Goal: Use online tool/utility: Use online tool/utility

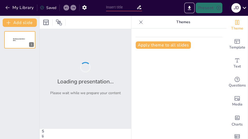
type input "Imported Pubquiz.pptx"
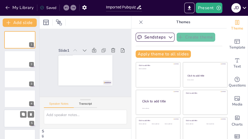
click at [18, 118] on div at bounding box center [20, 119] width 32 height 18
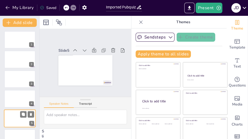
scroll to position [35, 0]
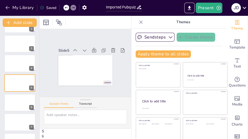
click at [138, 23] on icon at bounding box center [140, 22] width 5 height 5
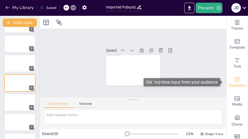
click at [235, 79] on icon "Get real-time input from your audience" at bounding box center [236, 79] width 5 height 5
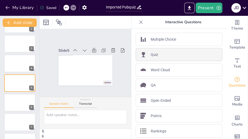
click at [158, 53] on div "Quiz" at bounding box center [179, 54] width 87 height 13
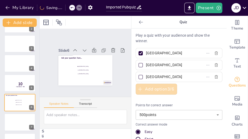
click at [147, 90] on button "Add option 3 / 6" at bounding box center [157, 89] width 42 height 11
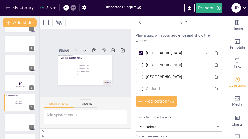
click at [164, 54] on input "[GEOGRAPHIC_DATA]" at bounding box center [170, 53] width 49 height 8
paste input "Laurel ([GEOGRAPHIC_DATA])"
type input "Laurel ([GEOGRAPHIC_DATA])"
click at [153, 64] on input "Rotterdam" at bounding box center [170, 65] width 49 height 8
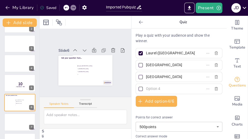
click at [153, 64] on input "Rotterdam" at bounding box center [170, 65] width 49 height 8
paste input "Chamomile (Χαμομήλι)"
type input "Chamomile (Χαμομήλι)"
click at [154, 78] on input "The Hague" at bounding box center [170, 77] width 49 height 8
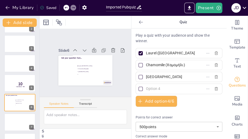
click at [154, 78] on input "The Hague" at bounding box center [170, 77] width 49 height 8
paste input "Olive blossom (Άνθος ελιάς)"
type input "Olive blossom (Άνθος ελιάς)"
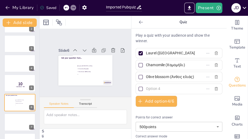
click at [177, 87] on input "text" at bounding box center [170, 89] width 49 height 8
paste input "Cyclamen (Κυκλάμινο)"
type input "Cyclamen (Κυκλάμινο)"
click at [139, 76] on div at bounding box center [140, 77] width 3 height 3
click at [146, 76] on input "Olive blossom (Άνθος ελιάς)" at bounding box center [170, 77] width 49 height 8
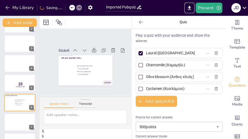
checkbox input "true"
click at [139, 51] on div at bounding box center [141, 53] width 4 height 4
click at [146, 51] on input "Laurel ([GEOGRAPHIC_DATA])" at bounding box center [170, 53] width 49 height 8
checkbox input "false"
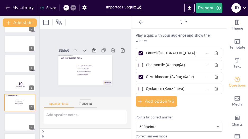
checkbox input "false"
click at [75, 56] on span "Ask your question here..." at bounding box center [72, 56] width 21 height 5
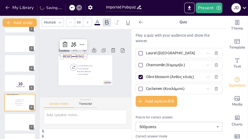
click at [76, 54] on span "Ask your question here..." at bounding box center [74, 55] width 21 height 5
click at [76, 54] on span "Ask your question here..." at bounding box center [75, 54] width 21 height 7
click at [75, 55] on span "Ask your question here..." at bounding box center [73, 56] width 21 height 3
click at [75, 54] on span "Ask your question here..." at bounding box center [74, 55] width 21 height 5
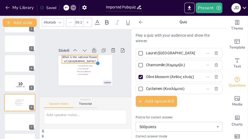
drag, startPoint x: 82, startPoint y: 56, endPoint x: 86, endPoint y: 54, distance: 4.3
click at [86, 54] on div "Laurel (Δάφνη) Chamomile (Χαμομήλι) Olive blossom (Άνθος ελιάς) Cyclamen (Κυκλά…" at bounding box center [84, 71] width 57 height 36
type input "79.4"
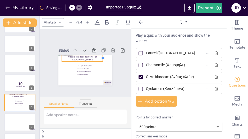
drag, startPoint x: 85, startPoint y: 56, endPoint x: 99, endPoint y: 56, distance: 13.5
click at [103, 57] on div at bounding box center [105, 60] width 5 height 7
click at [138, 21] on icon at bounding box center [140, 22] width 5 height 5
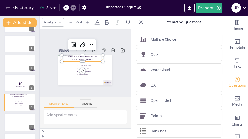
click at [140, 22] on icon at bounding box center [140, 22] width 5 height 5
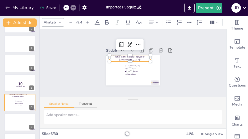
click at [137, 60] on div "What is the national flower of [GEOGRAPHIC_DATA]?" at bounding box center [131, 57] width 42 height 15
click at [133, 55] on p "What is the national flower of [GEOGRAPHIC_DATA]?" at bounding box center [131, 58] width 41 height 6
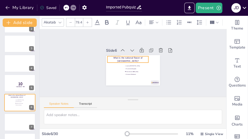
click at [175, 65] on div "Slide 1 Slide 2 Slide 3 Slide 4 Slide 5 10 Countdown - title Slide 6 What is th…" at bounding box center [132, 63] width 193 height 87
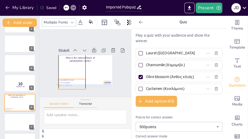
drag, startPoint x: 136, startPoint y: 65, endPoint x: 112, endPoint y: 75, distance: 26.4
click at [112, 75] on div "Slide 1 Slide 2 Slide 3 Slide 4 Slide 5 10 Countdown - title Slide 6 What is th…" at bounding box center [86, 62] width 84 height 45
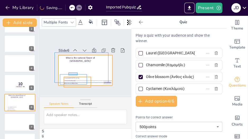
click at [77, 58] on div "What is the national flower of Greece? Laurel (Δάφνη) Chamomile (Χαμομήλι) Oliv…" at bounding box center [86, 56] width 54 height 6
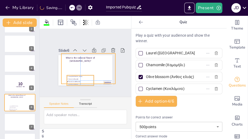
drag, startPoint x: 78, startPoint y: 77, endPoint x: 82, endPoint y: 75, distance: 4.9
click at [82, 76] on ul "Laurel (Δάφνη) Chamomile (Χαμομήλι) Olive blossom (Άνθος ελιάς) Cyclamen (Κυκλά…" at bounding box center [80, 81] width 27 height 10
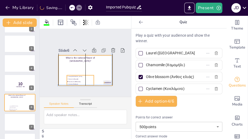
drag, startPoint x: 99, startPoint y: 66, endPoint x: 95, endPoint y: 66, distance: 4.0
click at [95, 66] on div at bounding box center [85, 71] width 54 height 30
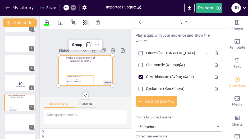
click at [84, 75] on li "Laurel ([GEOGRAPHIC_DATA])" at bounding box center [78, 75] width 27 height 5
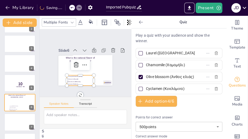
drag, startPoint x: 84, startPoint y: 75, endPoint x: 89, endPoint y: 71, distance: 5.9
drag, startPoint x: 89, startPoint y: 71, endPoint x: 86, endPoint y: 72, distance: 3.0
drag, startPoint x: 86, startPoint y: 72, endPoint x: 85, endPoint y: 76, distance: 4.0
click at [139, 24] on icon at bounding box center [140, 22] width 5 height 5
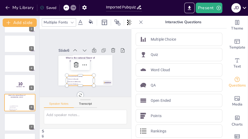
click at [139, 24] on icon at bounding box center [140, 22] width 5 height 5
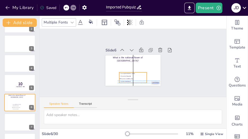
drag, startPoint x: 127, startPoint y: 79, endPoint x: 130, endPoint y: 76, distance: 4.7
click at [130, 78] on li "Olive blossom (Άνθος ελιάς)" at bounding box center [132, 79] width 27 height 2
click at [176, 65] on div "Slide 1 Slide 2 Slide 3 Slide 4 Slide 5 10 Countdown - title Slide 6 What is th…" at bounding box center [133, 63] width 187 height 68
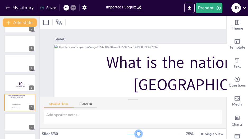
click at [136, 132] on div at bounding box center [152, 134] width 51 height 4
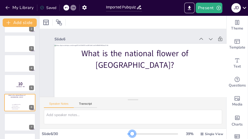
click at [130, 134] on div at bounding box center [129, 134] width 5 height 1
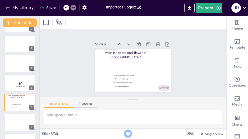
click at [127, 134] on div at bounding box center [127, 134] width 1 height 1
click at [22, 126] on div at bounding box center [20, 123] width 32 height 18
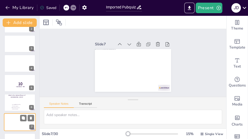
scroll to position [75, 0]
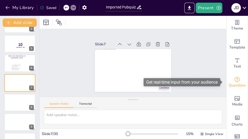
click at [234, 79] on icon "Get real-time input from your audience" at bounding box center [236, 79] width 5 height 5
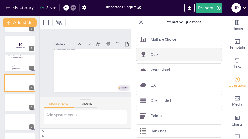
click at [168, 51] on div "Quiz" at bounding box center [179, 54] width 87 height 13
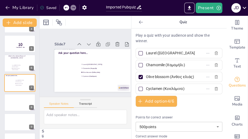
click at [177, 51] on input "Laurel ([GEOGRAPHIC_DATA])" at bounding box center [170, 53] width 49 height 8
type input "L"
type input "1965"
click at [183, 64] on input "Chamomile (Χαμομήλι)" at bounding box center [170, 65] width 49 height 8
type input "C"
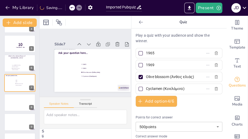
type input "1969"
click at [139, 66] on div at bounding box center [141, 65] width 4 height 4
click at [146, 66] on input "1969" at bounding box center [170, 65] width 49 height 8
checkbox input "true"
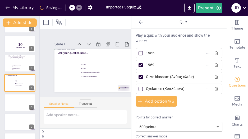
click at [139, 78] on div at bounding box center [141, 77] width 4 height 4
click at [146, 78] on input "Olive blossom (Άνθος ελιάς)" at bounding box center [170, 77] width 49 height 8
checkbox input "false"
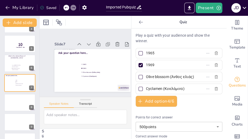
click at [152, 79] on input "Olive blossom (Άνθος ελιάς)" at bounding box center [170, 77] width 49 height 8
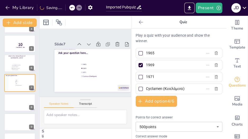
type input "1971"
click at [154, 88] on input "Cyclamen (Κυκλάμινο)" at bounding box center [170, 89] width 49 height 8
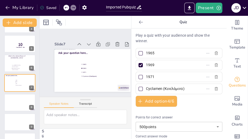
click at [154, 88] on input "Cyclamen (Κυκλάμινο)" at bounding box center [170, 89] width 49 height 8
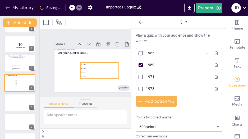
type input "1973"
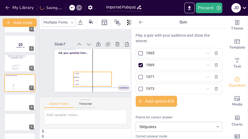
drag, startPoint x: 99, startPoint y: 71, endPoint x: 91, endPoint y: 80, distance: 12.2
click at [91, 80] on li "1971" at bounding box center [92, 80] width 38 height 3
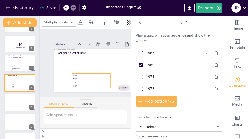
click at [44, 70] on div "Slide 1 Slide 2 Slide 3 Slide 4 Slide 5 10 Countdown - title Slide 6 What is th…" at bounding box center [93, 63] width 106 height 58
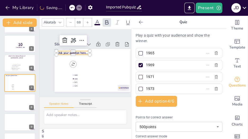
click at [82, 49] on span "Ask your question here..." at bounding box center [74, 51] width 30 height 7
click at [80, 51] on span "Ask your question here..." at bounding box center [72, 53] width 29 height 4
click at [80, 50] on span "Ask your question here..." at bounding box center [74, 51] width 30 height 7
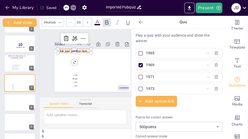
click at [80, 50] on span "Ask your question here..." at bounding box center [74, 51] width 29 height 4
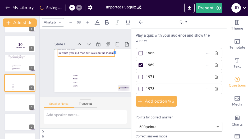
drag, startPoint x: 92, startPoint y: 50, endPoint x: 115, endPoint y: 49, distance: 23.3
click at [115, 52] on div at bounding box center [117, 56] width 5 height 8
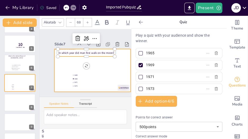
click at [119, 58] on div at bounding box center [92, 70] width 76 height 43
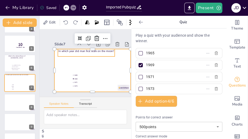
click at [92, 49] on p "In which year did man first walk on the moon?" at bounding box center [86, 51] width 57 height 4
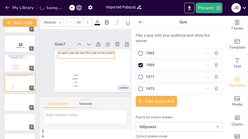
click at [44, 30] on div "Slide 1 Slide 2 Slide 3 Slide 4 Slide 5 10 Countdown - title Slide 6 What is th…" at bounding box center [92, 64] width 112 height 79
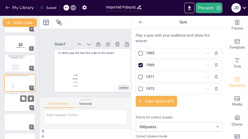
click at [9, 102] on div at bounding box center [20, 103] width 32 height 18
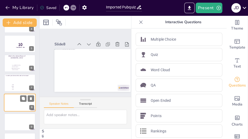
scroll to position [94, 0]
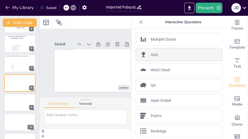
click at [155, 56] on p "Quiz" at bounding box center [155, 55] width 8 height 6
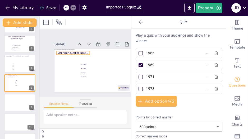
click at [77, 49] on div "Ask your question here... 1965 1969 1971 1973" at bounding box center [92, 49] width 76 height 0
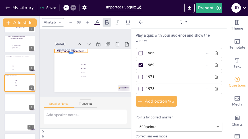
click at [77, 53] on div at bounding box center [70, 55] width 33 height 4
click at [77, 49] on span "Ask your question here..." at bounding box center [71, 51] width 29 height 4
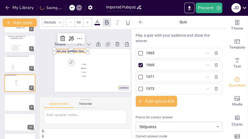
click at [86, 47] on span "Ask your question here..." at bounding box center [92, 45] width 13 height 29
click at [83, 48] on span "Ask your question here..." at bounding box center [73, 49] width 30 height 7
click at [83, 49] on span "Ask your question here..." at bounding box center [71, 51] width 29 height 4
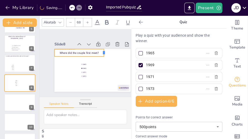
drag, startPoint x: 88, startPoint y: 51, endPoint x: 104, endPoint y: 50, distance: 16.1
click at [88, 82] on div at bounding box center [84, 85] width 9 height 7
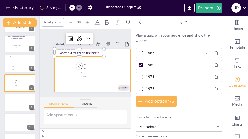
click at [61, 63] on div at bounding box center [92, 71] width 80 height 50
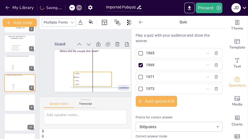
drag, startPoint x: 96, startPoint y: 66, endPoint x: 87, endPoint y: 76, distance: 13.1
click at [87, 76] on li "1969" at bounding box center [89, 78] width 38 height 11
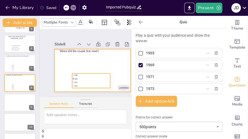
click at [61, 72] on div at bounding box center [92, 71] width 80 height 50
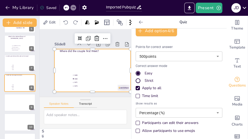
scroll to position [71, 0]
click at [137, 121] on div "Participants can edit their answers" at bounding box center [138, 123] width 4 height 4
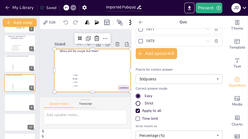
scroll to position [51, 0]
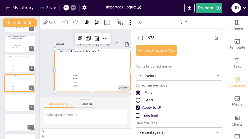
click at [136, 100] on div "Strict" at bounding box center [137, 100] width 3 height 3
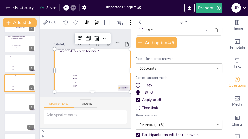
scroll to position [61, 0]
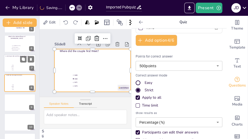
click at [6, 62] on div at bounding box center [20, 64] width 32 height 18
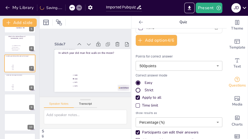
scroll to position [75, 0]
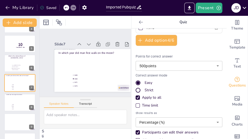
click at [136, 89] on div "Strict" at bounding box center [137, 90] width 3 height 3
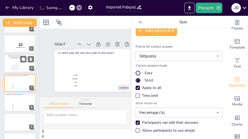
click at [7, 65] on div at bounding box center [20, 64] width 32 height 18
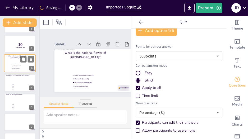
type input "Laurel ([GEOGRAPHIC_DATA])"
type input "Chamomile (Χαμομήλι)"
type input "Olive blossom (Άνθος ελιάς)"
type input "Cyclamen (Κυκλάμινο)"
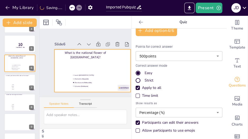
scroll to position [55, 0]
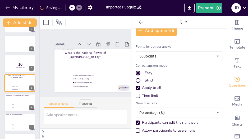
click at [136, 79] on div "Strict" at bounding box center [137, 80] width 3 height 3
click at [7, 124] on div at bounding box center [20, 123] width 32 height 18
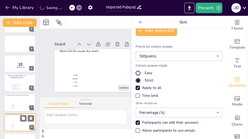
type input "1965"
type input "1969"
type input "1971"
type input "1973"
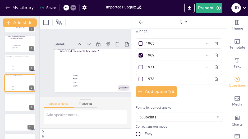
scroll to position [0, 0]
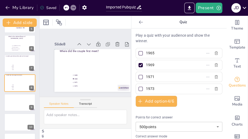
click at [149, 54] on input "1965" at bounding box center [170, 53] width 49 height 8
paste input "At university (Στο πανεπιστήμιο)"
type input "At university (Στο πανεπιστήμιο)"
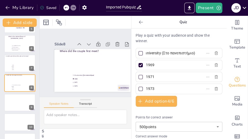
scroll to position [0, 0]
click at [149, 64] on input "1969" at bounding box center [170, 65] width 49 height 8
paste input "At work (Στη δουλειά)"
type input "At work (Στη δουλειά)"
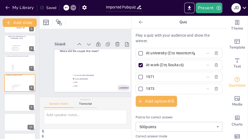
click at [149, 76] on input "1971" at bounding box center [170, 77] width 49 height 8
paste input "At a party (Σε ένα πάρτι)"
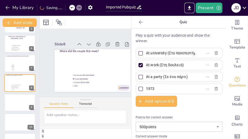
type input "At a party (Σε ένα πάρτι)"
click at [112, 99] on div "Speaker Notes Transcript" at bounding box center [85, 103] width 91 height 13
click at [147, 86] on input "1973" at bounding box center [170, 89] width 49 height 8
paste input "On holiday (Στις διακοπές)"
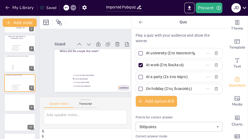
scroll to position [0, 1]
type input "On holiday (Στις διακοπές)"
click at [139, 76] on div at bounding box center [141, 77] width 4 height 4
click at [146, 76] on input "At a party (Σε ένα πάρτι)" at bounding box center [170, 77] width 49 height 8
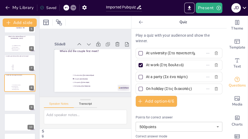
checkbox input "true"
click at [139, 65] on div at bounding box center [140, 65] width 3 height 3
click at [146, 65] on input "At work (Στη δουλειά)" at bounding box center [170, 65] width 49 height 8
checkbox input "false"
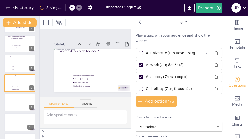
checkbox input "false"
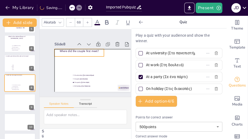
click at [83, 52] on div "Where did the couple first meet?" at bounding box center [78, 53] width 49 height 8
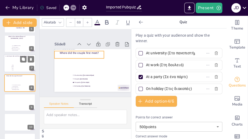
click at [8, 66] on div at bounding box center [20, 64] width 32 height 18
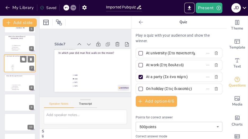
type input "1965"
type input "1969"
type input "1971"
type input "1973"
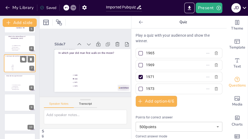
scroll to position [75, 0]
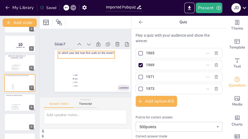
click at [68, 51] on p "In which year did man first walk on the moon?" at bounding box center [86, 53] width 57 height 4
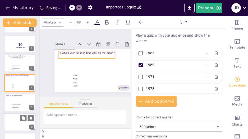
click at [8, 125] on div at bounding box center [20, 122] width 32 height 18
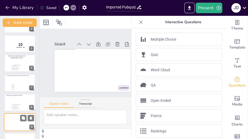
scroll to position [114, 0]
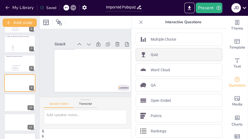
click at [156, 55] on div "Quiz" at bounding box center [179, 54] width 87 height 13
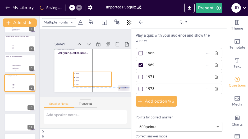
drag, startPoint x: 108, startPoint y: 76, endPoint x: 102, endPoint y: 81, distance: 7.7
click at [102, 82] on li "1973" at bounding box center [90, 85] width 38 height 7
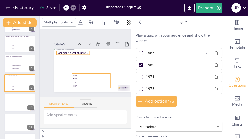
click at [81, 51] on span "Ask your question here..." at bounding box center [72, 53] width 29 height 4
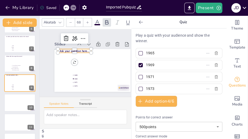
click at [72, 49] on span "Ask your question here..." at bounding box center [74, 51] width 29 height 4
click at [93, 49] on span "Ask your question here..." at bounding box center [100, 58] width 15 height 28
click at [72, 49] on span "Ask your question here..." at bounding box center [74, 51] width 29 height 4
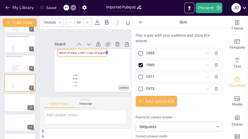
drag, startPoint x: 91, startPoint y: 50, endPoint x: 107, endPoint y: 50, distance: 15.6
click at [107, 50] on div at bounding box center [109, 53] width 4 height 8
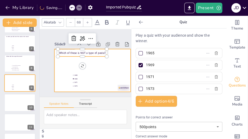
click at [60, 67] on div at bounding box center [88, 73] width 87 height 70
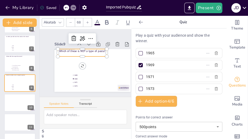
click at [72, 49] on p "Which of these is NOT a type of pasta?" at bounding box center [82, 51] width 49 height 4
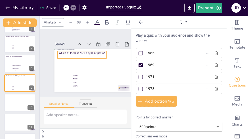
click at [102, 104] on div "Speaker Notes Transcript" at bounding box center [85, 103] width 91 height 13
click at [149, 56] on input "1965" at bounding box center [170, 53] width 49 height 8
paste input "Penne (Πένες)"
type input "Penne (Πένες)"
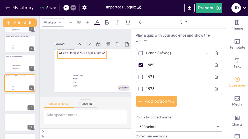
click at [116, 105] on div "Speaker Notes Transcript" at bounding box center [85, 103] width 91 height 13
click at [156, 64] on input "1969" at bounding box center [170, 65] width 49 height 8
paste input "Fusilli ([PERSON_NAME])"
type input "Fusilli ([PERSON_NAME])"
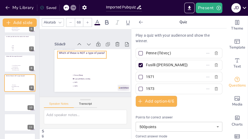
click at [108, 102] on div "Speaker Notes Transcript" at bounding box center [85, 103] width 91 height 13
click at [151, 75] on input "1971" at bounding box center [170, 77] width 49 height 8
paste input "Paella (Παέγια)"
type input "Paella (Παέγια)"
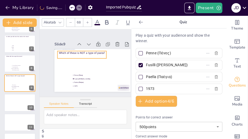
click at [139, 76] on div at bounding box center [141, 77] width 4 height 4
click at [146, 76] on input "Paella (Παέγια)" at bounding box center [170, 77] width 49 height 8
checkbox input "true"
click at [139, 65] on div at bounding box center [140, 65] width 3 height 3
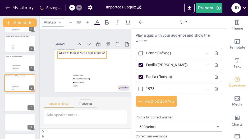
click at [146, 65] on input "Fusilli ([PERSON_NAME])" at bounding box center [170, 65] width 49 height 8
checkbox input "false"
click at [107, 103] on div "Speaker Notes Transcript" at bounding box center [85, 103] width 91 height 13
click at [148, 88] on input "1973" at bounding box center [170, 89] width 49 height 8
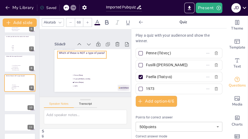
click at [148, 88] on input "1973" at bounding box center [170, 89] width 49 height 8
paste input "Spaghetti (Σπαγγέτι)"
type input "Spaghetti (Σπαγγέτι)"
click at [11, 100] on div at bounding box center [20, 103] width 32 height 18
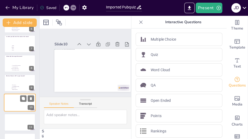
scroll to position [134, 0]
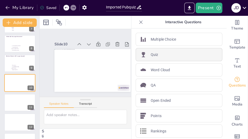
click at [155, 53] on div "Quiz" at bounding box center [179, 54] width 87 height 13
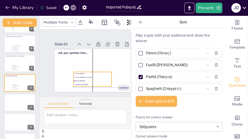
drag, startPoint x: 104, startPoint y: 68, endPoint x: 95, endPoint y: 78, distance: 12.8
click at [95, 79] on span "Paella (Παέγια)" at bounding box center [91, 82] width 35 height 6
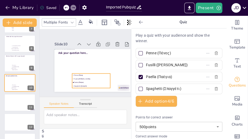
click at [105, 99] on div "Speaker Notes Transcript" at bounding box center [85, 103] width 91 height 13
click at [153, 53] on input "Penne (Πένες)" at bounding box center [170, 53] width 49 height 8
paste input "anagiotis (Παναγιώτη"
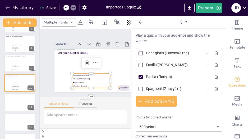
type input "Panagiotis (Παναγιώτης)"
click at [139, 52] on div at bounding box center [141, 53] width 4 height 4
click at [146, 52] on input "Panagiotis (Παναγιώτης)" at bounding box center [170, 53] width 49 height 8
checkbox input "true"
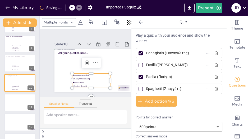
click at [139, 77] on div at bounding box center [141, 77] width 4 height 4
click at [146, 77] on input "Paella (Παέγια)" at bounding box center [170, 77] width 49 height 8
checkbox input "false"
click at [112, 103] on div "Speaker Notes Transcript" at bounding box center [85, 103] width 91 height 13
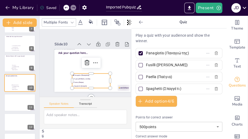
click at [155, 66] on input "Fusilli ([PERSON_NAME])" at bounding box center [170, 65] width 49 height 8
paste input "Agios Nikolaos (Άγιος Νικόλαος"
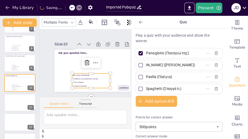
type input "[PERSON_NAME] ([PERSON_NAME])"
click at [116, 101] on div "Speaker Notes Transcript" at bounding box center [85, 103] width 91 height 13
click at [152, 76] on input "Paella (Παέγια)" at bounding box center [170, 77] width 49 height 8
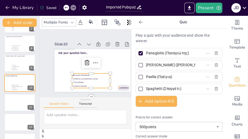
click at [152, 76] on input "Paella (Παέγια)" at bounding box center [170, 77] width 49 height 8
paste input "Eleftherios (Ελευθέριος"
type input "Eleftherios (Ελευθέριος)"
click at [112, 99] on div "Speaker Notes Transcript" at bounding box center [85, 103] width 91 height 13
click at [159, 87] on input "Spaghetti (Σπαγγέτι)" at bounding box center [170, 89] width 49 height 8
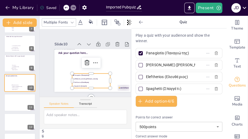
click at [159, 87] on input "Spaghetti (Σπαγγέτι)" at bounding box center [170, 89] width 49 height 8
paste input "Thalassa (Θάλασσα"
type input "Thalassa (Θάλασσα)"
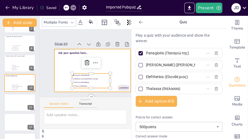
click at [80, 49] on div at bounding box center [92, 70] width 76 height 43
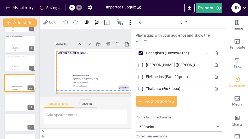
click at [67, 65] on div at bounding box center [95, 72] width 76 height 43
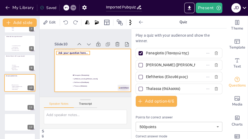
click at [76, 49] on span "Ask your question here..." at bounding box center [74, 51] width 30 height 7
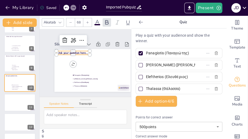
click at [76, 51] on span "Ask your question here..." at bounding box center [72, 53] width 29 height 4
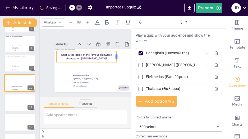
drag, startPoint x: 90, startPoint y: 54, endPoint x: 117, endPoint y: 52, distance: 26.7
click at [117, 52] on div at bounding box center [119, 56] width 4 height 11
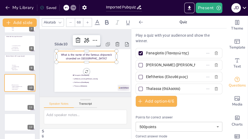
click at [83, 53] on p "What is the name of the famous shipwreck stranded on [GEOGRAPHIC_DATA]?" at bounding box center [87, 57] width 60 height 8
click at [83, 52] on p "What is the name of the famous shipwreck stranded on [GEOGRAPHIC_DATA]?" at bounding box center [87, 57] width 61 height 14
click at [70, 21] on icon at bounding box center [70, 22] width 3 height 3
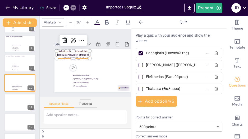
click at [70, 21] on icon at bounding box center [70, 22] width 3 height 3
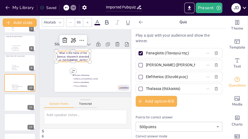
click at [70, 21] on icon at bounding box center [70, 22] width 3 height 3
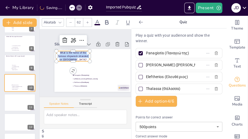
click at [70, 21] on icon at bounding box center [70, 22] width 3 height 3
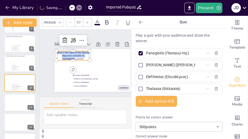
click at [70, 21] on icon at bounding box center [70, 22] width 3 height 3
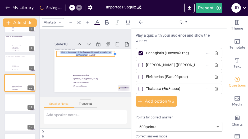
drag, startPoint x: 90, startPoint y: 52, endPoint x: 115, endPoint y: 51, distance: 24.9
click at [115, 51] on div at bounding box center [117, 54] width 4 height 6
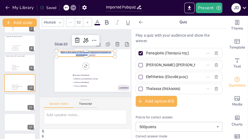
click at [72, 21] on div at bounding box center [70, 22] width 8 height 8
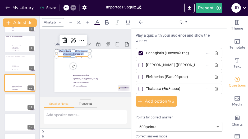
click at [72, 21] on div at bounding box center [70, 22] width 8 height 8
type input "48"
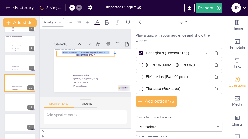
drag, startPoint x: 90, startPoint y: 51, endPoint x: 115, endPoint y: 49, distance: 25.2
click at [115, 49] on div "Panagiotis (Παναγιώτης) Agios Nikolaos (Άγιος Νικόλαος) Eleftherios (Ελευθέριος…" at bounding box center [92, 71] width 80 height 50
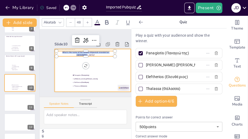
click at [108, 61] on div at bounding box center [93, 70] width 76 height 43
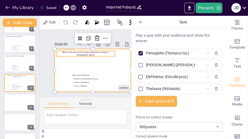
click at [95, 51] on p "What is the name of the famous shipwreck stranded on [GEOGRAPHIC_DATA]?" at bounding box center [86, 53] width 58 height 5
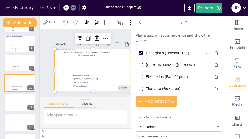
click at [59, 67] on div at bounding box center [93, 70] width 76 height 43
click at [44, 64] on div "Slide 1 Slide 2 Slide 3 Slide 4 Slide 5 10 Countdown - title Slide 6 What is th…" at bounding box center [93, 63] width 106 height 58
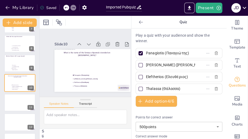
click at [186, 65] on input "[PERSON_NAME] ([PERSON_NAME])" at bounding box center [170, 65] width 49 height 8
click at [9, 102] on div at bounding box center [20, 103] width 32 height 18
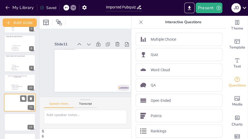
scroll to position [153, 0]
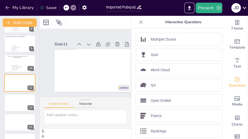
click at [116, 99] on div "Speaker Notes Transcript" at bounding box center [85, 103] width 91 height 13
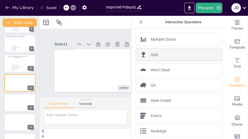
click at [158, 53] on div "Quiz" at bounding box center [179, 54] width 87 height 13
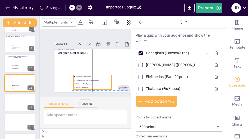
drag, startPoint x: 109, startPoint y: 72, endPoint x: 106, endPoint y: 76, distance: 5.2
click at [106, 79] on span "[PERSON_NAME] ([PERSON_NAME])" at bounding box center [93, 80] width 35 height 2
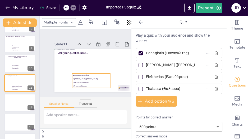
click at [172, 54] on input "Panagiotis (Παναγιώτης)" at bounding box center [170, 53] width 49 height 8
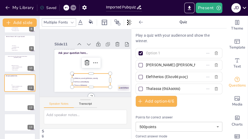
paste input "Liver (Ήπαρ)"
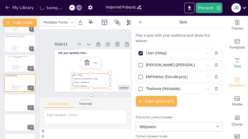
type input "Liver (Ήπαρ)"
click at [119, 97] on div "Speaker Notes Transcript" at bounding box center [85, 103] width 91 height 13
click at [157, 64] on input "[PERSON_NAME] ([PERSON_NAME])" at bounding box center [170, 65] width 49 height 8
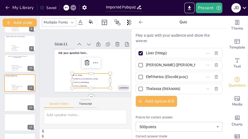
paste input "Brain (Εγκέφαλ"
type input "Brain (Εγκέφαλος)"
click at [115, 100] on div "Speaker Notes Transcript" at bounding box center [85, 103] width 91 height 13
click at [167, 75] on input "Eleftherios (Ελευθέριος)" at bounding box center [170, 77] width 49 height 8
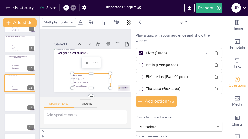
click at [167, 75] on input "Eleftherios (Ελευθέριος)" at bounding box center [170, 77] width 49 height 8
paste input "Skin (Δέρμα"
type input "Skin (Δέρμα)"
click at [139, 77] on div at bounding box center [141, 77] width 4 height 4
click at [146, 77] on input "Skin (Δέρμα)" at bounding box center [170, 77] width 49 height 8
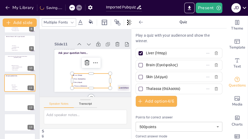
checkbox input "true"
click at [139, 52] on div at bounding box center [140, 53] width 3 height 3
click at [146, 52] on input "Liver (Ήπαρ)" at bounding box center [170, 53] width 49 height 8
checkbox input "false"
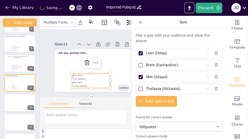
checkbox input "false"
click at [110, 103] on div "Speaker Notes Transcript" at bounding box center [85, 103] width 91 height 13
click at [149, 88] on input "Thalassa (Θάλασσα)" at bounding box center [170, 89] width 49 height 8
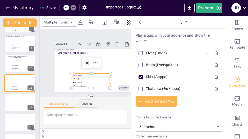
paste input "Lungs (Πνεύμονες"
type input "Lungs (Πνεύμονες)"
click at [105, 98] on div "Speaker Notes Transcript" at bounding box center [85, 103] width 91 height 13
click at [81, 51] on span "Ask your question here..." at bounding box center [72, 53] width 29 height 4
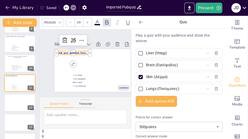
click at [81, 51] on span "Ask your question here..." at bounding box center [72, 53] width 29 height 4
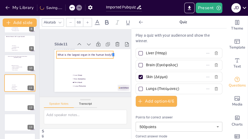
drag, startPoint x: 90, startPoint y: 52, endPoint x: 113, endPoint y: 51, distance: 23.6
click at [114, 54] on div at bounding box center [116, 58] width 5 height 8
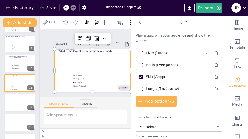
click at [59, 65] on div at bounding box center [92, 70] width 76 height 43
click at [45, 59] on div "Slide 1 Slide 2 Slide 3 Slide 4 Slide 5 10 Countdown - title Slide 6 What is th…" at bounding box center [93, 63] width 106 height 58
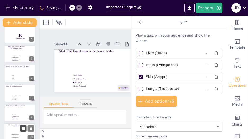
scroll to position [84, 0]
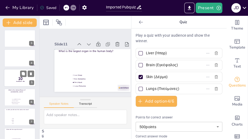
click at [17, 80] on p "10" at bounding box center [20, 79] width 14 height 6
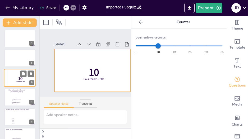
scroll to position [35, 0]
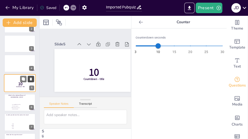
click at [32, 80] on icon at bounding box center [31, 79] width 4 height 4
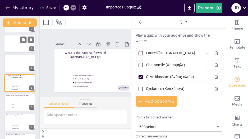
scroll to position [0, 0]
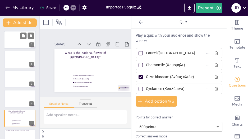
click at [20, 41] on div at bounding box center [20, 40] width 32 height 18
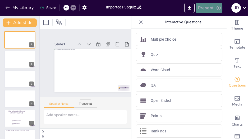
click at [206, 6] on button "Present" at bounding box center [209, 8] width 26 height 11
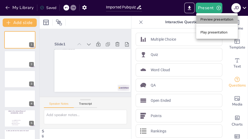
click at [211, 21] on li "Preview presentation" at bounding box center [217, 19] width 42 height 8
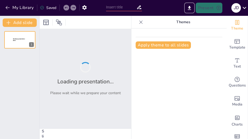
type input "Imported Pubquiz.pptx"
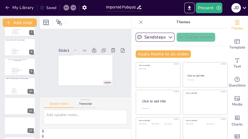
scroll to position [135, 0]
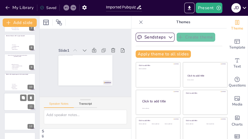
click at [12, 101] on div at bounding box center [20, 102] width 32 height 18
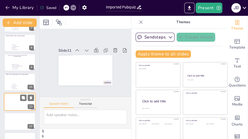
scroll to position [153, 0]
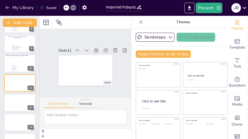
click at [138, 20] on icon at bounding box center [140, 22] width 5 height 5
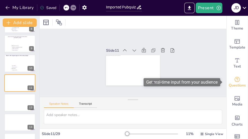
click at [234, 79] on icon "Get real-time input from your audience" at bounding box center [237, 79] width 6 height 6
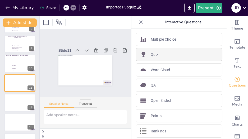
click at [151, 55] on p "Quiz" at bounding box center [155, 55] width 8 height 6
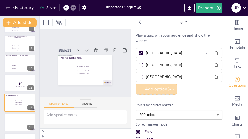
click at [157, 89] on button "Add option 3 / 6" at bounding box center [157, 89] width 42 height 11
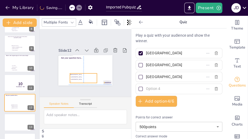
drag, startPoint x: 90, startPoint y: 67, endPoint x: 82, endPoint y: 75, distance: 11.2
click at [80, 68] on li "Rotterdam" at bounding box center [73, 56] width 13 height 26
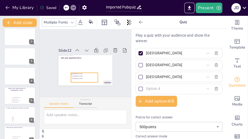
scroll to position [0, 0]
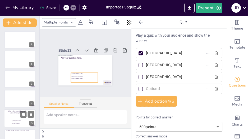
click at [7, 114] on div at bounding box center [20, 119] width 32 height 18
type input "Laurel ([GEOGRAPHIC_DATA])"
type input "Chamomile (Χαμομήλι)"
type input "Olive blossom (Άνθος ελιάς)"
type input "Cyclamen (Κυκλάμινο)"
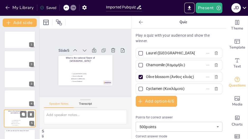
scroll to position [35, 0]
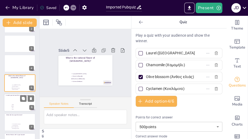
click at [7, 105] on div at bounding box center [20, 103] width 32 height 18
type input "1965"
type input "1969"
type input "1971"
type input "1973"
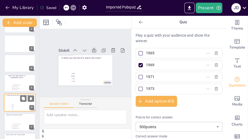
scroll to position [55, 0]
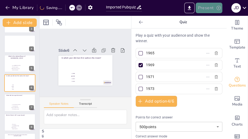
click at [205, 10] on button "Present" at bounding box center [209, 8] width 26 height 11
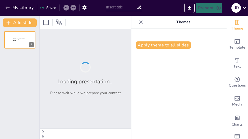
type input "Imported Pubquiz.pptx"
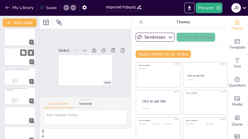
scroll to position [42, 0]
click at [18, 99] on span "[GEOGRAPHIC_DATA]" at bounding box center [19, 99] width 15 height 1
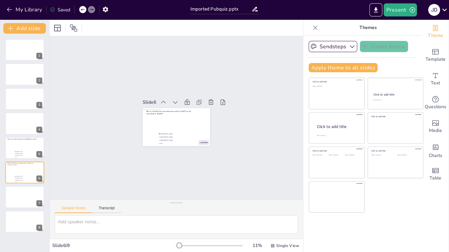
scroll to position [0, 0]
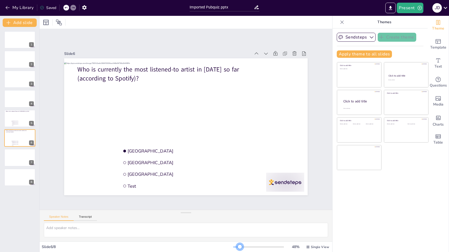
click at [238, 139] on div at bounding box center [240, 247] width 4 height 4
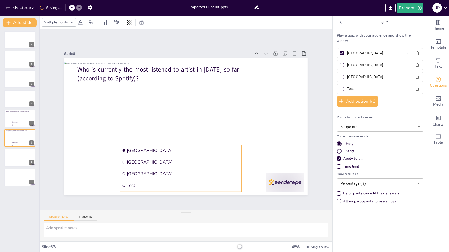
click at [181, 139] on li "[GEOGRAPHIC_DATA]" at bounding box center [169, 172] width 121 height 36
click at [15, 118] on div at bounding box center [20, 119] width 32 height 18
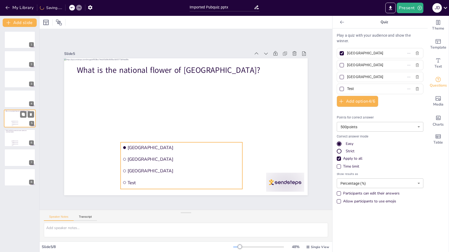
click at [16, 121] on span "[GEOGRAPHIC_DATA]" at bounding box center [19, 121] width 15 height 1
click at [154, 139] on li "[GEOGRAPHIC_DATA]" at bounding box center [179, 147] width 122 height 23
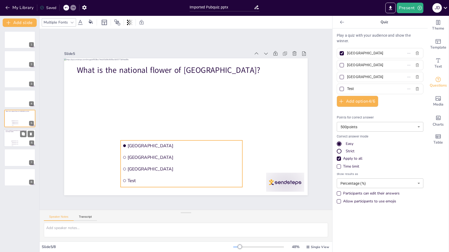
click at [19, 137] on div at bounding box center [20, 139] width 32 height 18
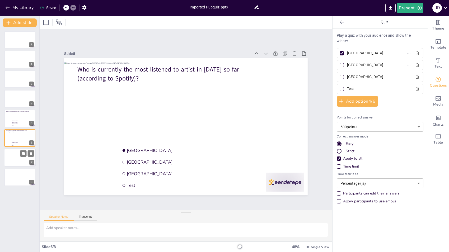
click at [19, 139] on div at bounding box center [20, 158] width 32 height 18
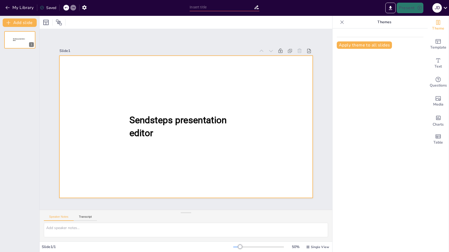
type input "Imported Pubquiz.pptx"
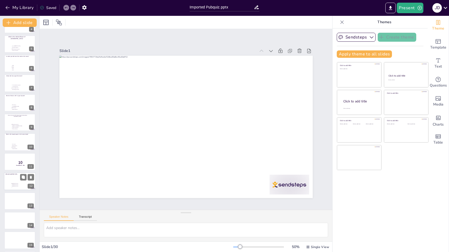
click at [20, 184] on span "[GEOGRAPHIC_DATA]" at bounding box center [19, 183] width 15 height 1
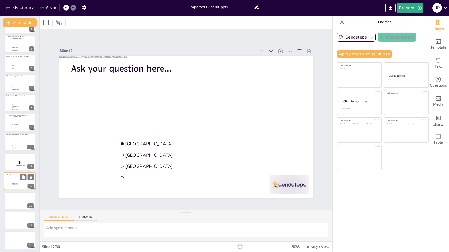
scroll to position [116, 0]
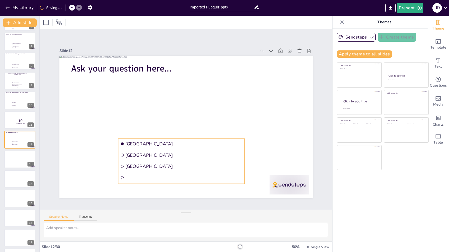
click at [224, 152] on span "[GEOGRAPHIC_DATA]" at bounding box center [184, 155] width 118 height 6
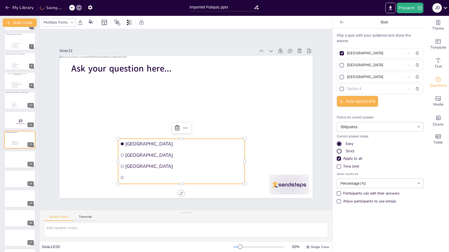
click at [338, 150] on div "Strict" at bounding box center [339, 151] width 3 height 3
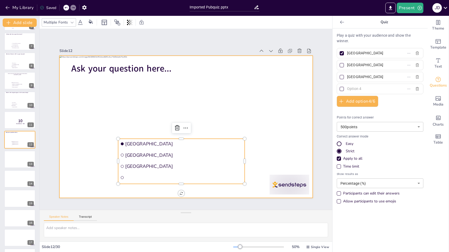
drag, startPoint x: 95, startPoint y: 142, endPoint x: 301, endPoint y: 139, distance: 206.2
click at [95, 142] on div at bounding box center [186, 127] width 254 height 142
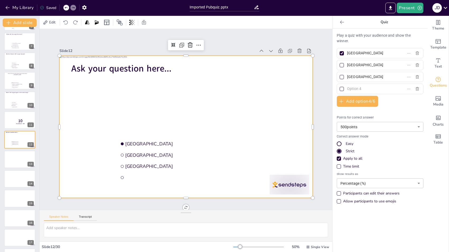
click at [360, 52] on input "[GEOGRAPHIC_DATA]" at bounding box center [371, 53] width 49 height 8
click at [360, 52] on input "Amsterdam" at bounding box center [371, 53] width 49 height 8
paste input "Pidgeotto (Πίτζεττο)"
type input "Pidgeotto (Πίτζεττο)"
drag, startPoint x: 337, startPoint y: 86, endPoint x: 338, endPoint y: 79, distance: 8.0
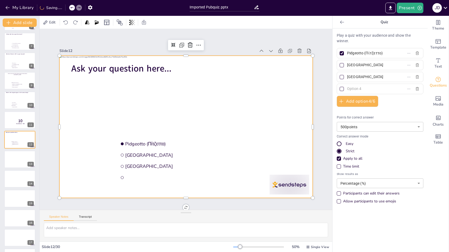
click at [340, 87] on div at bounding box center [342, 89] width 4 height 4
click at [347, 86] on input "text" at bounding box center [371, 89] width 49 height 8
checkbox input "true"
click at [340, 52] on div at bounding box center [342, 53] width 4 height 4
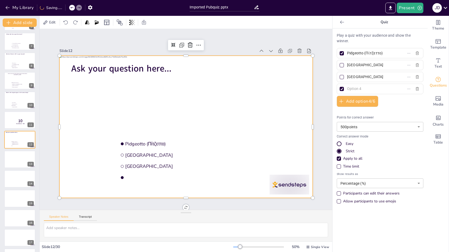
click at [347, 52] on input "Pidgeotto (Πίτζεττο)" at bounding box center [371, 53] width 49 height 8
checkbox input "false"
drag, startPoint x: 98, startPoint y: 125, endPoint x: 110, endPoint y: 85, distance: 42.2
click at [98, 125] on div at bounding box center [186, 127] width 254 height 142
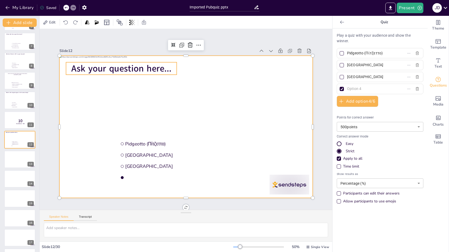
click at [124, 64] on span "Ask your question here..." at bounding box center [121, 68] width 100 height 12
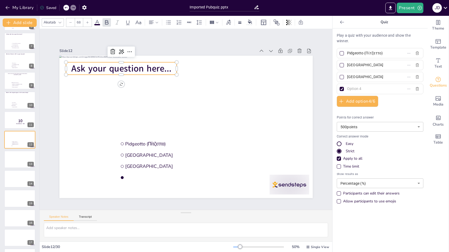
click at [124, 64] on span "Ask your question here..." at bounding box center [121, 68] width 100 height 12
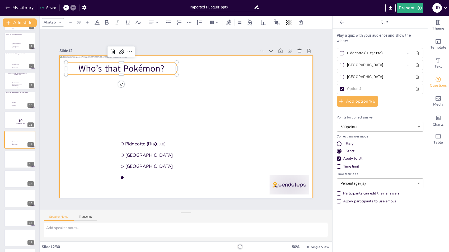
drag, startPoint x: 85, startPoint y: 154, endPoint x: 128, endPoint y: 146, distance: 43.3
click at [85, 154] on div at bounding box center [186, 127] width 254 height 142
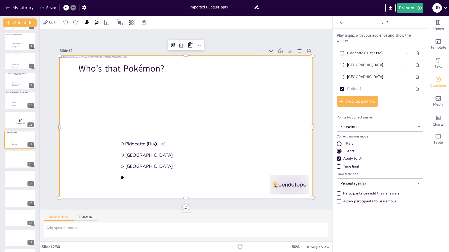
click at [348, 64] on input "Rotterdam" at bounding box center [371, 65] width 49 height 8
paste input "Fearow (Φέραου)"
click at [347, 64] on input "Fearow (Φέραου)" at bounding box center [371, 65] width 49 height 8
type input "Fearow (Φέραου)"
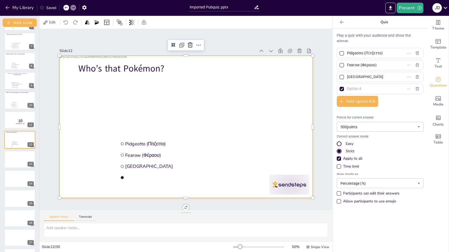
drag, startPoint x: 83, startPoint y: 145, endPoint x: 121, endPoint y: 140, distance: 37.9
click at [83, 145] on div at bounding box center [186, 127] width 254 height 142
click at [349, 75] on input "The Hague" at bounding box center [371, 77] width 49 height 8
type input "T"
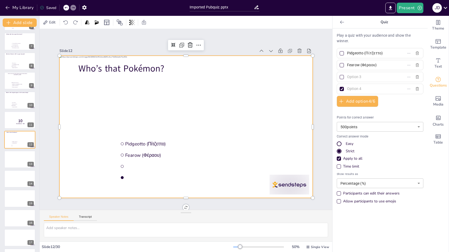
paste input "Articuno (Αρτίκουνο)"
type input "Articuno (Αρτίκουνο)"
click at [76, 149] on div at bounding box center [186, 127] width 254 height 142
click at [352, 89] on input "text" at bounding box center [371, 89] width 49 height 8
paste input "Farfetch'd ([PERSON_NAME])"
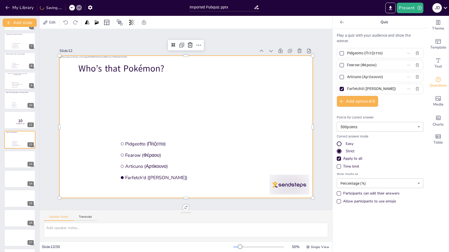
type input "Farfetch'd ([PERSON_NAME])"
click at [91, 140] on div at bounding box center [186, 127] width 254 height 142
click at [17, 159] on div at bounding box center [20, 160] width 32 height 18
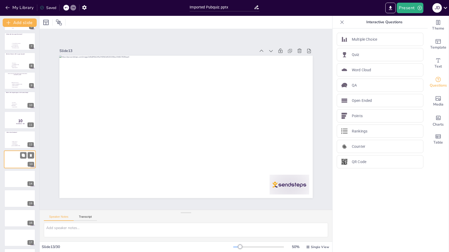
scroll to position [136, 0]
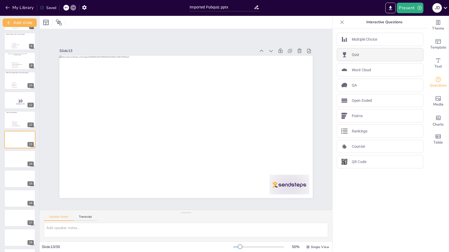
click at [362, 56] on div "Quiz" at bounding box center [380, 54] width 87 height 13
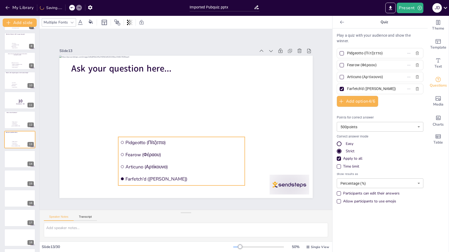
drag, startPoint x: 228, startPoint y: 122, endPoint x: 200, endPoint y: 159, distance: 46.2
click at [200, 159] on ul "Pidgeotto (Πίτζεττο) Fearow (Φέραου) Articuno (Αρτίκουνο) Farfetch'd (Φάρφετς)" at bounding box center [181, 161] width 127 height 49
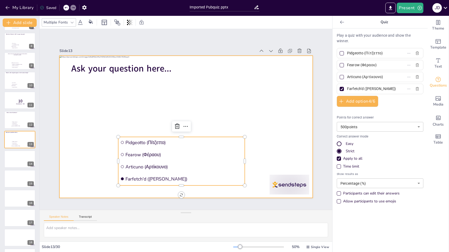
drag, startPoint x: 90, startPoint y: 177, endPoint x: 192, endPoint y: 142, distance: 107.5
click at [90, 177] on div at bounding box center [186, 127] width 254 height 142
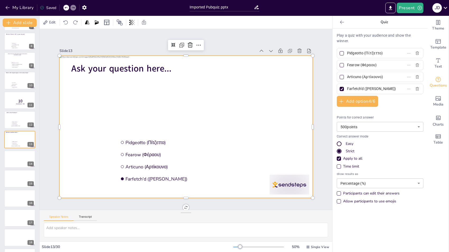
click at [352, 56] on input "Pidgeotto (Πίτζεττο)" at bounding box center [371, 53] width 49 height 8
paste input "The Netherlands (Ολλανδία"
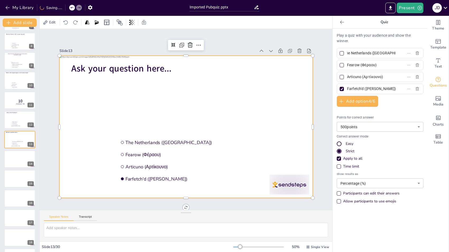
type input "The Netherlands ([GEOGRAPHIC_DATA])"
click at [339, 52] on div at bounding box center [342, 53] width 6 height 6
click at [347, 52] on input "The Netherlands ([GEOGRAPHIC_DATA])" at bounding box center [371, 53] width 49 height 8
checkbox input "true"
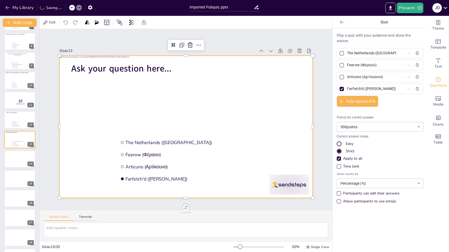
checkbox input "true"
click at [340, 88] on div at bounding box center [342, 89] width 4 height 4
click at [347, 88] on input "Farfetch'd ([PERSON_NAME])" at bounding box center [371, 89] width 49 height 8
checkbox input "false"
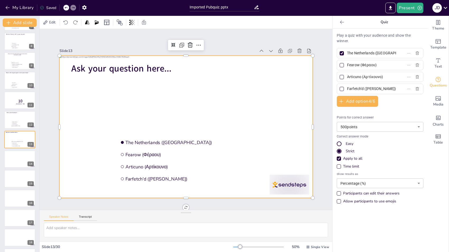
click at [92, 163] on div at bounding box center [186, 127] width 254 height 142
click at [362, 67] on input "Fearow (Φέραου)" at bounding box center [371, 65] width 49 height 8
paste input "England (Αγγλία"
click at [362, 67] on input "Fearow (Φέραου)" at bounding box center [371, 65] width 49 height 8
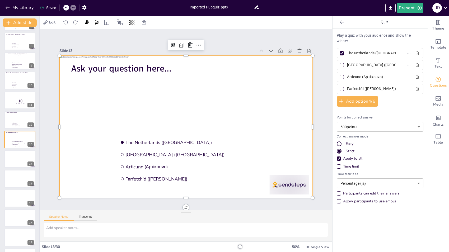
type input "[GEOGRAPHIC_DATA] ([GEOGRAPHIC_DATA])"
click at [86, 125] on div at bounding box center [186, 127] width 254 height 142
click at [347, 77] on input "Articuno (Αρτίκουνο)" at bounding box center [371, 77] width 49 height 8
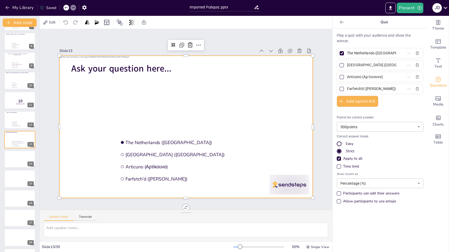
paste input "Germany (Γερμανία"
type input "[GEOGRAPHIC_DATA] ([GEOGRAPHIC_DATA])"
click at [70, 131] on div at bounding box center [186, 127] width 254 height 142
click at [360, 88] on input "Farfetch'd ([PERSON_NAME])" at bounding box center [371, 89] width 49 height 8
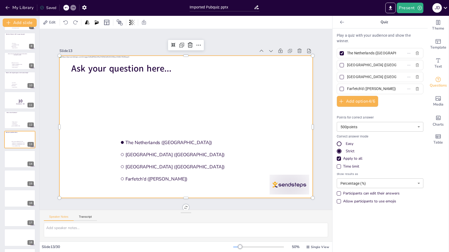
click at [360, 88] on input "Farfetch'd ([PERSON_NAME])" at bounding box center [371, 89] width 49 height 8
paste input "Denmark (Δανία"
type input "[GEOGRAPHIC_DATA] ([GEOGRAPHIC_DATA])"
click at [22, 163] on div at bounding box center [20, 159] width 32 height 18
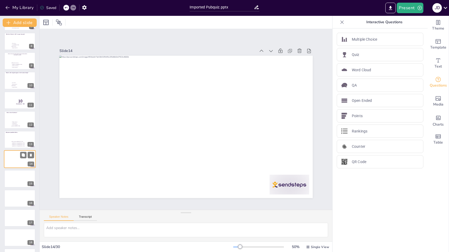
scroll to position [156, 0]
click at [7, 114] on div at bounding box center [20, 120] width 32 height 18
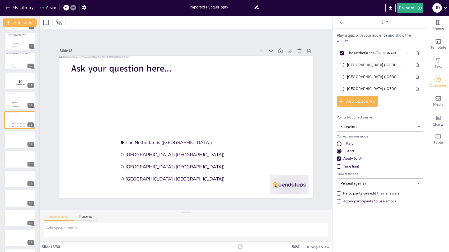
scroll to position [136, 0]
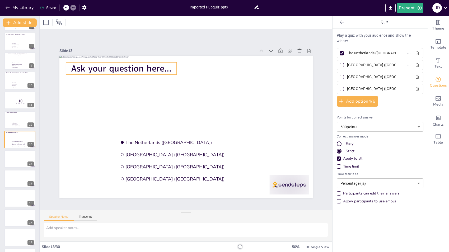
click at [148, 67] on span "Ask your question here..." at bounding box center [121, 68] width 100 height 12
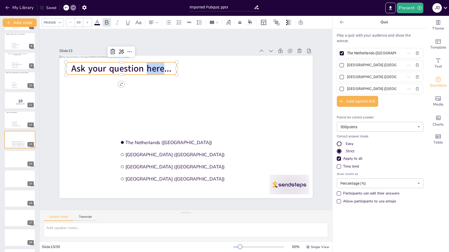
click at [148, 67] on span "Ask your question here..." at bounding box center [121, 68] width 100 height 12
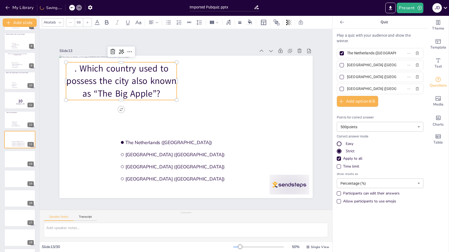
click at [77, 65] on p ". Which country used to possess the city also known as “The Big Apple”?" at bounding box center [121, 81] width 111 height 38
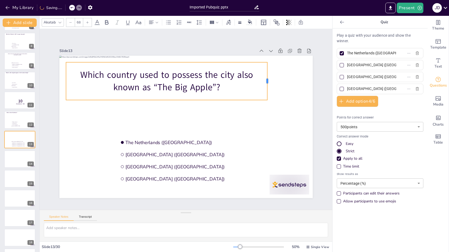
drag, startPoint x: 173, startPoint y: 78, endPoint x: 264, endPoint y: 75, distance: 90.7
click at [268, 75] on div at bounding box center [270, 81] width 4 height 38
click at [80, 20] on input "68" at bounding box center [78, 22] width 7 height 8
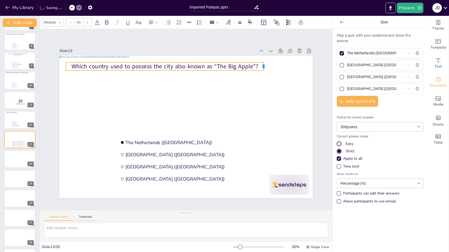
drag, startPoint x: 172, startPoint y: 65, endPoint x: 259, endPoint y: 60, distance: 87.1
click at [259, 60] on div "The Netherlands (Ολλανδία) England (Αγγλία) Germany (Γερμανία) Denmark (Δανία) …" at bounding box center [186, 127] width 254 height 142
click at [71, 22] on icon at bounding box center [71, 22] width 2 height 0
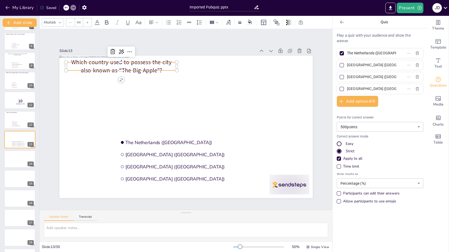
click at [71, 22] on icon at bounding box center [71, 22] width 2 height 0
type input "43"
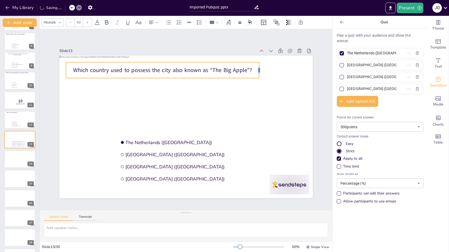
drag, startPoint x: 173, startPoint y: 67, endPoint x: 256, endPoint y: 61, distance: 82.7
click at [256, 61] on div "The Netherlands (Ολλανδία) England (Αγγλία) Germany (Γερμανία) Denmark (Δανία) …" at bounding box center [186, 127] width 254 height 142
click at [192, 69] on p "Which country used to possess the city also known as “The Big Apple”?" at bounding box center [163, 70] width 194 height 8
click at [234, 62] on div "Which country used to possess the city also known as “The Big Apple”?" at bounding box center [163, 70] width 194 height 16
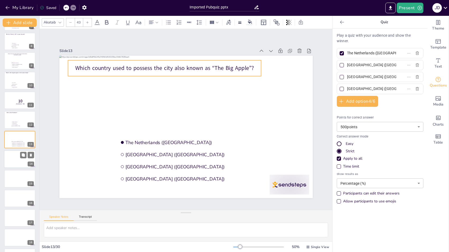
click at [27, 165] on div at bounding box center [20, 159] width 32 height 18
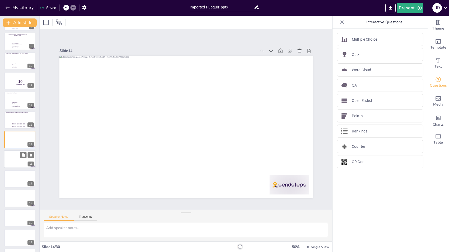
click at [15, 161] on div at bounding box center [20, 160] width 32 height 18
click at [361, 56] on div "Quiz" at bounding box center [380, 54] width 87 height 13
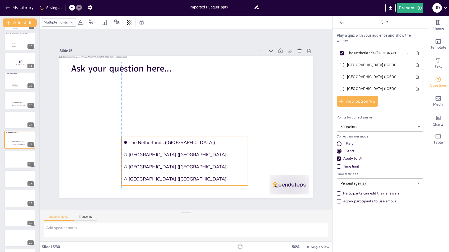
drag, startPoint x: 217, startPoint y: 122, endPoint x: 190, endPoint y: 157, distance: 44.3
click at [190, 157] on li "[GEOGRAPHIC_DATA] ([GEOGRAPHIC_DATA])" at bounding box center [184, 154] width 127 height 11
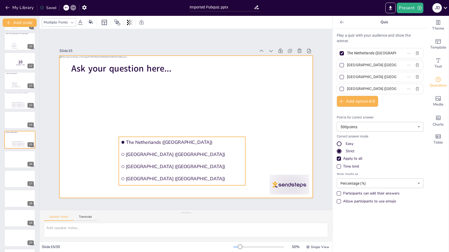
drag, startPoint x: 95, startPoint y: 141, endPoint x: 322, endPoint y: 93, distance: 231.9
click at [95, 141] on div at bounding box center [186, 127] width 254 height 142
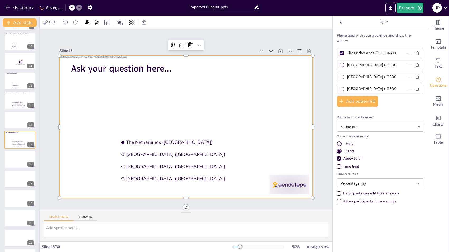
click at [352, 52] on input "The Netherlands ([GEOGRAPHIC_DATA])" at bounding box center [371, 53] width 49 height 8
paste input "A) Drake (Μπρούνο Μαρς"
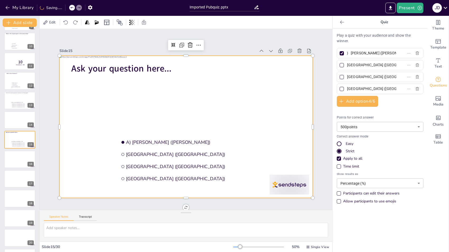
click at [347, 52] on input "A) Drake (Μπρούνο Μαρς)" at bounding box center [371, 53] width 49 height 8
type input "Drake (Μπρούνο Μαρς)"
click at [340, 53] on div at bounding box center [342, 53] width 4 height 4
click at [347, 53] on input "Drake (Μπρούνο Μαρς)" at bounding box center [371, 53] width 49 height 8
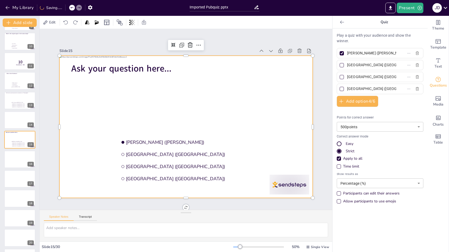
checkbox input "false"
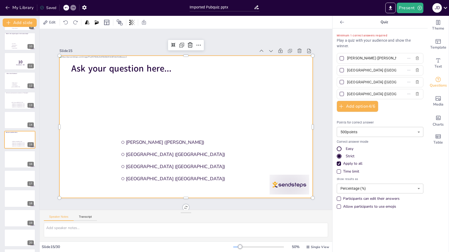
click at [94, 132] on div at bounding box center [186, 127] width 254 height 142
click at [355, 70] on input "[GEOGRAPHIC_DATA] ([GEOGRAPHIC_DATA])" at bounding box center [371, 71] width 49 height 8
paste input "The Weeknd (Δι Γουίκεντ"
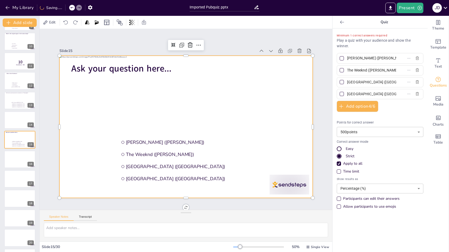
type input "The Weeknd (Δι Γουίκεντ)"
drag, startPoint x: 71, startPoint y: 121, endPoint x: 229, endPoint y: 85, distance: 163.1
click at [71, 121] on div at bounding box center [186, 127] width 254 height 142
click at [373, 83] on input "[GEOGRAPHIC_DATA] ([GEOGRAPHIC_DATA])" at bounding box center [371, 83] width 49 height 8
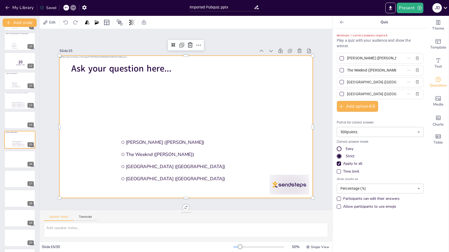
click at [373, 83] on input "[GEOGRAPHIC_DATA] ([GEOGRAPHIC_DATA])" at bounding box center [371, 83] width 49 height 8
paste input "Lady Gaga (Λέιντι Γκάγκ"
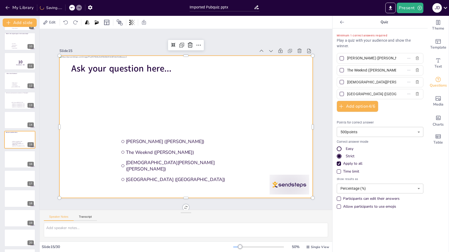
scroll to position [0, 1]
type input "Lady Gaga (Λέιντι Γκάγκα)"
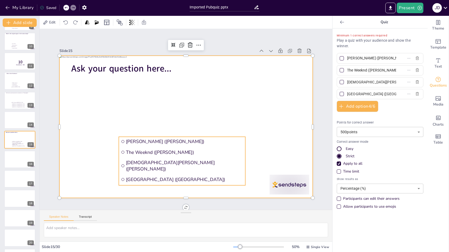
click at [143, 177] on span "[GEOGRAPHIC_DATA] ([GEOGRAPHIC_DATA])" at bounding box center [185, 180] width 118 height 6
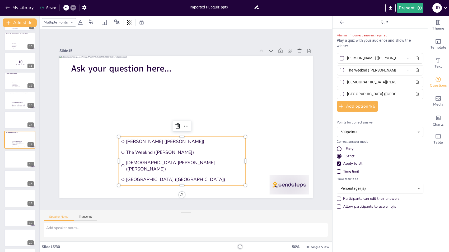
click at [360, 95] on input "[GEOGRAPHIC_DATA] ([GEOGRAPHIC_DATA])" at bounding box center [371, 94] width 49 height 8
paste input "Taylor Swift (Τέιλορ Σουίφτ"
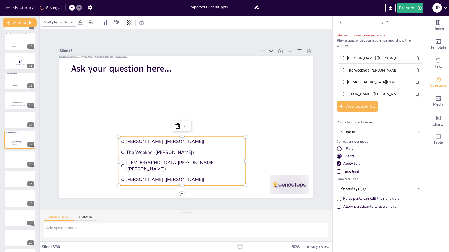
type input "Taylor Swift (Τέιλορ Σουίφτ)"
click at [340, 94] on div at bounding box center [342, 94] width 4 height 4
click at [347, 94] on input "Taylor Swift (Τέιλορ Σουίφτ)" at bounding box center [371, 94] width 49 height 8
checkbox input "true"
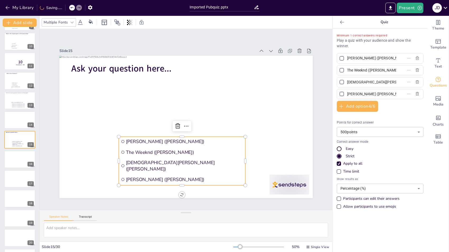
checkbox input "true"
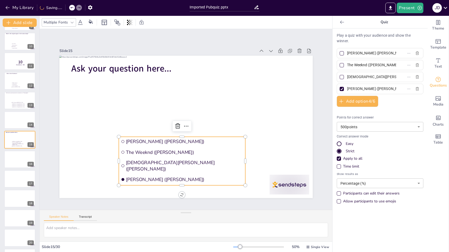
scroll to position [0, 4]
click at [19, 158] on div at bounding box center [20, 160] width 32 height 18
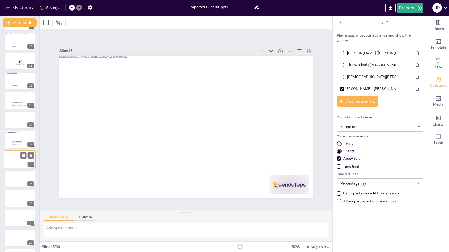
scroll to position [195, 0]
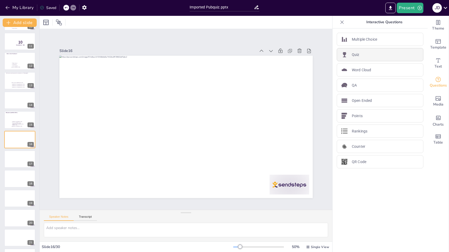
click at [360, 59] on div "Quiz" at bounding box center [380, 54] width 87 height 13
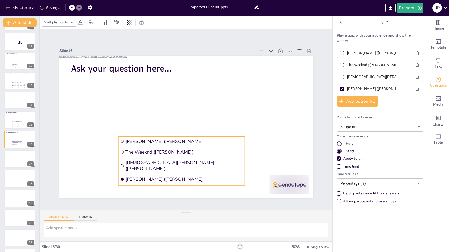
drag, startPoint x: 229, startPoint y: 132, endPoint x: 201, endPoint y: 169, distance: 46.0
click at [201, 169] on li "Lady Gaga (Λέιντι Γκάγκα)" at bounding box center [181, 166] width 127 height 16
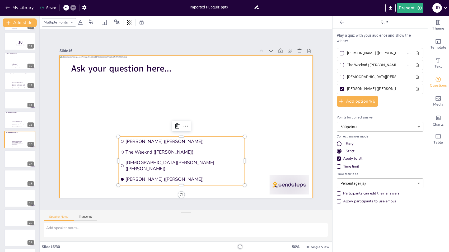
drag, startPoint x: 87, startPoint y: 142, endPoint x: 146, endPoint y: 127, distance: 60.9
click at [87, 142] on div at bounding box center [186, 127] width 254 height 142
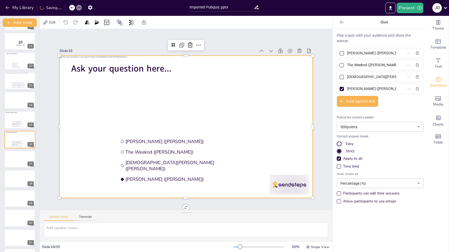
click at [360, 50] on input "Drake (Μπρούνο Μαρς)" at bounding box center [371, 53] width 49 height 8
paste input "The bride (Η νύφη"
click at [17, 118] on div at bounding box center [20, 120] width 32 height 18
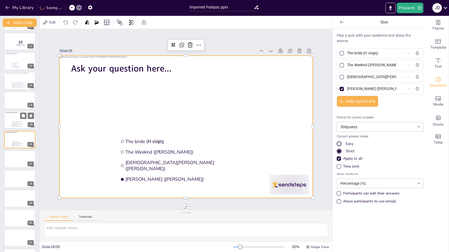
type input "Drake (Μπρούνο Μαρς)"
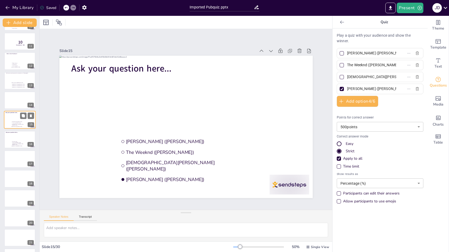
scroll to position [175, 0]
click at [13, 117] on div at bounding box center [20, 120] width 32 height 18
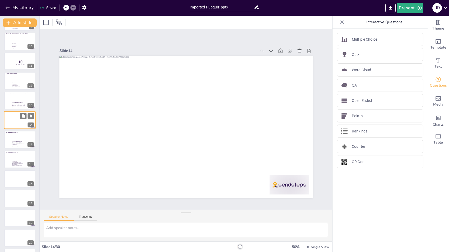
scroll to position [156, 0]
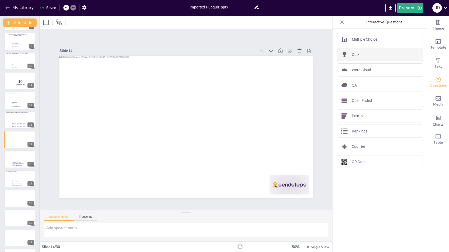
click at [365, 59] on div "Quiz" at bounding box center [380, 54] width 87 height 13
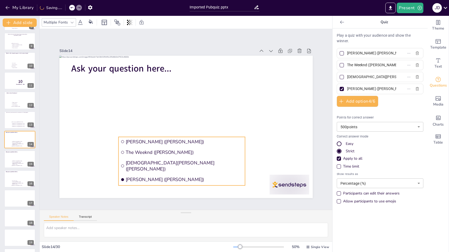
drag, startPoint x: 225, startPoint y: 127, endPoint x: 197, endPoint y: 163, distance: 45.8
click at [197, 163] on li "Lady Gaga (Λέιντι Γκάγκα)" at bounding box center [181, 166] width 127 height 16
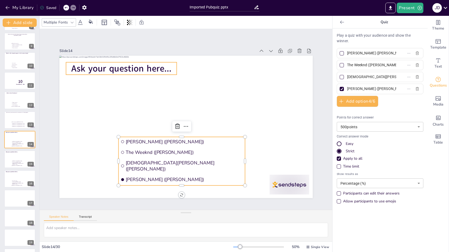
click at [148, 65] on span "Ask your question here..." at bounding box center [121, 68] width 100 height 12
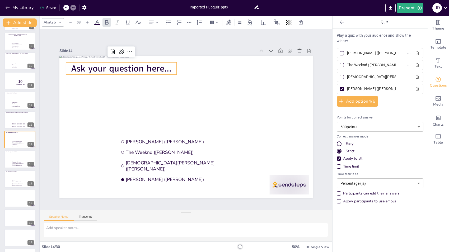
click at [148, 65] on span "Ask your question here..." at bounding box center [121, 68] width 100 height 12
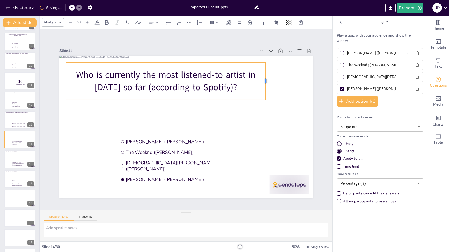
drag, startPoint x: 172, startPoint y: 77, endPoint x: 261, endPoint y: 73, distance: 89.2
click at [266, 73] on div at bounding box center [268, 81] width 4 height 38
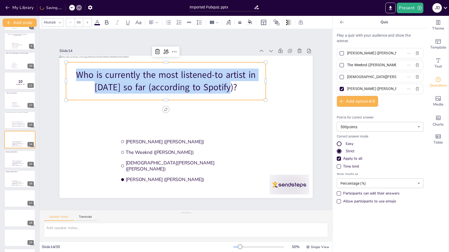
drag, startPoint x: 232, startPoint y: 84, endPoint x: 66, endPoint y: 67, distance: 166.3
click at [66, 69] on p "Who is currently the most listened-to artist in [DATE] so far (according to Spo…" at bounding box center [166, 81] width 200 height 25
click at [72, 23] on div at bounding box center [70, 22] width 8 height 8
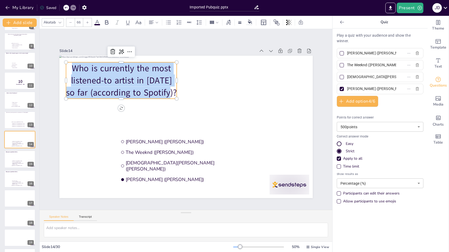
click at [72, 23] on div at bounding box center [70, 22] width 8 height 8
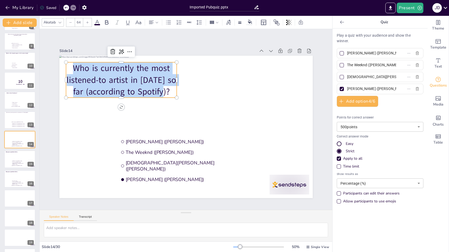
click at [72, 23] on div at bounding box center [70, 22] width 8 height 8
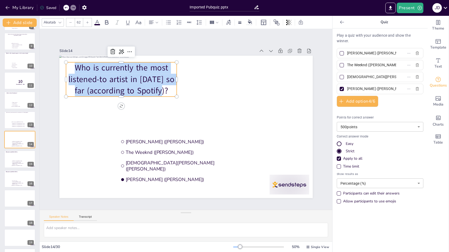
click at [72, 23] on div at bounding box center [70, 22] width 8 height 8
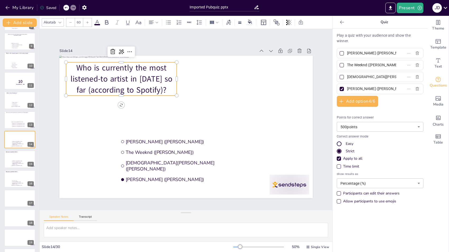
click at [72, 23] on div at bounding box center [70, 22] width 8 height 8
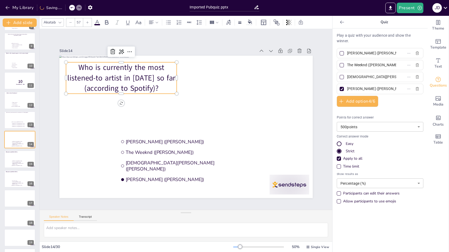
click at [72, 23] on div at bounding box center [70, 22] width 8 height 8
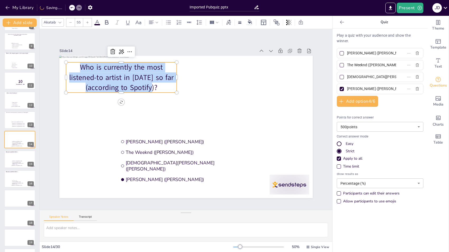
click at [72, 23] on div at bounding box center [70, 22] width 8 height 8
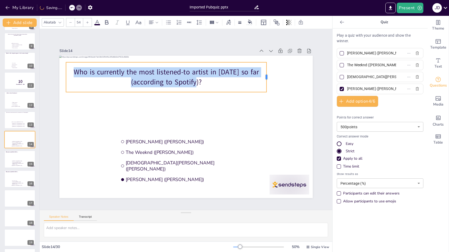
drag, startPoint x: 183, startPoint y: 75, endPoint x: 263, endPoint y: 73, distance: 79.6
click at [267, 73] on div at bounding box center [269, 77] width 4 height 30
click at [153, 22] on icon at bounding box center [151, 22] width 6 height 6
click at [153, 39] on icon at bounding box center [153, 40] width 6 height 6
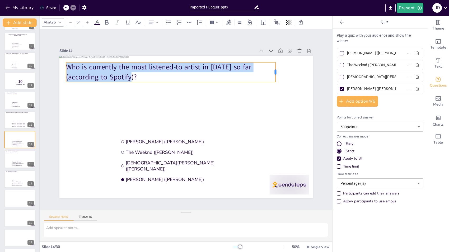
drag, startPoint x: 174, startPoint y: 70, endPoint x: 271, endPoint y: 63, distance: 97.8
click at [276, 63] on div at bounding box center [278, 72] width 4 height 20
click at [261, 82] on div at bounding box center [170, 84] width 208 height 4
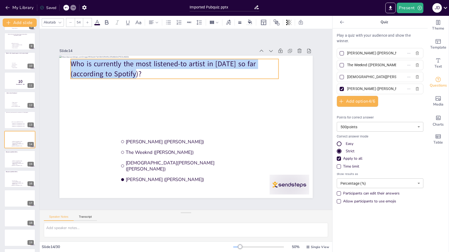
click at [71, 24] on div at bounding box center [70, 22] width 8 height 8
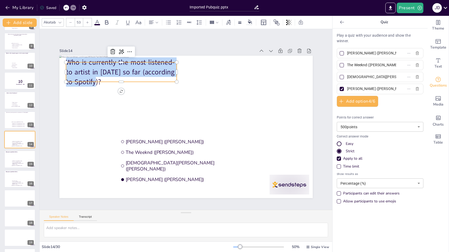
click at [71, 24] on div at bounding box center [70, 22] width 8 height 8
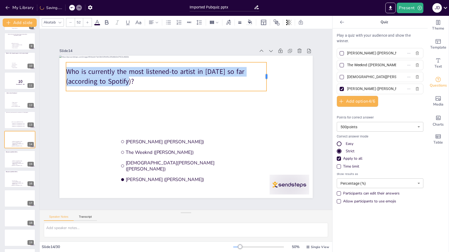
drag, startPoint x: 173, startPoint y: 73, endPoint x: 263, endPoint y: 68, distance: 90.0
click at [267, 68] on div at bounding box center [269, 76] width 4 height 29
click at [208, 59] on div at bounding box center [166, 60] width 201 height 4
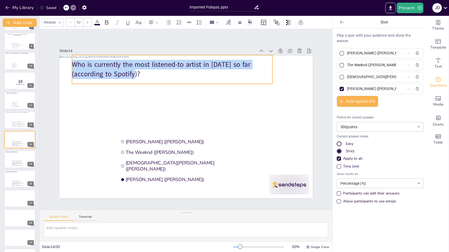
click at [72, 21] on icon at bounding box center [70, 22] width 3 height 3
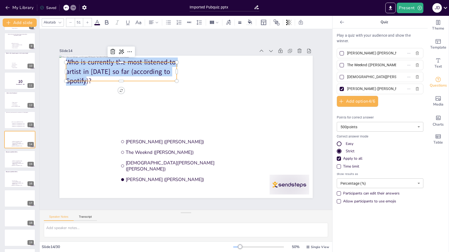
click at [72, 21] on icon at bounding box center [70, 22] width 3 height 3
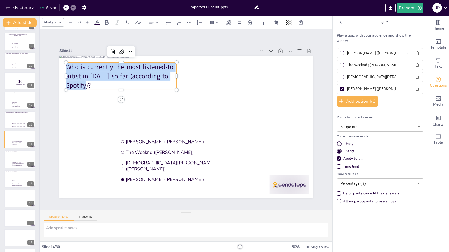
click at [72, 21] on icon at bounding box center [70, 22] width 3 height 3
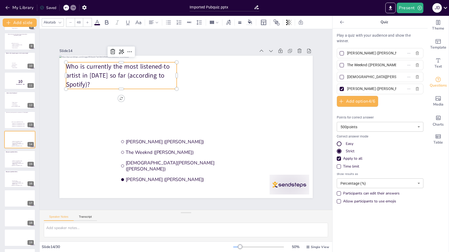
click at [72, 21] on icon at bounding box center [70, 22] width 3 height 3
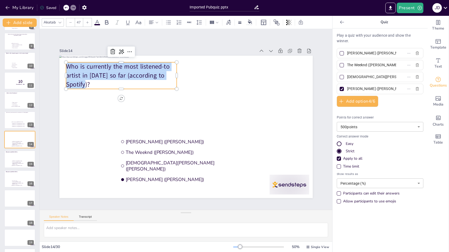
click at [72, 21] on icon at bounding box center [70, 22] width 3 height 3
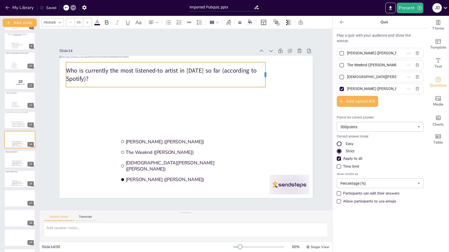
drag, startPoint x: 172, startPoint y: 72, endPoint x: 261, endPoint y: 69, distance: 88.9
click at [266, 69] on div at bounding box center [268, 74] width 4 height 25
click at [223, 62] on div "Who is currently the most listened-to artist in [DATE] so far (according to Spo…" at bounding box center [166, 74] width 200 height 25
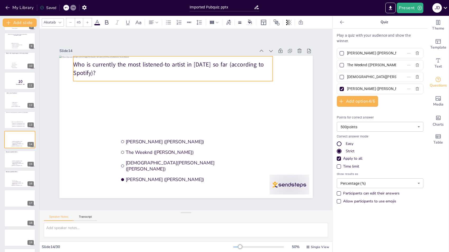
click at [70, 21] on icon at bounding box center [70, 22] width 3 height 3
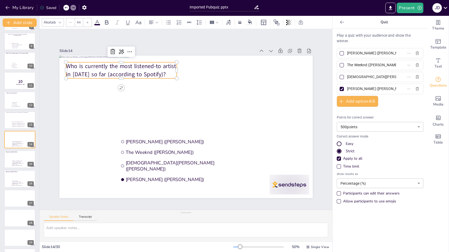
click at [70, 21] on icon at bounding box center [70, 22] width 3 height 3
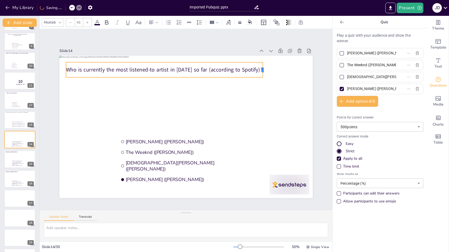
drag, startPoint x: 173, startPoint y: 67, endPoint x: 259, endPoint y: 63, distance: 86.0
click at [263, 63] on div at bounding box center [265, 69] width 4 height 15
click at [249, 62] on div "Who is currently the most listened-to artist in [DATE] so far (according to Spo…" at bounding box center [164, 69] width 197 height 15
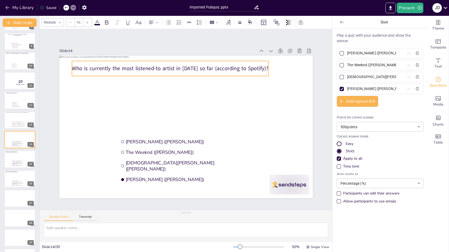
click at [72, 22] on div at bounding box center [70, 22] width 8 height 8
type input "40"
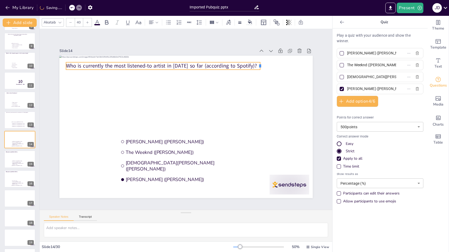
drag, startPoint x: 172, startPoint y: 64, endPoint x: 254, endPoint y: 60, distance: 81.8
click at [254, 60] on div "Drake (Μπρούνο Μαρς) The Weeknd (Δι Γουίκεντ) Lady Gaga (Λέιντι Γκάγκα) Taylor …" at bounding box center [186, 127] width 254 height 142
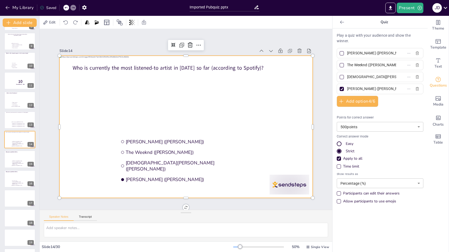
click at [233, 102] on div at bounding box center [186, 127] width 254 height 142
click at [12, 158] on div at bounding box center [20, 160] width 32 height 18
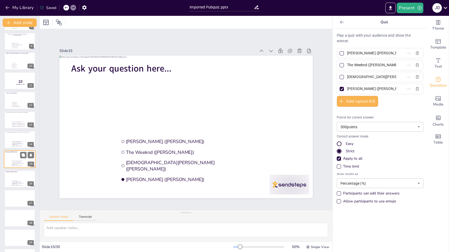
scroll to position [175, 0]
click at [11, 162] on div at bounding box center [20, 160] width 32 height 18
type input "The bride (Η νύφη)"
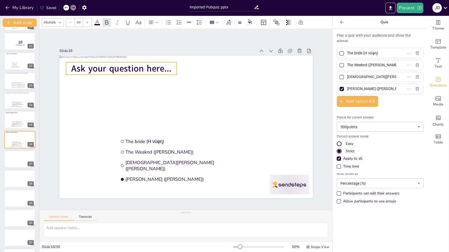
click at [111, 63] on span "Ask your question here..." at bounding box center [121, 68] width 100 height 12
click at [110, 65] on span "Ask your question here..." at bounding box center [121, 68] width 100 height 12
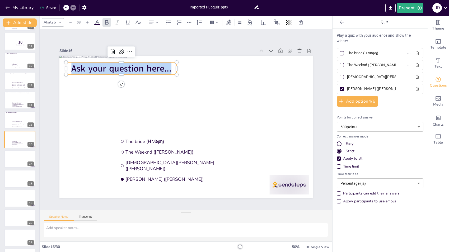
click at [110, 65] on span "Ask your question here..." at bounding box center [121, 68] width 100 height 12
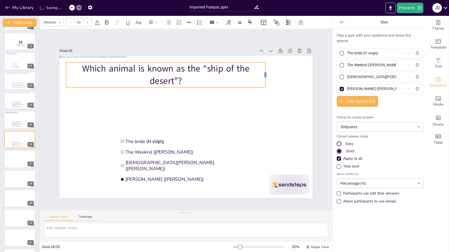
drag, startPoint x: 173, startPoint y: 72, endPoint x: 261, endPoint y: 69, distance: 88.3
click at [266, 69] on div at bounding box center [268, 74] width 4 height 25
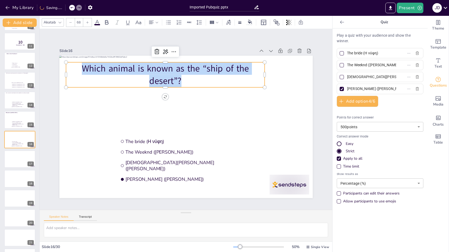
drag, startPoint x: 181, startPoint y: 77, endPoint x: 100, endPoint y: 76, distance: 81.4
click at [100, 76] on p "Which animal is known as the “ship of the desert”?" at bounding box center [165, 74] width 199 height 25
click at [73, 21] on div at bounding box center [70, 22] width 8 height 8
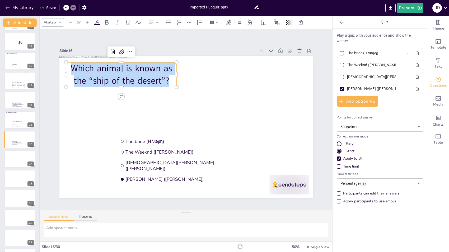
click at [73, 21] on div at bounding box center [70, 22] width 8 height 8
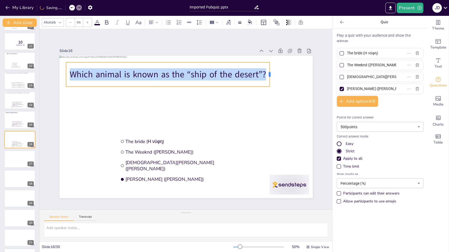
drag, startPoint x: 173, startPoint y: 72, endPoint x: 263, endPoint y: 63, distance: 90.8
click at [263, 63] on div "The bride (Η νύφη) The Weeknd (Δι Γουίκεντ) Lady Gaga (Λέιντι Γκάγκα) Taylor Sw…" at bounding box center [186, 127] width 254 height 142
click at [70, 22] on icon at bounding box center [70, 22] width 3 height 3
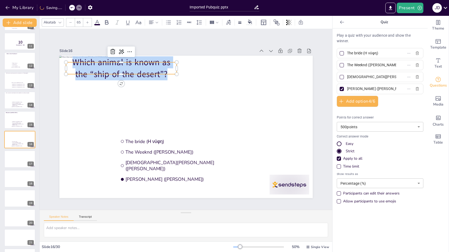
click at [70, 22] on icon at bounding box center [70, 22] width 3 height 3
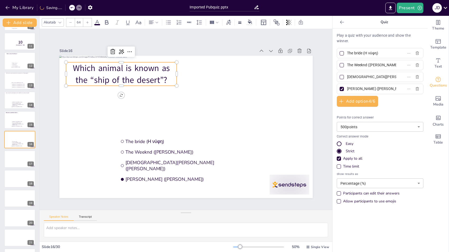
click at [70, 22] on icon at bounding box center [70, 22] width 3 height 3
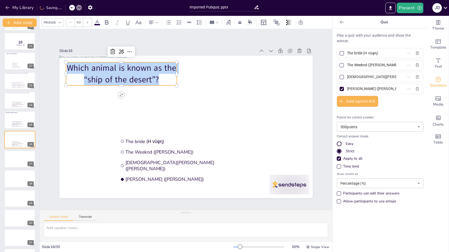
click at [70, 22] on icon at bounding box center [70, 22] width 3 height 3
type input "60"
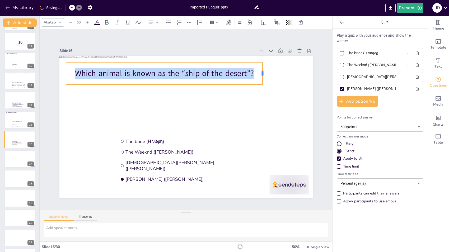
drag, startPoint x: 172, startPoint y: 71, endPoint x: 258, endPoint y: 66, distance: 86.1
click at [263, 66] on div at bounding box center [265, 73] width 4 height 22
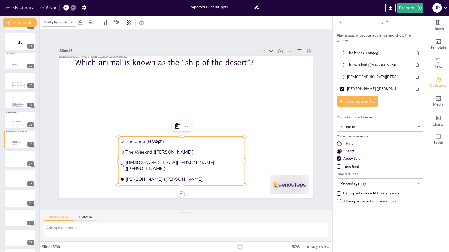
click at [218, 141] on span "The bride (Η νύφη)" at bounding box center [184, 142] width 118 height 6
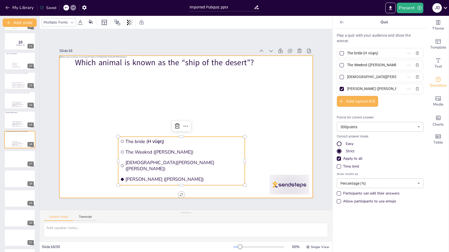
click at [97, 159] on div at bounding box center [186, 127] width 254 height 142
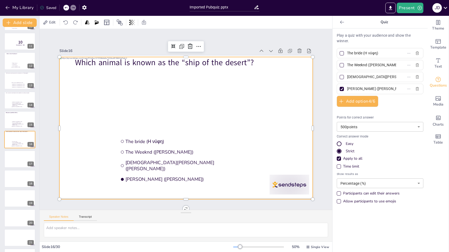
click at [358, 53] on input "The bride (Η νύφη)" at bounding box center [371, 53] width 49 height 8
paste input "Camel (Καμήλα"
type input "Camel (Καμήλα)"
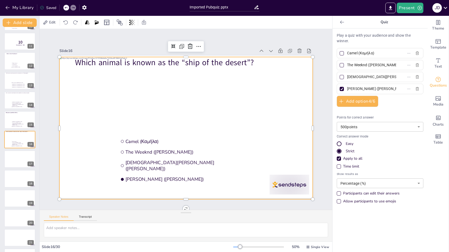
drag, startPoint x: 80, startPoint y: 152, endPoint x: 171, endPoint y: 124, distance: 95.4
click at [80, 152] on div at bounding box center [186, 128] width 254 height 142
click at [355, 62] on input "The Weeknd (Δι Γουίκεντ)" at bounding box center [371, 65] width 49 height 8
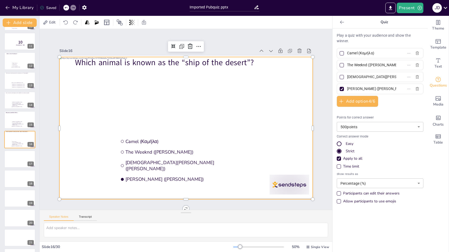
paste input "Dromedary (Δρομάδα καμήλα"
type input "Dromedary (Δρομάδα καμήλα)"
click at [84, 147] on div at bounding box center [186, 128] width 254 height 142
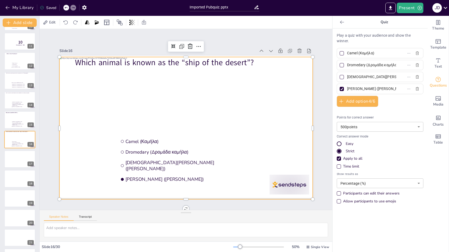
click at [355, 80] on input "Lady Gaga (Λέιντι Γκάγκα)" at bounding box center [371, 77] width 49 height 8
paste input "Arabian horse (Αραβικό άλογο"
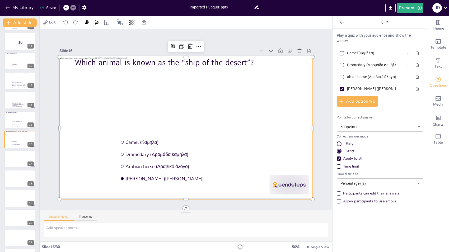
type input "Arabian horse (Αραβικό άλογο)"
click at [71, 126] on div at bounding box center [186, 128] width 254 height 142
click at [358, 89] on input "Taylor Swift (Τέιλορ Σουίφτ)" at bounding box center [371, 89] width 49 height 8
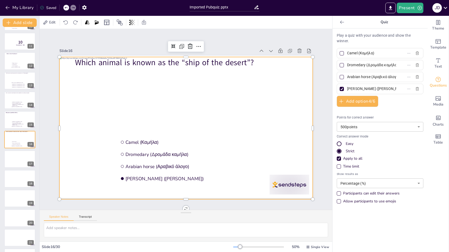
click at [358, 89] on input "Taylor Swift (Τέιλορ Σουίφτ)" at bounding box center [371, 89] width 49 height 8
paste input "Llama (Λάμα"
type input "Llama (Λάμα)"
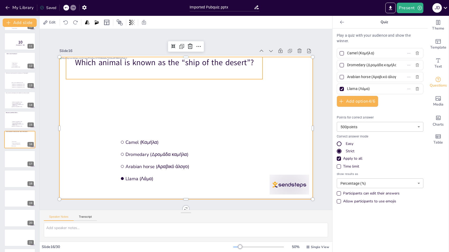
click at [107, 63] on p "Which animal is known as the “ship of the desert”?" at bounding box center [164, 62] width 197 height 11
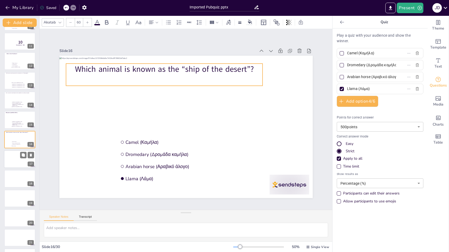
click at [8, 161] on div at bounding box center [20, 159] width 32 height 18
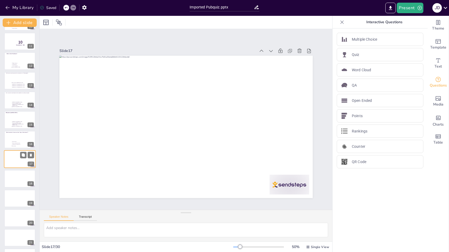
scroll to position [215, 0]
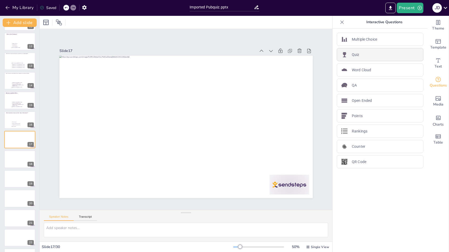
click at [361, 53] on div "Quiz" at bounding box center [380, 54] width 87 height 13
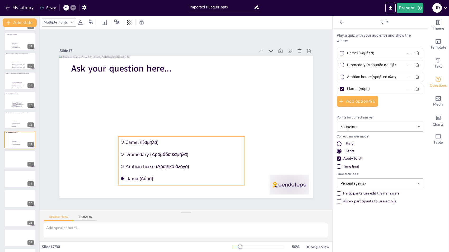
drag, startPoint x: 228, startPoint y: 114, endPoint x: 200, endPoint y: 151, distance: 46.0
click at [200, 151] on span "Dromedary (Δρομάδα καμήλα)" at bounding box center [184, 154] width 118 height 6
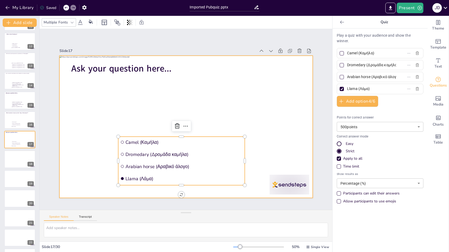
click at [61, 107] on div at bounding box center [186, 127] width 254 height 142
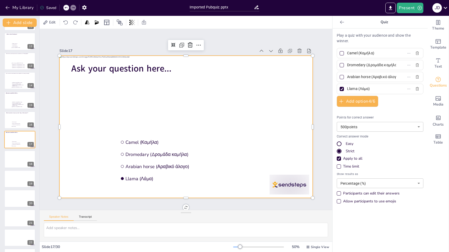
click at [355, 53] on input "Camel (Καμήλα)" at bounding box center [371, 53] width 49 height 8
paste input "Portugal (Πορτογαλί"
type input "Portugal ([GEOGRAPHIC_DATA])"
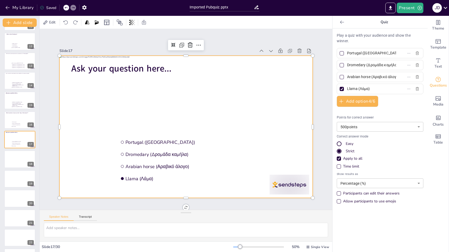
click at [71, 138] on div at bounding box center [186, 127] width 254 height 142
click at [364, 68] on input "Dromedary (Δρομάδα καμήλα)" at bounding box center [371, 65] width 49 height 8
paste input "[GEOGRAPHIC_DATA] ([GEOGRAPHIC_DATA]"
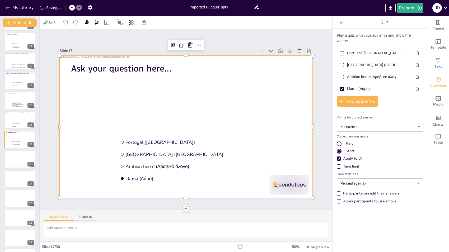
type input "[GEOGRAPHIC_DATA] ([GEOGRAPHIC_DATA]"
click at [84, 136] on div at bounding box center [186, 127] width 254 height 142
click at [357, 73] on input "Arabian horse (Αραβικό άλογο)" at bounding box center [371, 77] width 49 height 8
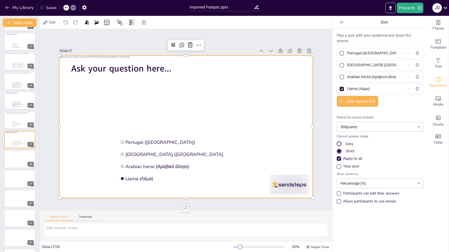
paste input "Mexico (Μεξικό"
type input "[GEOGRAPHIC_DATA] ([GEOGRAPHIC_DATA])"
click at [89, 136] on div at bounding box center [186, 127] width 254 height 142
click at [353, 86] on input "Llama (Λάμα)" at bounding box center [371, 89] width 49 height 8
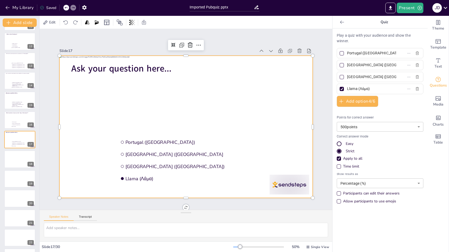
click at [353, 86] on input "Llama (Λάμα)" at bounding box center [371, 89] width 49 height 8
paste input "Italy (Ιταλί"
type input "[GEOGRAPHIC_DATA] ([GEOGRAPHIC_DATA])"
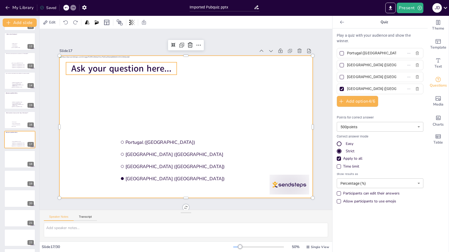
click at [149, 68] on span "Ask your question here..." at bounding box center [121, 68] width 100 height 12
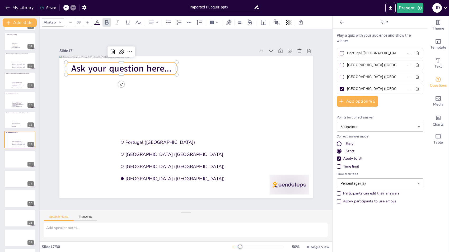
click at [149, 68] on span "Ask your question here..." at bounding box center [121, 68] width 100 height 12
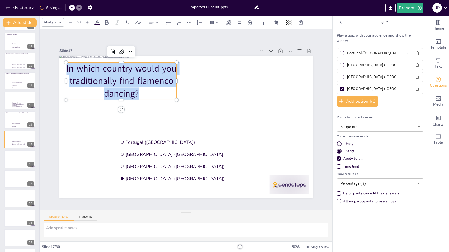
click at [66, 66] on p "In which country would you traditionally find flamenco dancing?" at bounding box center [121, 81] width 111 height 38
click at [69, 21] on icon at bounding box center [70, 22] width 3 height 3
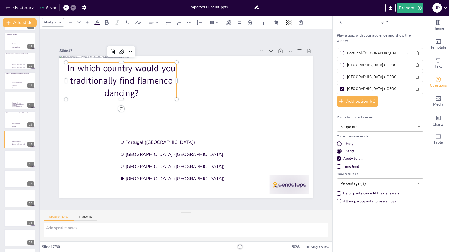
click at [69, 21] on icon at bounding box center [70, 22] width 3 height 3
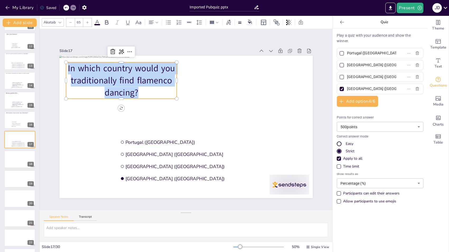
click at [69, 21] on icon at bounding box center [70, 22] width 3 height 3
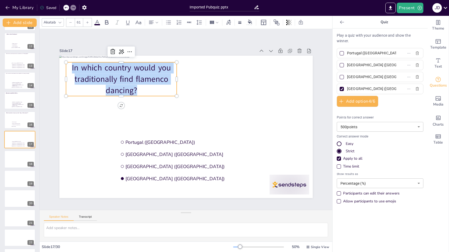
click at [69, 21] on icon at bounding box center [70, 22] width 3 height 3
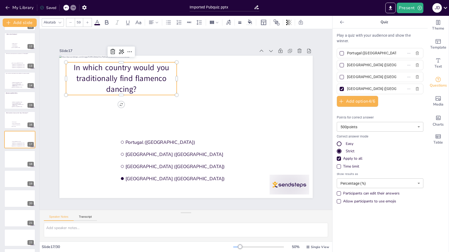
click at [69, 21] on icon at bounding box center [70, 22] width 3 height 3
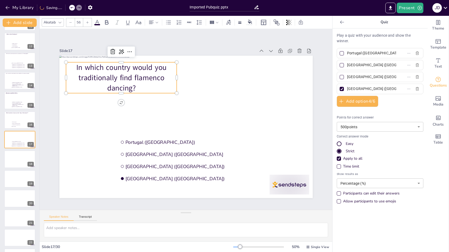
click at [69, 21] on icon at bounding box center [70, 22] width 3 height 3
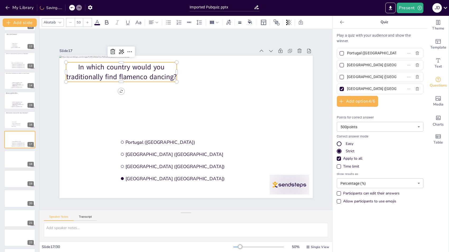
click at [69, 21] on icon at bounding box center [70, 22] width 3 height 3
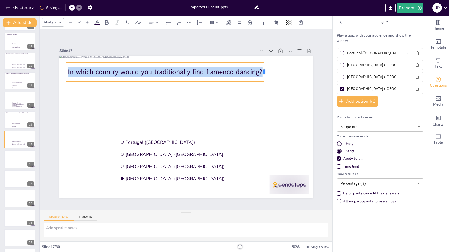
drag, startPoint x: 172, startPoint y: 68, endPoint x: 260, endPoint y: 66, distance: 87.6
click at [264, 66] on div at bounding box center [266, 71] width 4 height 19
click at [68, 19] on div at bounding box center [70, 22] width 8 height 8
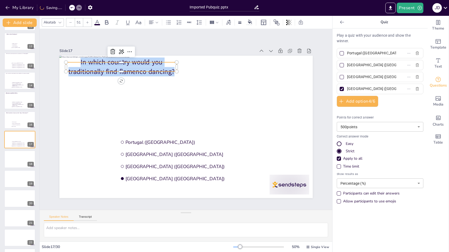
click at [68, 19] on div at bounding box center [70, 22] width 8 height 8
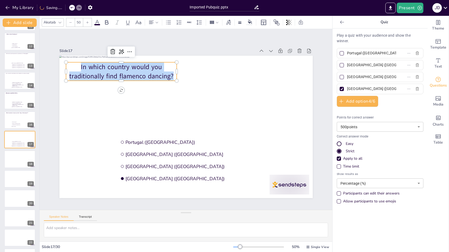
click at [68, 19] on div at bounding box center [70, 22] width 8 height 8
type input "49"
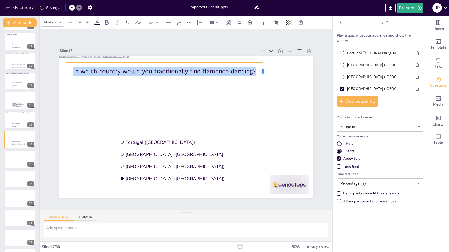
drag, startPoint x: 173, startPoint y: 70, endPoint x: 259, endPoint y: 63, distance: 86.4
drag, startPoint x: 259, startPoint y: 63, endPoint x: 246, endPoint y: 61, distance: 13.3
click at [246, 62] on div "In which country would you traditionally find flamenco dancing?" at bounding box center [164, 71] width 197 height 18
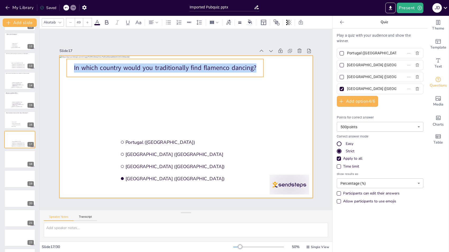
click at [257, 88] on div at bounding box center [186, 127] width 254 height 142
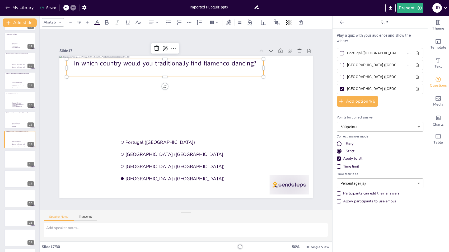
click at [242, 66] on div "In which country would you traditionally find flamenco dancing?" at bounding box center [165, 68] width 197 height 18
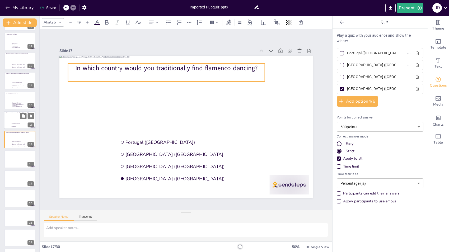
click at [17, 114] on div "Which animal is known as the “ship of the desert”?" at bounding box center [17, 113] width 25 height 3
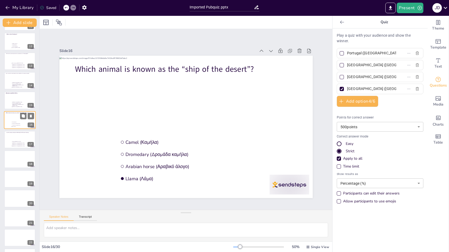
type input "Camel (Καμήλα)"
type input "Dromedary (Δρομάδα καμήλα)"
type input "Arabian horse (Αραβικό άλογο)"
type input "Llama (Λάμα)"
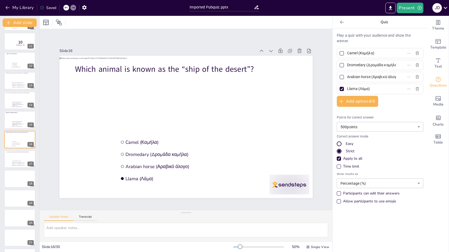
click at [340, 65] on div at bounding box center [342, 65] width 4 height 4
click at [347, 65] on input "Dromedary (Δρομάδα καμήλα)" at bounding box center [371, 65] width 49 height 8
checkbox input "true"
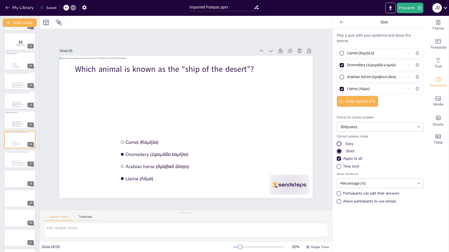
click at [340, 87] on div at bounding box center [342, 89] width 4 height 4
click at [347, 87] on input "Llama (Λάμα)" at bounding box center [371, 89] width 49 height 8
checkbox input "false"
click at [27, 155] on div at bounding box center [27, 155] width 14 height 6
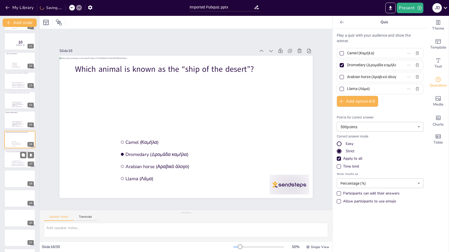
type input "Portugal ([GEOGRAPHIC_DATA])"
type input "[GEOGRAPHIC_DATA] ([GEOGRAPHIC_DATA]"
type input "[GEOGRAPHIC_DATA] ([GEOGRAPHIC_DATA])"
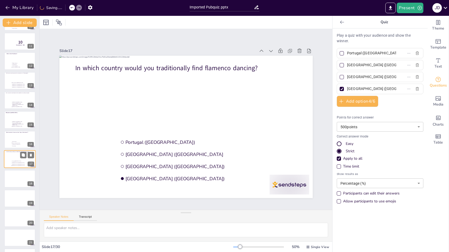
scroll to position [215, 0]
click at [340, 65] on div at bounding box center [342, 65] width 4 height 4
click at [347, 65] on input "[GEOGRAPHIC_DATA] ([GEOGRAPHIC_DATA]" at bounding box center [371, 65] width 49 height 8
checkbox input "true"
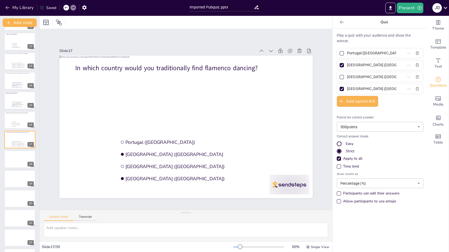
click at [340, 88] on div at bounding box center [342, 89] width 4 height 4
click at [347, 88] on input "[GEOGRAPHIC_DATA] ([GEOGRAPHIC_DATA])" at bounding box center [371, 89] width 49 height 8
checkbox input "false"
click at [11, 160] on div at bounding box center [20, 160] width 32 height 18
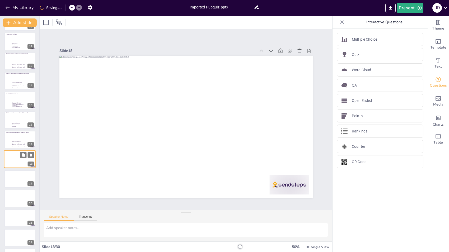
scroll to position [234, 0]
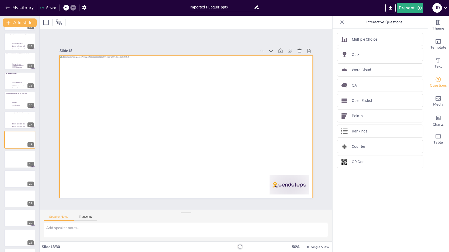
click at [98, 143] on div at bounding box center [186, 127] width 254 height 142
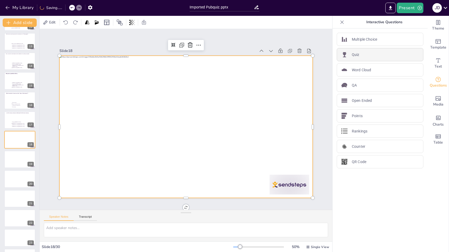
click at [354, 58] on div "Quiz" at bounding box center [380, 54] width 87 height 13
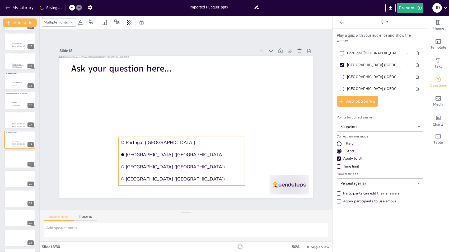
drag, startPoint x: 185, startPoint y: 120, endPoint x: 157, endPoint y: 157, distance: 46.0
click at [157, 157] on li "[GEOGRAPHIC_DATA] ([GEOGRAPHIC_DATA]" at bounding box center [181, 154] width 127 height 11
click at [366, 51] on input "Portugal ([GEOGRAPHIC_DATA])" at bounding box center [371, 53] width 49 height 8
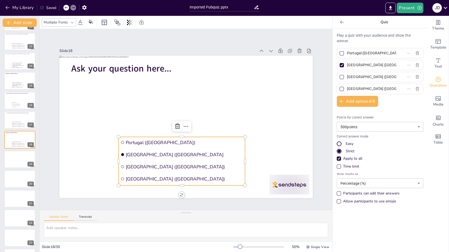
paste input "During dinner in Greece (Κατά τη διάρκεια του δείπνου στην Ελλάδ"
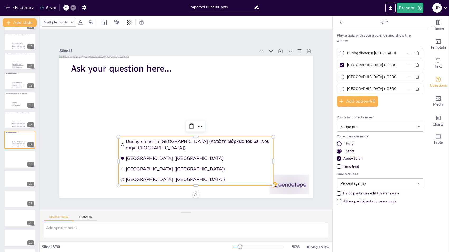
scroll to position [0, 72]
type input "During dinner in [GEOGRAPHIC_DATA] (Κατά τη διάρκεια του δείπνου στην [GEOGRAPH…"
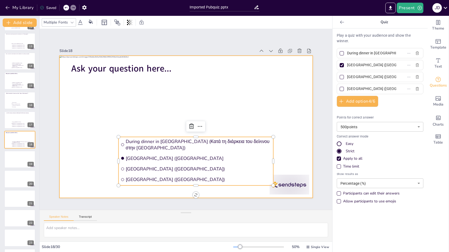
drag, startPoint x: 94, startPoint y: 145, endPoint x: 223, endPoint y: 81, distance: 144.0
click at [94, 145] on div at bounding box center [186, 127] width 254 height 142
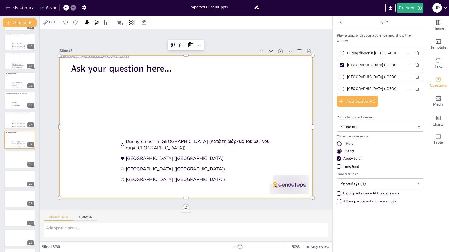
click at [352, 66] on input "[GEOGRAPHIC_DATA] ([GEOGRAPHIC_DATA]" at bounding box center [371, 65] width 49 height 8
paste input "On holiday in [GEOGRAPHIC_DATA] (Σε διακοπές στη [GEOGRAPHIC_DATA])"
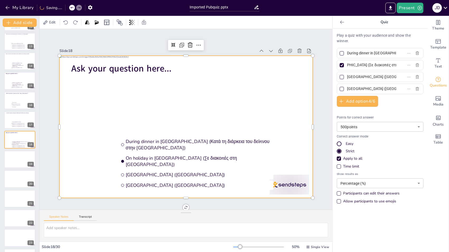
type input "On holiday in [GEOGRAPHIC_DATA] (Σε διακοπές στη [GEOGRAPHIC_DATA])"
click at [81, 142] on div at bounding box center [186, 127] width 254 height 142
click at [360, 76] on input "[GEOGRAPHIC_DATA] ([GEOGRAPHIC_DATA])" at bounding box center [371, 77] width 49 height 8
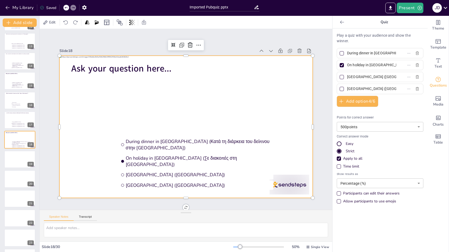
click at [360, 76] on input "[GEOGRAPHIC_DATA] ([GEOGRAPHIC_DATA])" at bounding box center [371, 77] width 49 height 8
paste input "In a tulip field in the Netherlands (Σε ένα χωράφι με τουλίπες στην Ολλανδία"
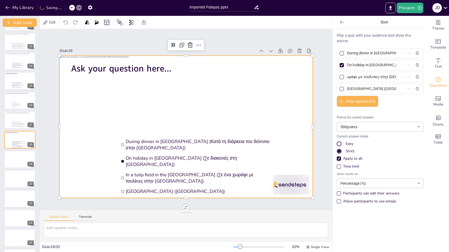
type input "In a tulip field in the [GEOGRAPHIC_DATA] (Σε ένα χωράφι με τουλίπες στην [GEOG…"
click at [340, 77] on div at bounding box center [342, 77] width 4 height 4
click at [347, 77] on input "In a tulip field in the [GEOGRAPHIC_DATA] (Σε ένα χωράφι με τουλίπες στην [GEOG…" at bounding box center [371, 77] width 49 height 8
checkbox input "true"
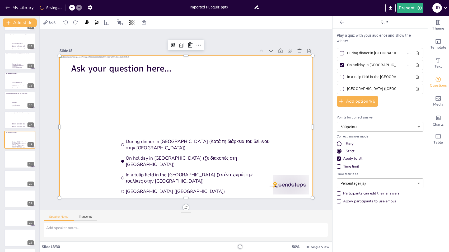
checkbox input "true"
click at [340, 63] on div at bounding box center [342, 65] width 4 height 4
click at [347, 63] on input "On holiday in [GEOGRAPHIC_DATA] (Σε διακοπές στη [GEOGRAPHIC_DATA])" at bounding box center [371, 65] width 49 height 8
checkbox input "false"
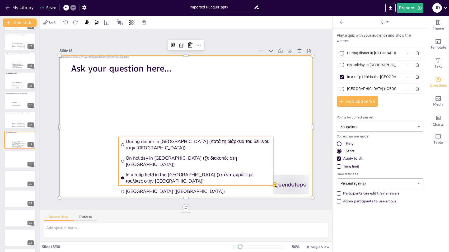
click at [151, 188] on span "Italy (Ιταλία)" at bounding box center [199, 191] width 146 height 6
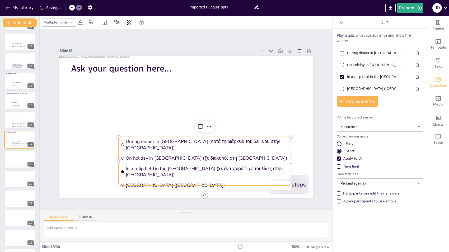
click at [353, 88] on input "Italy (Ιταλία)" at bounding box center [371, 89] width 49 height 8
paste input "Under the Eifel Tower in France (Κάτω από τον Πύργο του Άιφελ στη Γαλ"
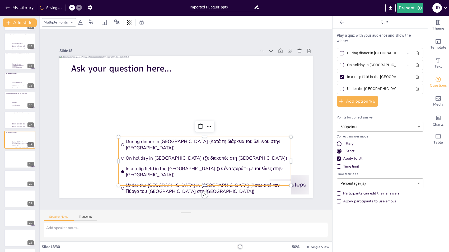
scroll to position [0, 85]
type input "Under the Eifel Tower in France (Κάτω από τον Πύργο του Άιφελ στη Γαλλία)"
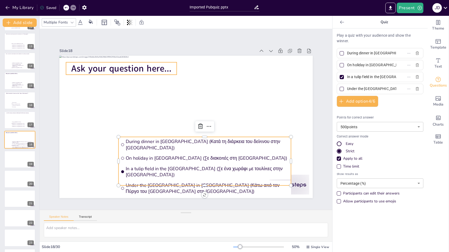
click at [148, 69] on span "Ask your question here..." at bounding box center [121, 68] width 100 height 12
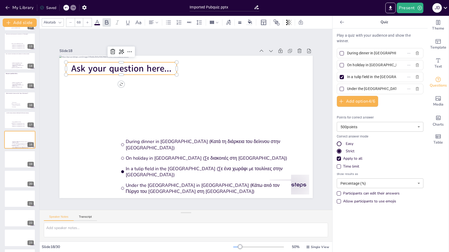
click at [148, 68] on span "Ask your question here..." at bounding box center [121, 68] width 100 height 12
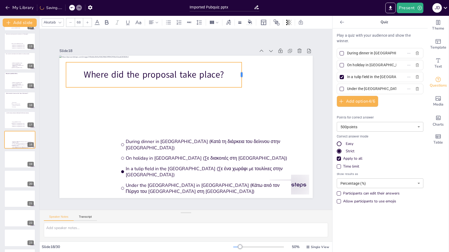
drag, startPoint x: 173, startPoint y: 72, endPoint x: 238, endPoint y: 68, distance: 65.4
click at [242, 68] on div at bounding box center [244, 74] width 4 height 25
click at [219, 62] on div "Where did the proposal take place?" at bounding box center [154, 74] width 176 height 25
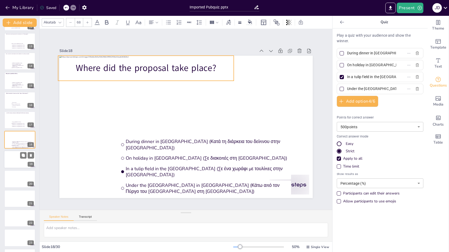
click at [13, 156] on div at bounding box center [20, 160] width 32 height 18
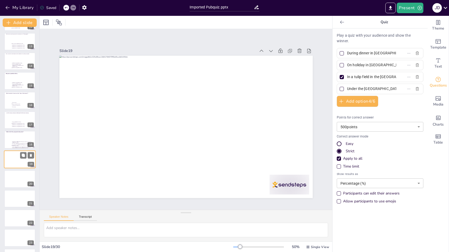
scroll to position [254, 0]
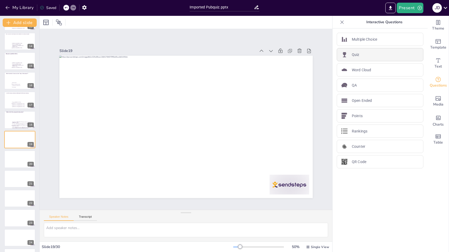
click at [352, 55] on p "Quiz" at bounding box center [356, 55] width 8 height 6
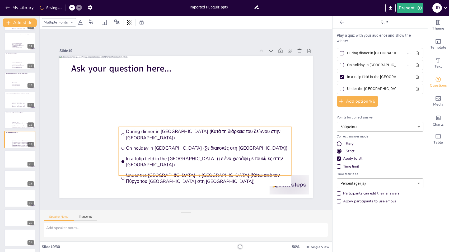
drag, startPoint x: 224, startPoint y: 142, endPoint x: 211, endPoint y: 151, distance: 16.0
click at [211, 151] on ul "During dinner in Greece (Κατά τη διάρκεια του δείπνου στην Ελλάδα) On holiday i…" at bounding box center [205, 151] width 173 height 49
click at [374, 56] on input "During dinner in Greece (Κατά τη διάρκεια του δείπνου στην Ελλάδα)" at bounding box center [371, 53] width 49 height 8
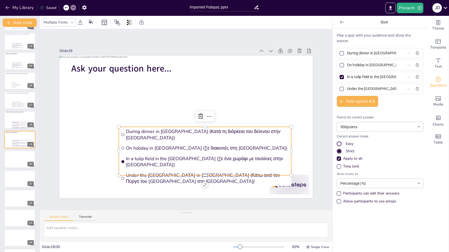
paste input "Yen (Γεν"
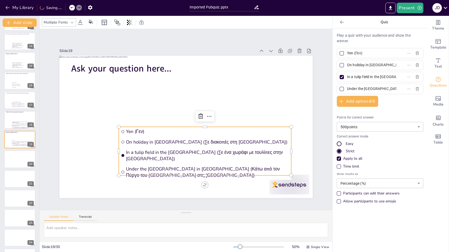
type input "Yen (Γεν)"
click at [341, 52] on div at bounding box center [342, 53] width 3 height 3
click at [347, 52] on input "Yen (Γεν)" at bounding box center [371, 53] width 49 height 8
checkbox input "true"
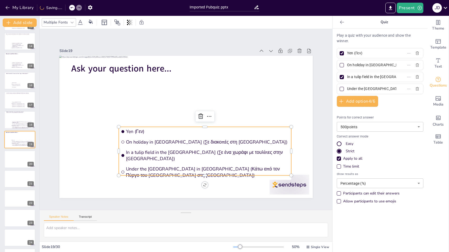
click at [340, 77] on div at bounding box center [342, 77] width 4 height 4
click at [347, 77] on input "In a tulip field in the Netherlands (Σε ένα χωράφι με τουλίπες στην Ολλανδία)" at bounding box center [371, 77] width 49 height 8
checkbox input "false"
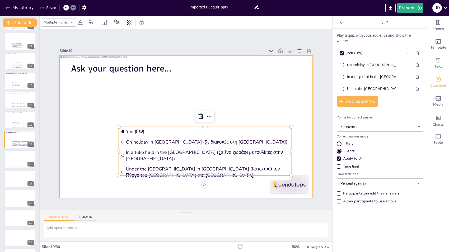
click at [83, 156] on div at bounding box center [186, 127] width 254 height 142
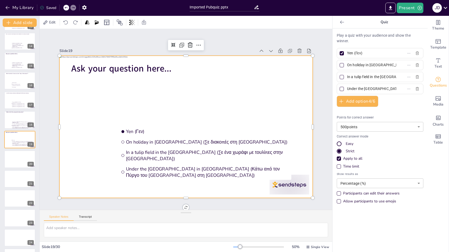
click at [364, 65] on input "On holiday in Scotland (Σε διακοπές στη Σκωτία)" at bounding box center [371, 65] width 49 height 8
paste input "Yuan (Γιουάν"
type input "Yuan (Γιουάν)"
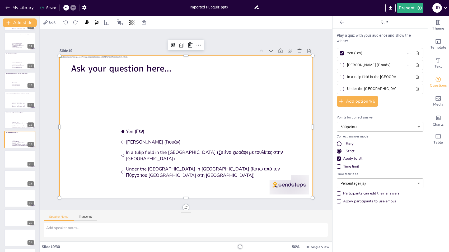
click at [75, 116] on div at bounding box center [186, 127] width 254 height 142
click at [368, 76] on input "In a tulip field in the Netherlands (Σε ένα χωράφι με τουλίπες στην Ολλανδία)" at bounding box center [371, 77] width 49 height 8
paste input "Won (Γουόν"
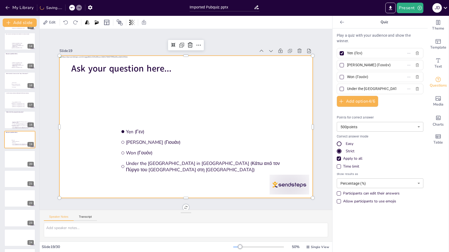
type input "Won (Γουόν)"
drag, startPoint x: 82, startPoint y: 160, endPoint x: 102, endPoint y: 159, distance: 19.6
click at [83, 160] on div at bounding box center [186, 127] width 254 height 142
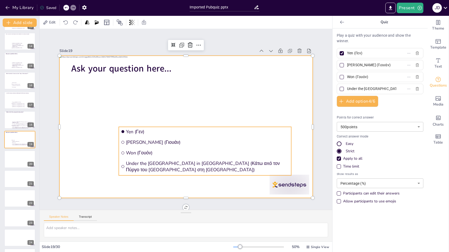
click at [150, 165] on span "Under the Eifel Tower in France (Κάτω από τον Πύργο του Άιφελ στη Γαλλία)" at bounding box center [207, 166] width 163 height 12
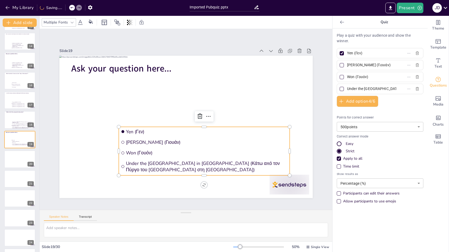
click at [349, 86] on input "Under the Eifel Tower in France (Κάτω από τον Πύργο του Άιφελ στη Γαλλία)" at bounding box center [371, 89] width 49 height 8
paste input "Ringgit (Ρινγκίτ"
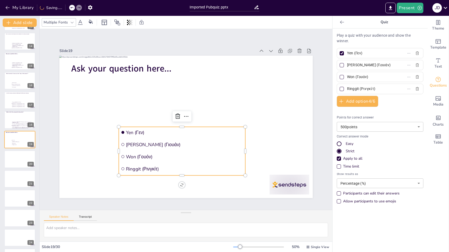
type input "Ringgit (Ρινγκίτ)"
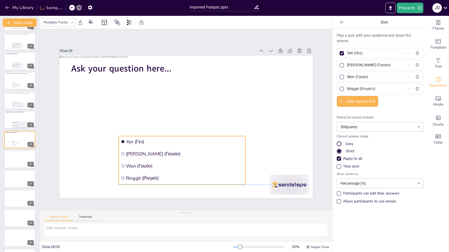
drag, startPoint x: 216, startPoint y: 169, endPoint x: 216, endPoint y: 177, distance: 7.7
click at [216, 177] on li "Ringgit (Ρινγκίτ)" at bounding box center [182, 178] width 127 height 11
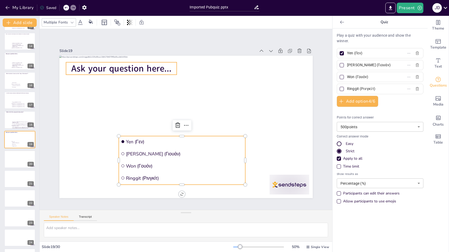
click at [137, 63] on span "Ask your question here..." at bounding box center [121, 68] width 100 height 12
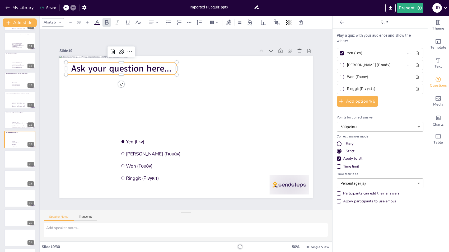
click at [134, 65] on span "Ask your question here..." at bounding box center [121, 68] width 100 height 12
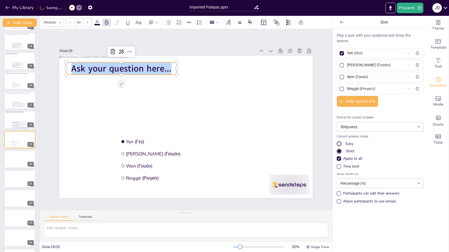
click at [134, 65] on span "Ask your question here..." at bounding box center [121, 68] width 100 height 12
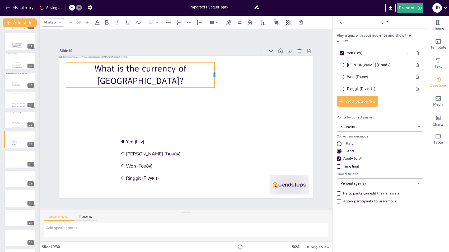
drag, startPoint x: 172, startPoint y: 73, endPoint x: 210, endPoint y: 69, distance: 38.0
click at [215, 69] on div at bounding box center [217, 74] width 4 height 25
click at [196, 59] on div at bounding box center [140, 60] width 149 height 4
click at [189, 88] on div at bounding box center [140, 90] width 149 height 4
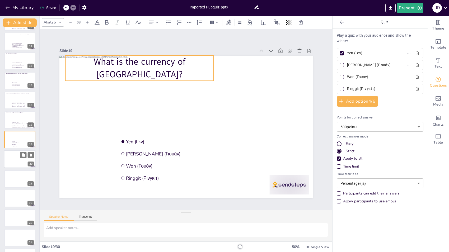
click at [13, 159] on div at bounding box center [20, 159] width 32 height 18
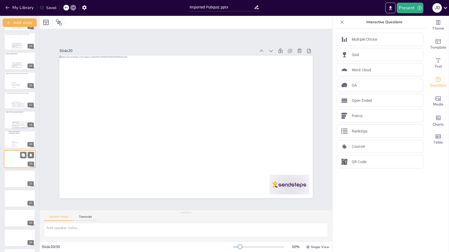
scroll to position [274, 0]
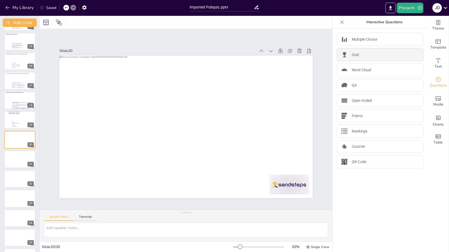
click at [360, 57] on div "Quiz" at bounding box center [380, 54] width 87 height 13
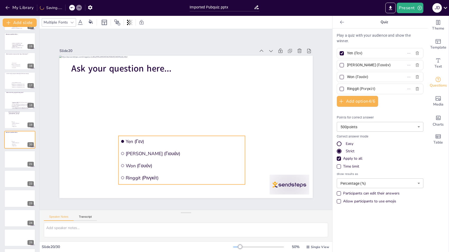
drag, startPoint x: 216, startPoint y: 133, endPoint x: 188, endPoint y: 168, distance: 45.0
click at [188, 168] on li "Won (Γουόν)" at bounding box center [181, 165] width 127 height 11
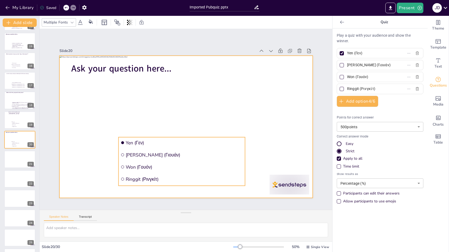
click at [81, 136] on div at bounding box center [186, 127] width 254 height 142
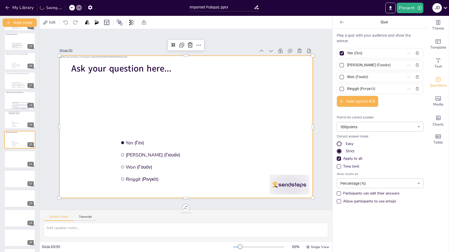
click at [352, 53] on input "Yen (Γεν)" at bounding box center [371, 53] width 49 height 8
paste input "Eendracht maakt macht (Unity creates power)(Η ενότητα δημιουργεί δύναμη"
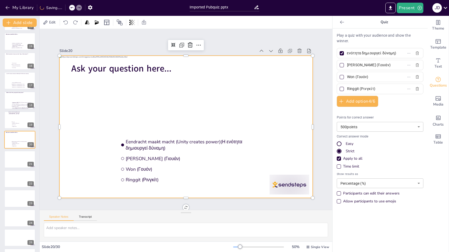
type input "Eendracht maakt macht (Unity creates power)(Η ενότητα δημιουργεί δύναμη)"
click at [80, 137] on div at bounding box center [186, 127] width 254 height 142
click at [350, 63] on input "Yuan (Γιουάν)" at bounding box center [371, 65] width 49 height 8
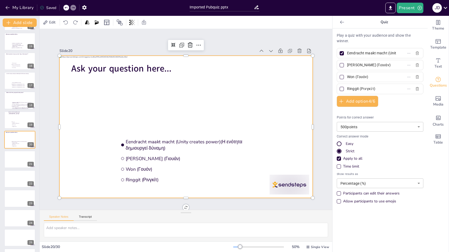
click at [350, 63] on input "Yuan (Γιουάν)" at bounding box center [371, 65] width 49 height 8
paste input "Ik zal handhaven (Je maintiendrai)(I will maintain)(Θα διατηρήσω"
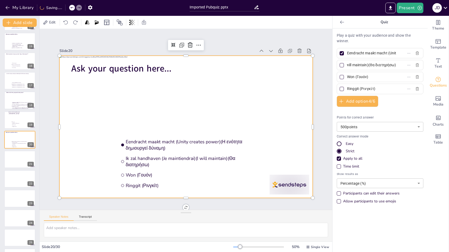
type input "Ik zal handhaven (Je maintiendrai)(I will maintain)(Θα διατηρήσω)"
click at [88, 151] on div at bounding box center [186, 127] width 254 height 142
click at [363, 76] on input "Won (Γουόν)" at bounding box center [371, 77] width 49 height 8
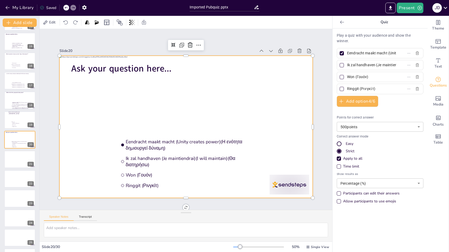
click at [363, 76] on input "Won (Γουόν)" at bounding box center [371, 77] width 49 height 8
paste input "In God we vertrouwen (In God we trust)(Στον Θεό εμπιστευόμαστε"
type input "In God we vertrouwen (In God we trust)(Στον Θεό εμπιστευόμαστε)"
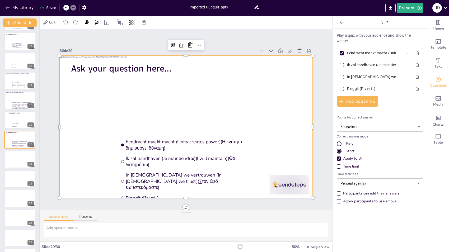
click at [94, 145] on div at bounding box center [186, 127] width 254 height 142
click at [140, 195] on span "Ringgit (Ρινγκίτ)" at bounding box center [185, 198] width 118 height 6
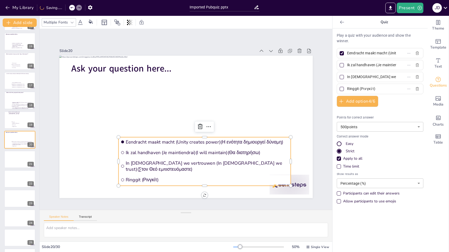
click at [136, 177] on span "Ringgit (Ρινγκίτ)" at bounding box center [207, 180] width 163 height 6
click at [366, 85] on input "Ringgit (Ρινγκίτ)" at bounding box center [371, 89] width 49 height 8
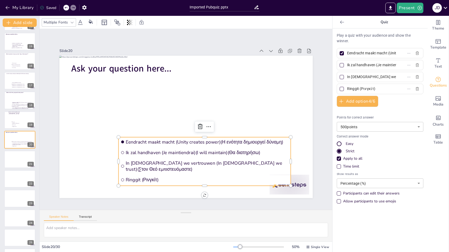
click at [366, 85] on input "Ringgit (Ρινγκίτ)" at bounding box center [371, 89] width 49 height 8
paste input "Vrede en Recht (Peace and Justice)(Ειρήνη και Δικαιοσύνη"
type input "Vrede en Recht (Peace and Justice)(Ειρήνη και Δικαιοσύνη)"
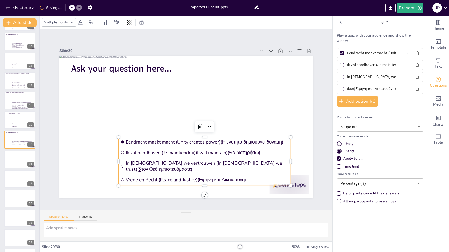
scroll to position [0, 0]
click at [340, 64] on div at bounding box center [342, 65] width 4 height 4
click at [347, 64] on input "Ik zal handhaven (Je maintiendrai)(I will maintain)(Θα διατηρήσω)" at bounding box center [371, 65] width 49 height 8
checkbox input "true"
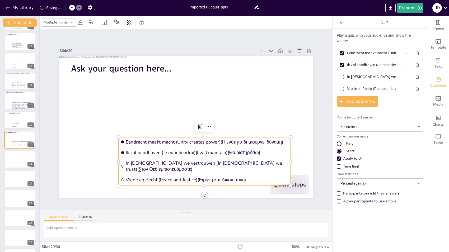
click at [340, 54] on div at bounding box center [342, 53] width 4 height 4
click at [347, 54] on input "Eendracht maakt macht (Unity creates power)(Η ενότητα δημιουργεί δύναμη)" at bounding box center [371, 53] width 49 height 8
checkbox input "false"
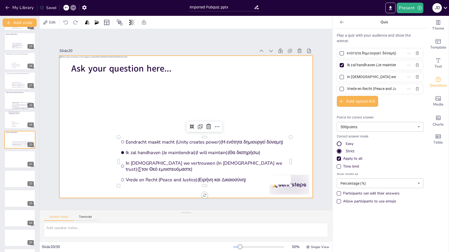
click at [78, 148] on div at bounding box center [186, 127] width 254 height 142
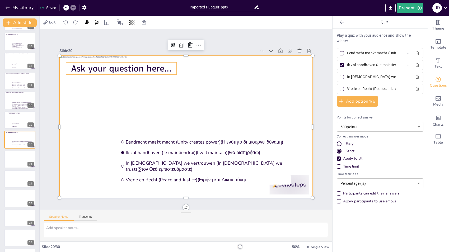
click at [120, 63] on span "Ask your question here..." at bounding box center [121, 68] width 100 height 12
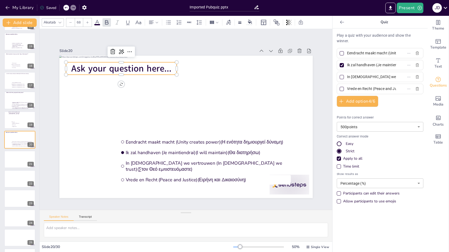
click at [120, 66] on span "Ask your question here..." at bounding box center [121, 68] width 100 height 12
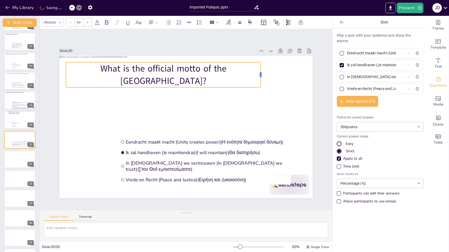
drag, startPoint x: 172, startPoint y: 72, endPoint x: 256, endPoint y: 69, distance: 84.1
click at [261, 69] on div at bounding box center [263, 74] width 4 height 25
click at [244, 84] on div "What is the official motto of the Netherlands?" at bounding box center [163, 74] width 195 height 25
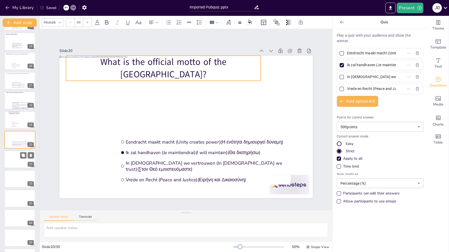
click at [9, 159] on div at bounding box center [20, 160] width 32 height 18
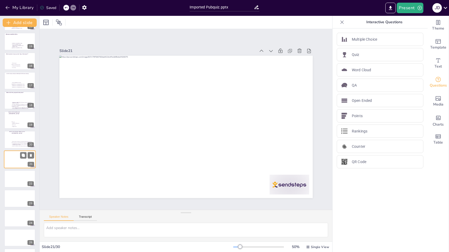
scroll to position [293, 0]
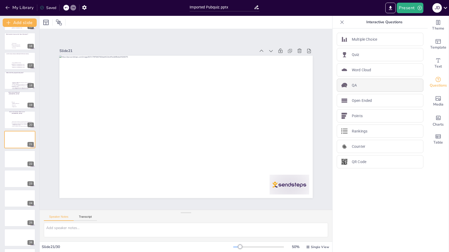
click at [359, 87] on div "QA" at bounding box center [380, 85] width 87 height 13
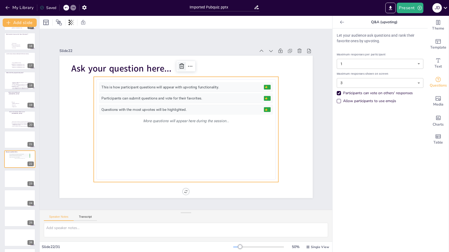
click at [179, 63] on icon at bounding box center [182, 66] width 6 height 6
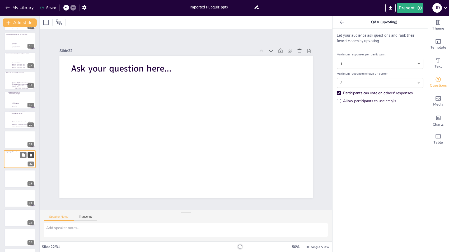
click at [30, 155] on icon at bounding box center [31, 155] width 2 height 3
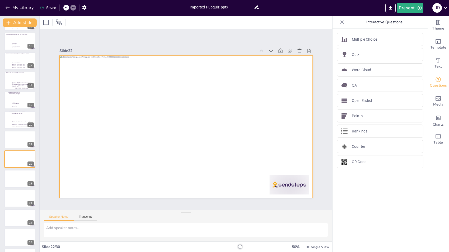
click at [87, 133] on div at bounding box center [186, 127] width 254 height 142
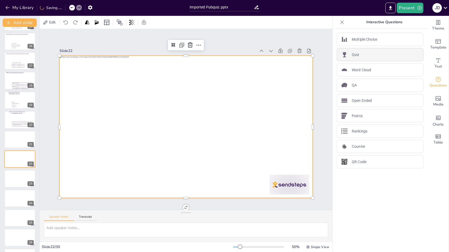
click at [364, 58] on div "Quiz" at bounding box center [380, 54] width 87 height 13
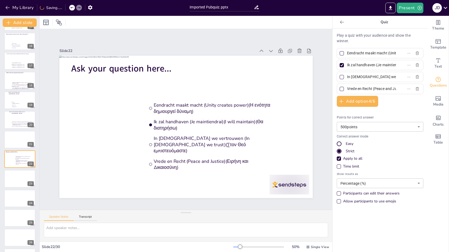
click at [370, 57] on input "Eendracht maakt macht (Unity creates power)(Η ενότητα δημιουργεί δύναμη)" at bounding box center [371, 53] width 49 height 8
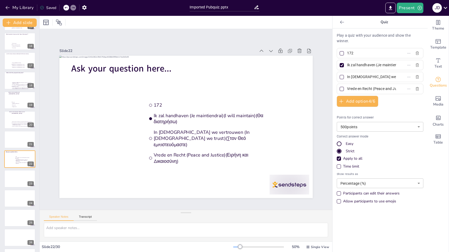
type input "172"
click at [370, 64] on input "Ik zal handhaven (Je maintiendrai)(I will maintain)(Θα διατηρήσω)" at bounding box center [371, 65] width 49 height 8
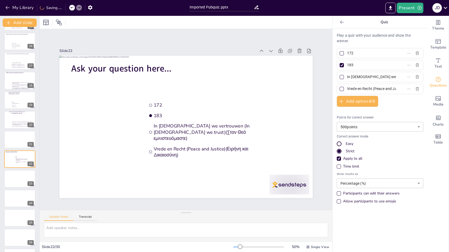
type input "183"
click at [352, 75] on input "In God we vertrouwen (In God we trust)(Στον Θεό εμπιστευόμαστε)" at bounding box center [371, 77] width 49 height 8
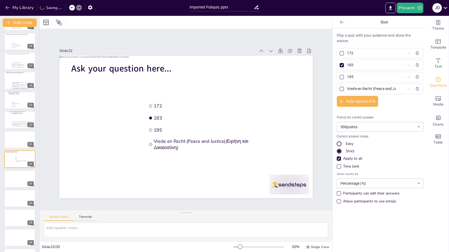
type input "195"
click at [341, 77] on div at bounding box center [342, 77] width 3 height 3
click at [347, 77] on input "195" at bounding box center [371, 77] width 49 height 8
checkbox input "true"
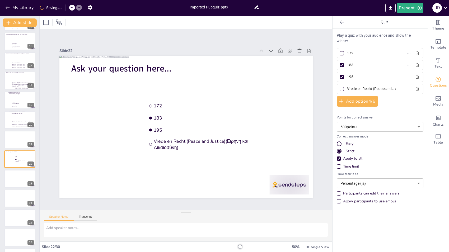
click at [341, 65] on div at bounding box center [342, 65] width 3 height 3
click at [347, 65] on input "183" at bounding box center [371, 65] width 49 height 8
checkbox input "false"
click at [354, 85] on input "Vrede en Recht (Peace and Justice)(Ειρήνη και Δικαιοσύνη)" at bounding box center [371, 89] width 49 height 8
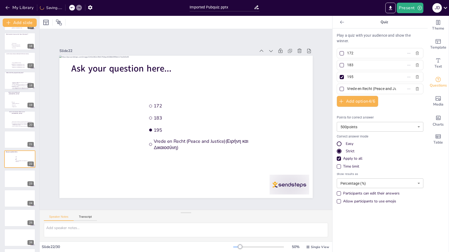
click at [354, 85] on input "Vrede en Recht (Peace and Justice)(Ειρήνη και Δικαιοσύνη)" at bounding box center [371, 89] width 49 height 8
type input "203"
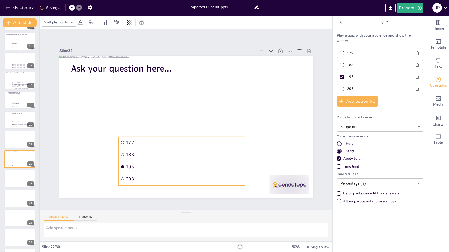
drag, startPoint x: 204, startPoint y: 133, endPoint x: 176, endPoint y: 169, distance: 45.8
click at [176, 169] on li "195" at bounding box center [181, 167] width 127 height 11
click at [25, 144] on div at bounding box center [20, 140] width 32 height 18
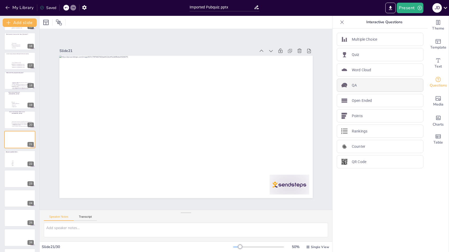
click at [355, 86] on div "QA" at bounding box center [380, 85] width 87 height 13
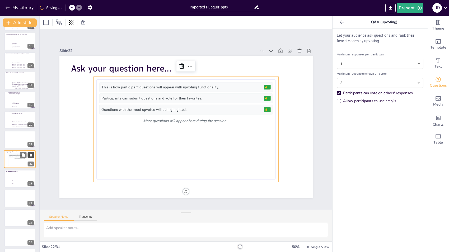
click at [31, 154] on icon at bounding box center [31, 155] width 2 height 3
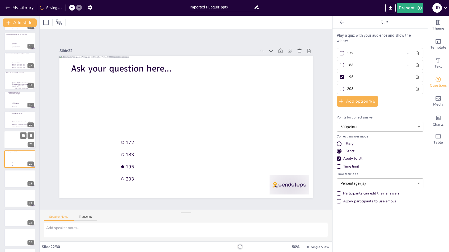
click at [14, 138] on div at bounding box center [20, 140] width 32 height 18
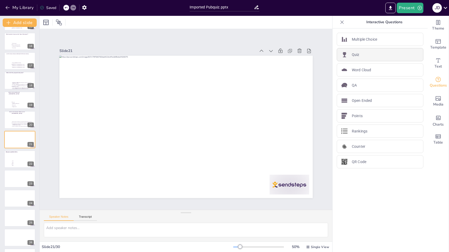
click at [349, 58] on div "Quiz" at bounding box center [380, 54] width 87 height 13
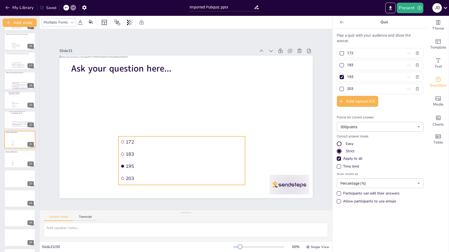
drag, startPoint x: 201, startPoint y: 136, endPoint x: 173, endPoint y: 172, distance: 45.6
click at [173, 172] on ul "172 183 195 203" at bounding box center [181, 161] width 127 height 49
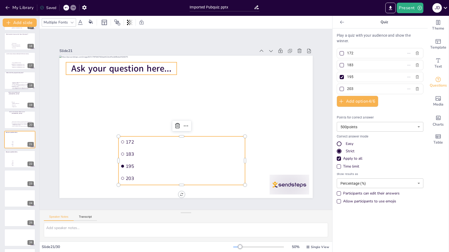
click at [153, 68] on span "Ask your question here..." at bounding box center [121, 68] width 100 height 12
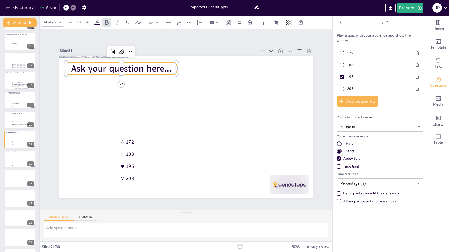
click at [153, 68] on span "Ask your question here..." at bounding box center [121, 68] width 100 height 12
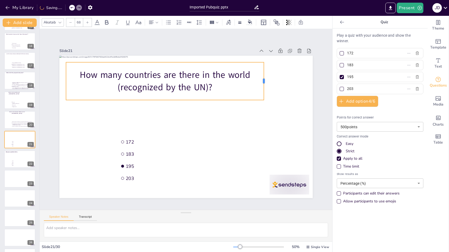
drag, startPoint x: 173, startPoint y: 78, endPoint x: 260, endPoint y: 74, distance: 87.1
click at [264, 74] on div at bounding box center [266, 81] width 4 height 38
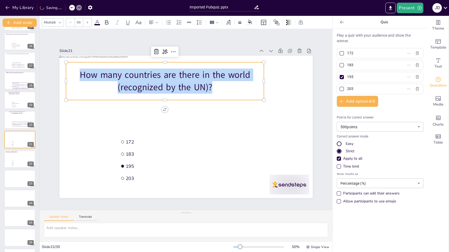
drag, startPoint x: 208, startPoint y: 85, endPoint x: 93, endPoint y: 64, distance: 116.6
click at [93, 64] on div "How many countries are there in the world (recognized by the UN)?" at bounding box center [165, 81] width 198 height 38
click at [69, 21] on icon at bounding box center [70, 22] width 3 height 3
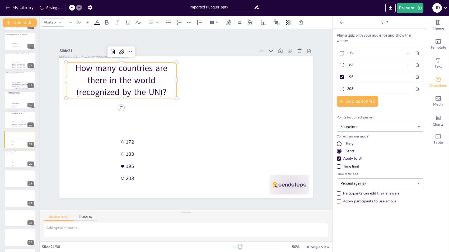
click at [69, 21] on icon at bounding box center [70, 22] width 3 height 3
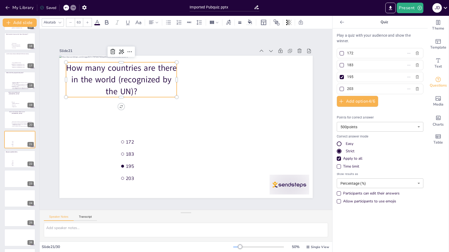
click at [69, 21] on icon at bounding box center [70, 22] width 3 height 3
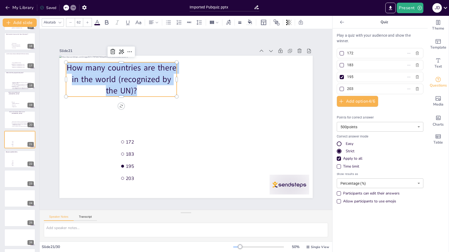
click at [69, 21] on icon at bounding box center [70, 22] width 3 height 3
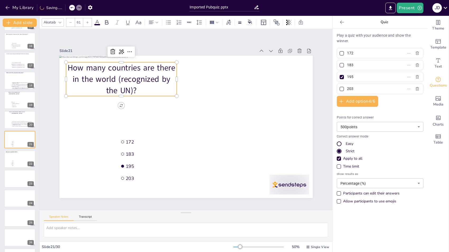
click at [69, 21] on icon at bounding box center [70, 22] width 3 height 3
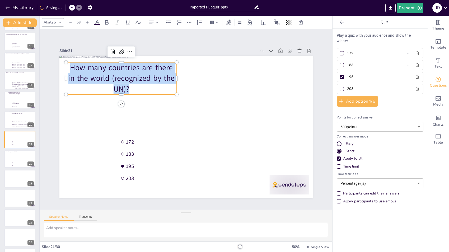
click at [69, 21] on icon at bounding box center [70, 22] width 3 height 3
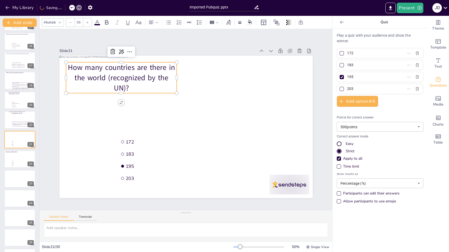
click at [69, 21] on icon at bounding box center [70, 22] width 3 height 3
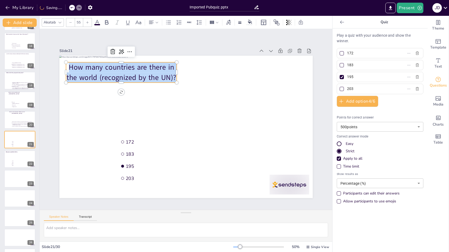
click at [69, 21] on icon at bounding box center [70, 22] width 3 height 3
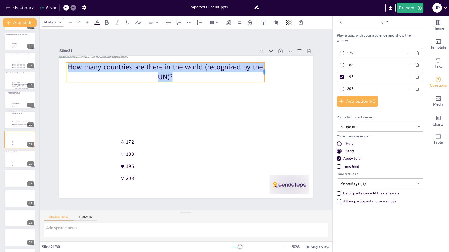
drag, startPoint x: 172, startPoint y: 68, endPoint x: 259, endPoint y: 69, distance: 87.2
click at [265, 69] on div at bounding box center [267, 72] width 4 height 20
click at [70, 21] on icon at bounding box center [70, 22] width 3 height 3
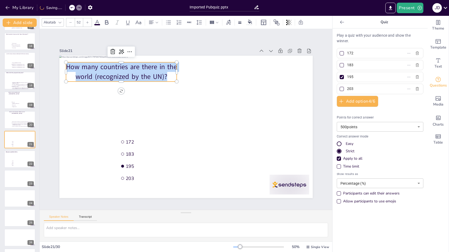
click at [70, 21] on icon at bounding box center [70, 22] width 3 height 3
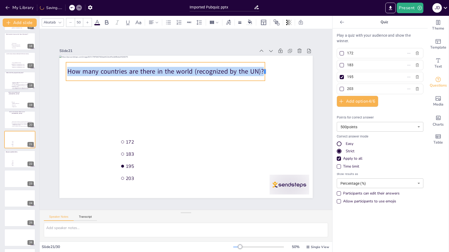
drag, startPoint x: 172, startPoint y: 70, endPoint x: 260, endPoint y: 66, distance: 88.1
click at [265, 66] on div at bounding box center [267, 71] width 4 height 19
click at [71, 20] on div at bounding box center [70, 22] width 8 height 8
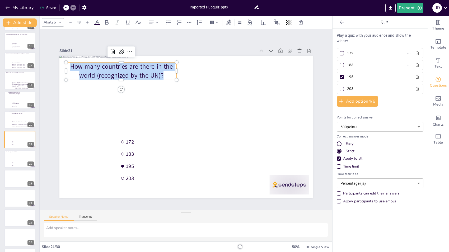
click at [71, 20] on div at bounding box center [70, 22] width 8 height 8
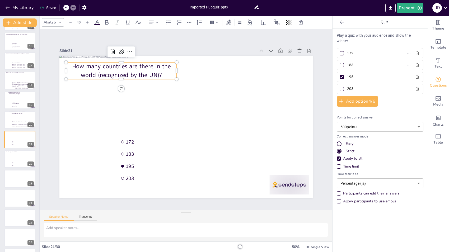
click at [71, 20] on div at bounding box center [70, 22] width 8 height 8
type input "45"
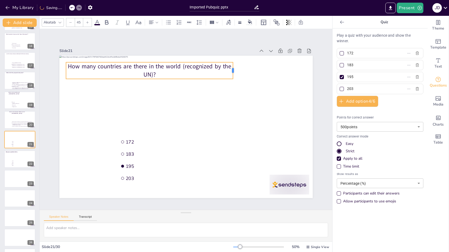
drag, startPoint x: 172, startPoint y: 68, endPoint x: 240, endPoint y: 70, distance: 67.7
click at [233, 67] on div "172 183 195 203 How many countries are there in the world (recognized by the UN…" at bounding box center [186, 127] width 254 height 142
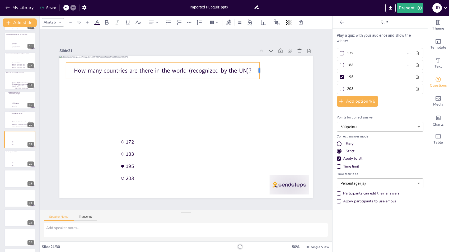
drag, startPoint x: 234, startPoint y: 68, endPoint x: 255, endPoint y: 67, distance: 21.2
click at [260, 67] on div at bounding box center [262, 70] width 4 height 17
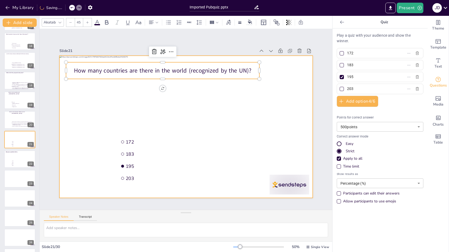
click at [241, 104] on div at bounding box center [186, 127] width 254 height 142
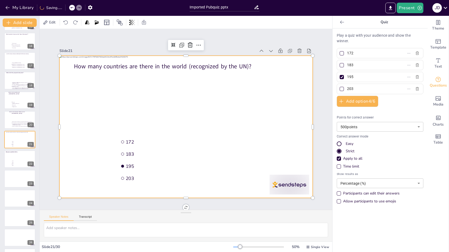
click at [219, 66] on p "How many countries are there in the world (recognized by the UN)?" at bounding box center [163, 66] width 194 height 8
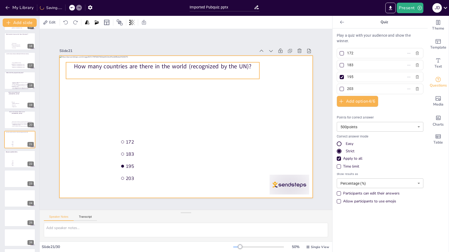
click at [231, 65] on p "How many countries are there in the world (recognized by the UN)?" at bounding box center [163, 66] width 194 height 8
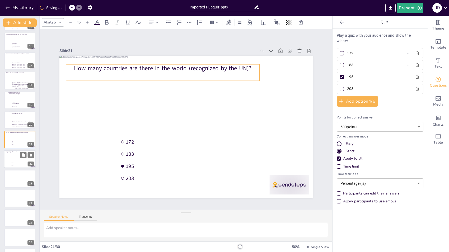
click at [5, 157] on div at bounding box center [20, 159] width 32 height 18
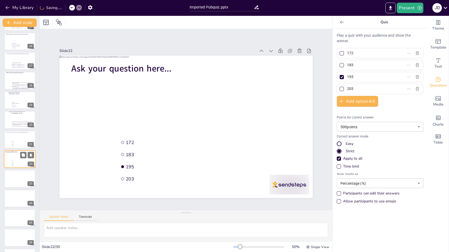
scroll to position [313, 0]
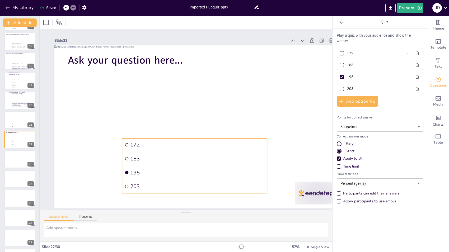
click at [150, 139] on li "172" at bounding box center [194, 145] width 145 height 13
click at [347, 51] on input "172" at bounding box center [371, 53] width 49 height 8
paste input "A) Stranger Things"
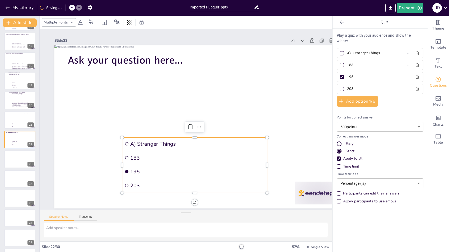
click at [348, 53] on input "A) Stranger Things" at bounding box center [371, 53] width 49 height 8
type input "Stranger Things"
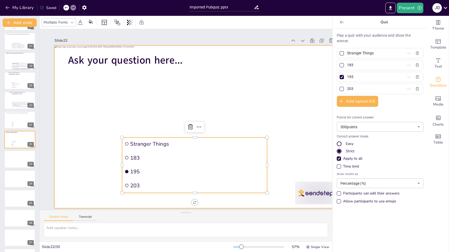
click at [121, 111] on div at bounding box center [199, 126] width 290 height 163
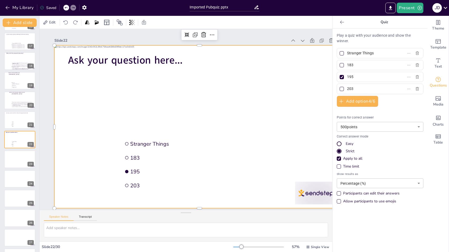
click at [348, 66] on input "183" at bounding box center [371, 65] width 49 height 8
paste input "Bridgerton"
type input "Bridgerton"
click at [128, 107] on div at bounding box center [199, 126] width 290 height 163
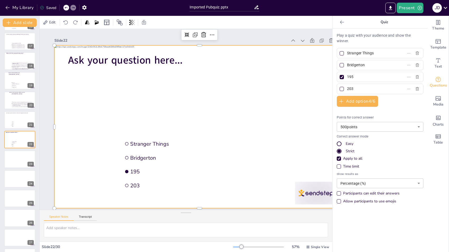
click at [128, 107] on div at bounding box center [199, 126] width 290 height 163
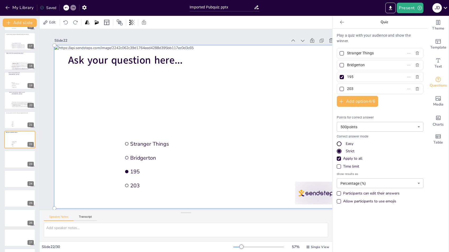
click at [350, 79] on input "195" at bounding box center [371, 77] width 49 height 8
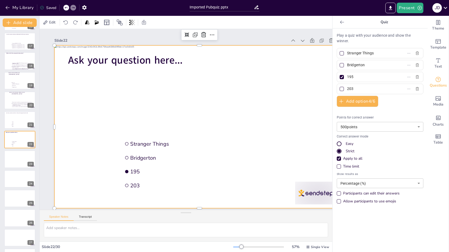
click at [350, 79] on input "195" at bounding box center [371, 77] width 49 height 8
paste input "Wednesday"
type input "Wednesday"
click at [91, 112] on div at bounding box center [199, 126] width 290 height 163
click at [347, 86] on input "203" at bounding box center [371, 89] width 49 height 8
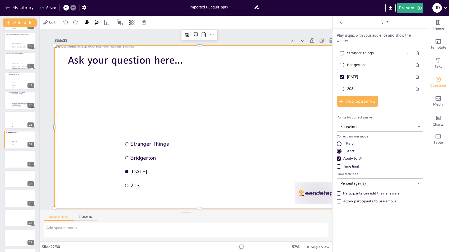
click at [347, 86] on input "203" at bounding box center [371, 89] width 49 height 8
paste input "Squid Game"
type input "Squid Game"
click at [339, 87] on div at bounding box center [342, 89] width 6 height 6
click at [347, 87] on input "Squid Game" at bounding box center [371, 89] width 49 height 8
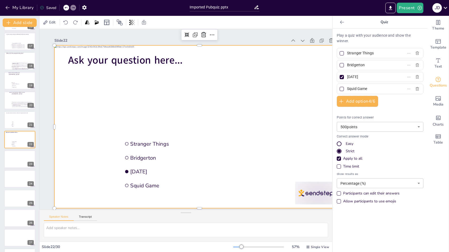
checkbox input "true"
click at [340, 76] on div at bounding box center [342, 77] width 4 height 4
click at [347, 76] on input "Wednesday" at bounding box center [371, 77] width 49 height 8
checkbox input "false"
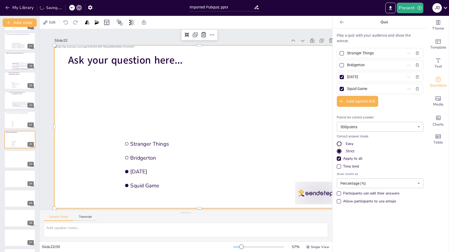
checkbox input "false"
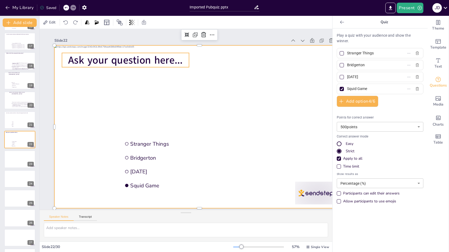
click at [135, 57] on span "Ask your question here..." at bounding box center [125, 60] width 115 height 14
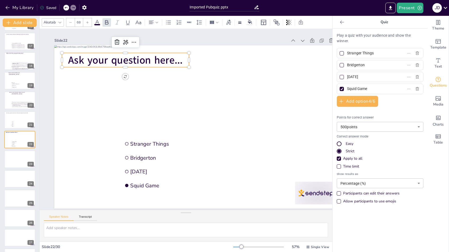
click at [135, 57] on span "Ask your question here..." at bounding box center [125, 60] width 115 height 14
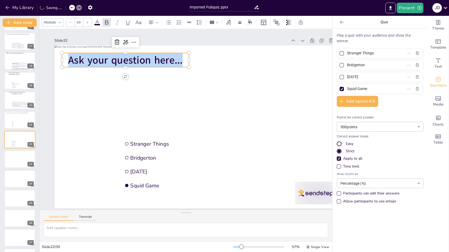
click at [135, 57] on span "Ask your question here..." at bounding box center [125, 60] width 115 height 14
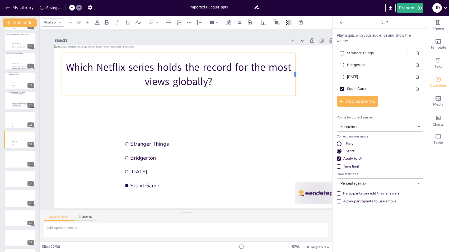
drag, startPoint x: 189, startPoint y: 73, endPoint x: 296, endPoint y: 67, distance: 106.5
click at [296, 67] on div at bounding box center [297, 74] width 4 height 43
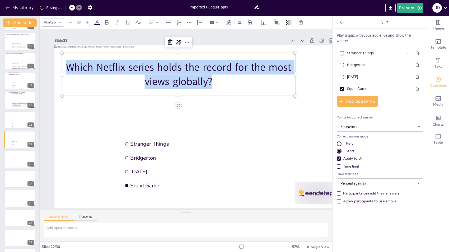
drag, startPoint x: 212, startPoint y: 82, endPoint x: 117, endPoint y: 70, distance: 96.0
click at [117, 70] on p "Which Netflix series holds the record for the most views globally?" at bounding box center [178, 74] width 233 height 29
click at [71, 22] on icon at bounding box center [70, 22] width 3 height 3
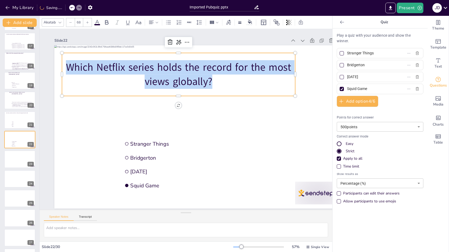
click at [71, 22] on icon at bounding box center [70, 22] width 3 height 3
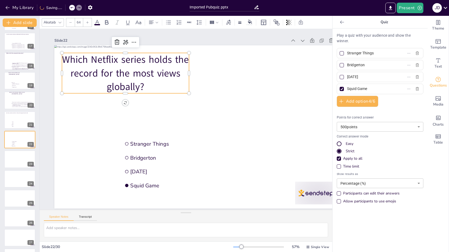
click at [71, 22] on icon at bounding box center [70, 22] width 3 height 3
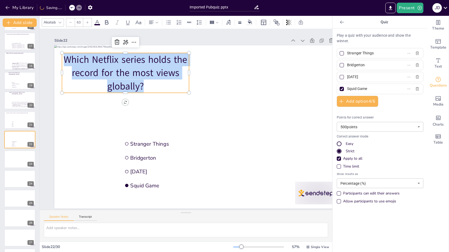
click at [71, 22] on icon at bounding box center [70, 22] width 3 height 3
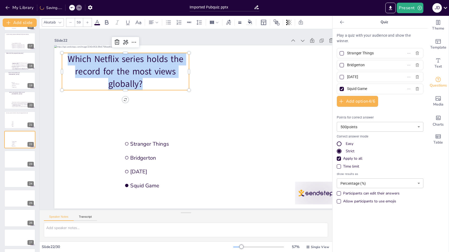
click at [71, 22] on icon at bounding box center [70, 22] width 3 height 3
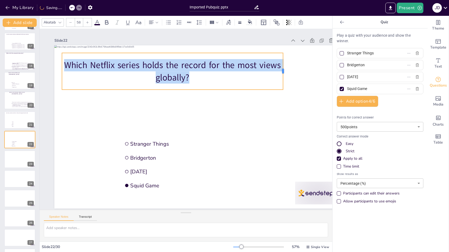
drag, startPoint x: 189, startPoint y: 71, endPoint x: 283, endPoint y: 58, distance: 95.0
click at [283, 58] on div at bounding box center [285, 71] width 4 height 37
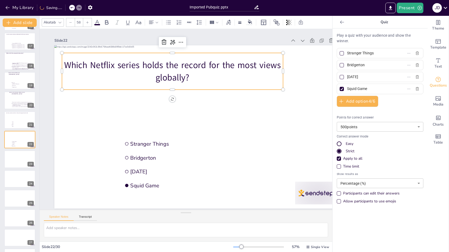
click at [76, 22] on input "58" at bounding box center [78, 22] width 7 height 8
click at [80, 23] on input "58" at bounding box center [78, 22] width 7 height 8
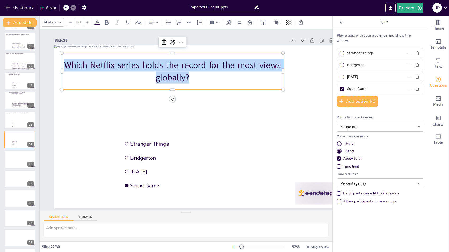
click at [72, 23] on div at bounding box center [70, 22] width 8 height 8
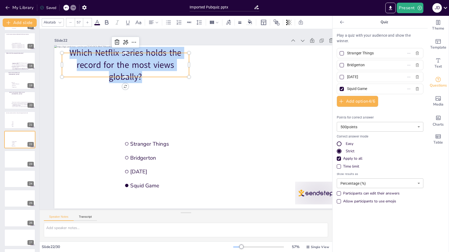
click at [72, 23] on div at bounding box center [70, 22] width 8 height 8
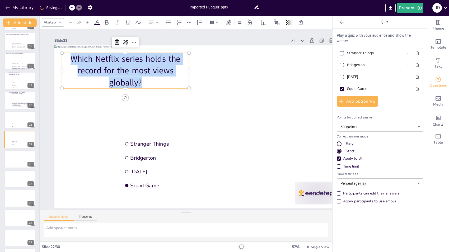
click at [72, 23] on div at bounding box center [70, 22] width 8 height 8
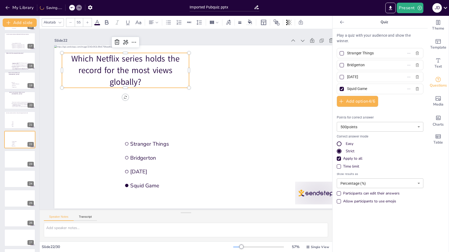
click at [72, 23] on div at bounding box center [70, 22] width 8 height 8
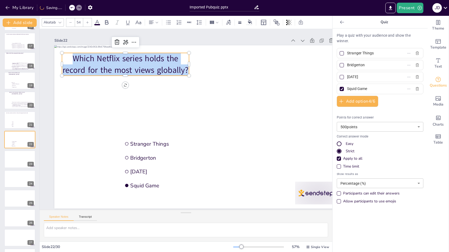
click at [72, 23] on div at bounding box center [70, 22] width 8 height 8
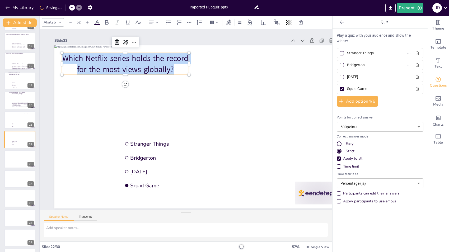
click at [72, 23] on div at bounding box center [70, 22] width 8 height 8
type input "50"
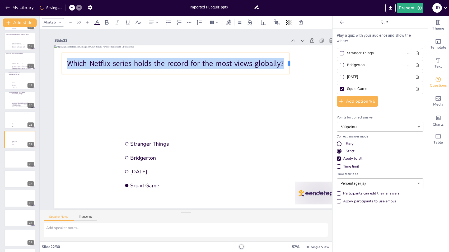
drag, startPoint x: 189, startPoint y: 63, endPoint x: 289, endPoint y: 56, distance: 100.4
click at [289, 56] on div at bounding box center [291, 63] width 4 height 21
click at [267, 53] on div "Which Netflix series holds the record for the most views globally?" at bounding box center [175, 63] width 227 height 21
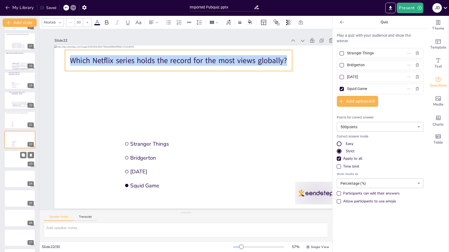
click at [9, 161] on div at bounding box center [20, 160] width 32 height 18
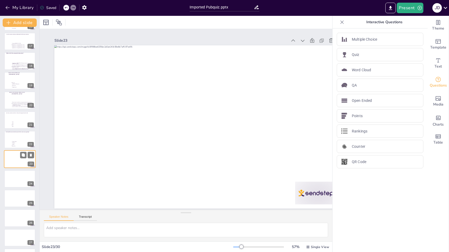
scroll to position [333, 0]
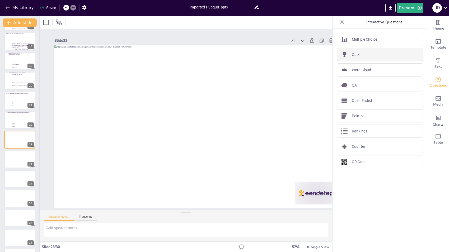
click at [362, 55] on div "Quiz" at bounding box center [380, 54] width 87 height 13
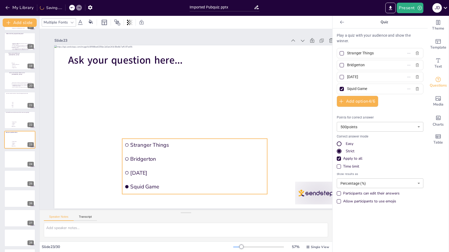
drag, startPoint x: 220, startPoint y: 135, endPoint x: 206, endPoint y: 162, distance: 30.3
click at [206, 162] on li "Bridgerton" at bounding box center [194, 159] width 145 height 13
click at [360, 53] on input "Stranger Things" at bounding box center [371, 53] width 49 height 8
click at [356, 53] on input "Stranger Things" at bounding box center [371, 53] width 49 height 8
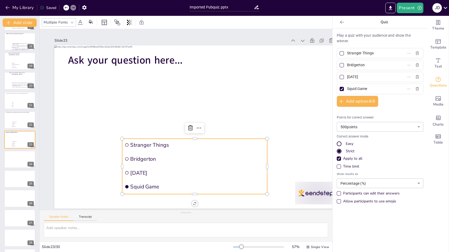
click at [356, 53] on input "Stranger Things" at bounding box center [371, 53] width 49 height 8
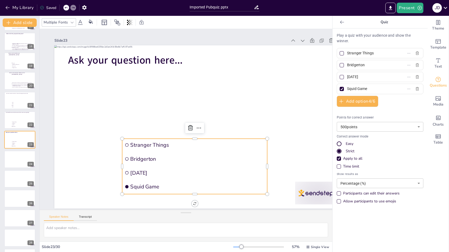
drag, startPoint x: 342, startPoint y: 52, endPoint x: 378, endPoint y: 52, distance: 35.2
click at [378, 52] on input "Stranger Things" at bounding box center [371, 53] width 49 height 8
paste input "Dinner table (Τραπέζι δείπνου)"
type input "Dinner table (Τραπέζι δείπνου)"
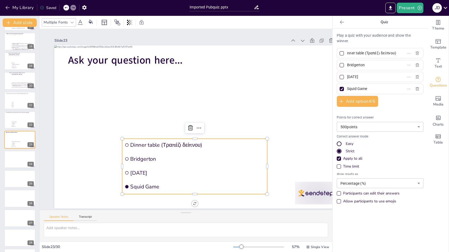
scroll to position [0, 0]
click at [340, 54] on div at bounding box center [342, 53] width 4 height 4
click at [347, 54] on input "Dinner table (Τραπέζι δείπνου)" at bounding box center [371, 53] width 49 height 8
checkbox input "true"
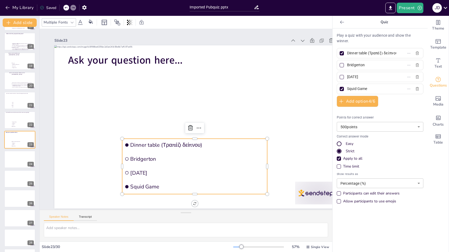
drag, startPoint x: 345, startPoint y: 66, endPoint x: 361, endPoint y: 66, distance: 15.9
click at [361, 66] on input "Bridgerton" at bounding box center [371, 65] width 49 height 8
type input "B"
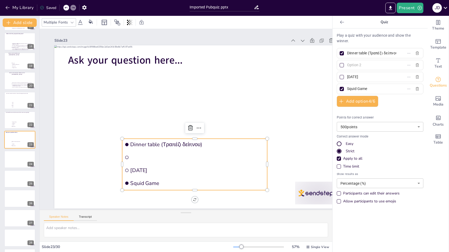
paste input "Couch (Καναπές)"
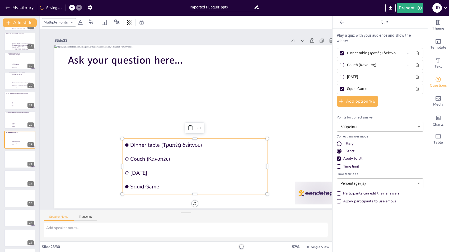
type input "Couch (Καναπές)"
click at [351, 78] on input "Wednesday" at bounding box center [371, 77] width 49 height 8
paste input "Lamp (Λυχνία)"
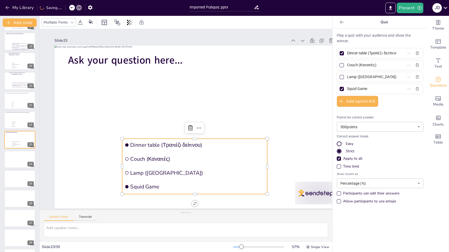
type input "Lamp (Λυχνία)"
click at [359, 88] on input "Squid Game" at bounding box center [371, 89] width 49 height 8
type input "S"
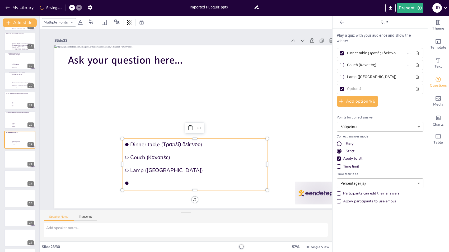
paste input "Bed (Κρεβάτι)"
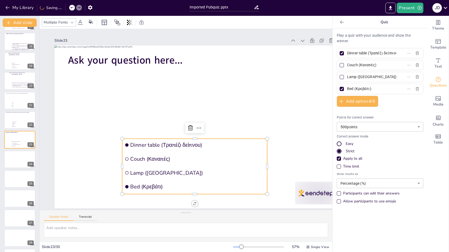
type input "Bed (Κρεβάτι)"
click at [341, 88] on div at bounding box center [342, 89] width 3 height 3
click at [347, 88] on input "Bed (Κρεβάτι)" at bounding box center [371, 89] width 49 height 8
checkbox input "false"
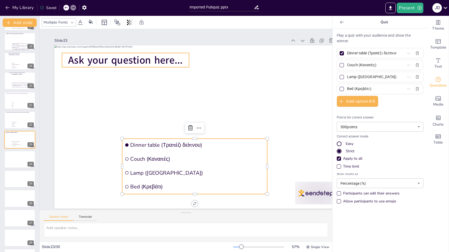
click at [128, 54] on span "Ask your question here..." at bounding box center [125, 60] width 115 height 14
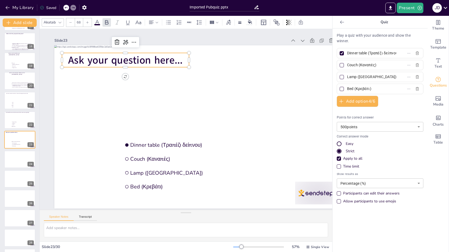
click at [123, 59] on span "Ask your question here..." at bounding box center [125, 60] width 115 height 14
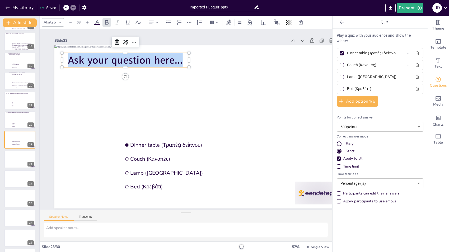
click at [123, 59] on span "Ask your question here..." at bounding box center [125, 60] width 115 height 14
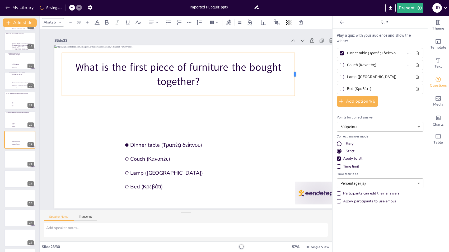
drag, startPoint x: 189, startPoint y: 73, endPoint x: 295, endPoint y: 71, distance: 106.0
click at [295, 71] on div at bounding box center [297, 74] width 4 height 43
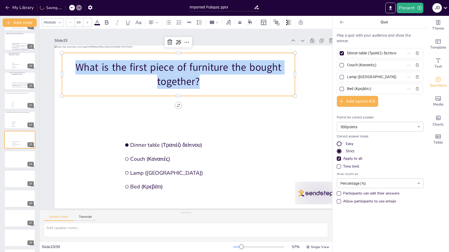
drag, startPoint x: 200, startPoint y: 81, endPoint x: 118, endPoint y: 63, distance: 84.0
click at [118, 63] on p "What is the first piece of furniture the bought together?" at bounding box center [178, 74] width 233 height 29
click at [71, 23] on icon at bounding box center [70, 22] width 3 height 3
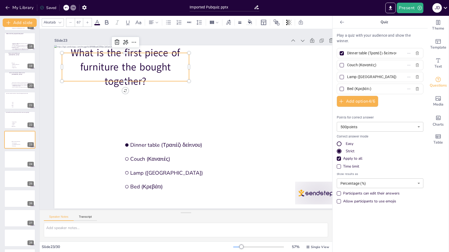
click at [71, 23] on icon at bounding box center [70, 22] width 3 height 3
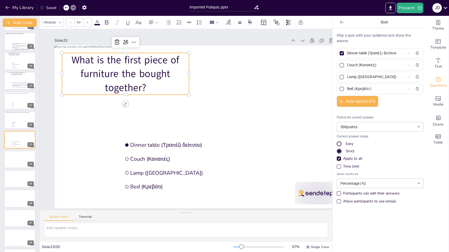
click at [71, 23] on icon at bounding box center [70, 22] width 3 height 3
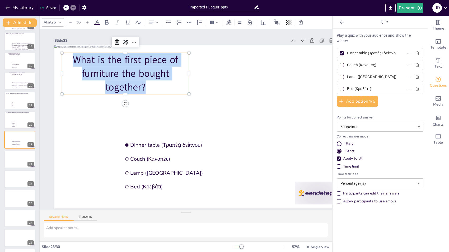
click at [71, 23] on icon at bounding box center [70, 22] width 3 height 3
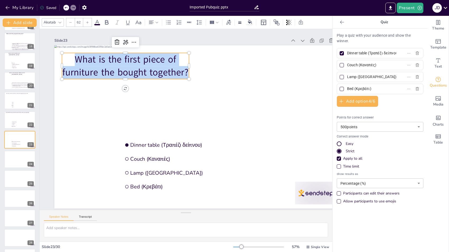
click at [71, 23] on icon at bounding box center [70, 22] width 3 height 3
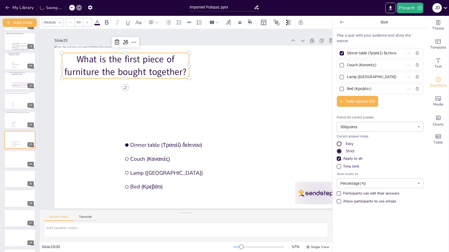
click at [71, 23] on icon at bounding box center [70, 22] width 3 height 3
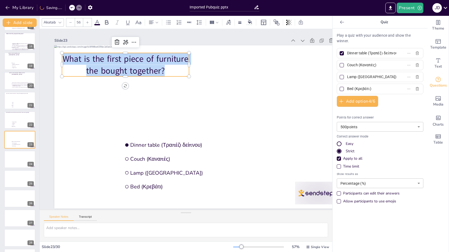
click at [71, 23] on icon at bounding box center [70, 22] width 3 height 3
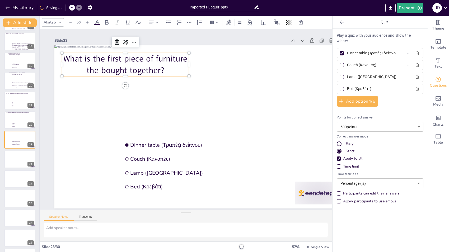
type input "55"
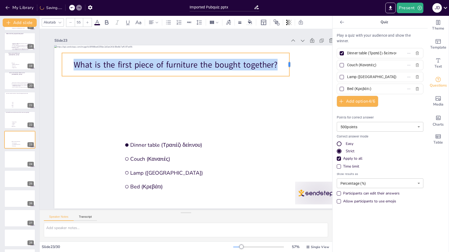
drag, startPoint x: 189, startPoint y: 65, endPoint x: 290, endPoint y: 65, distance: 100.5
click at [290, 65] on div at bounding box center [291, 64] width 4 height 23
click at [254, 53] on div "What is the first piece of furniture the bought together?" at bounding box center [176, 64] width 228 height 23
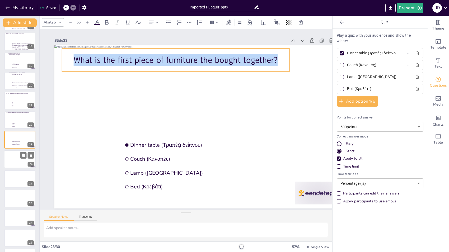
click at [6, 159] on div at bounding box center [20, 160] width 32 height 18
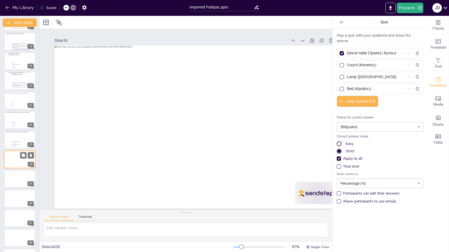
scroll to position [352, 0]
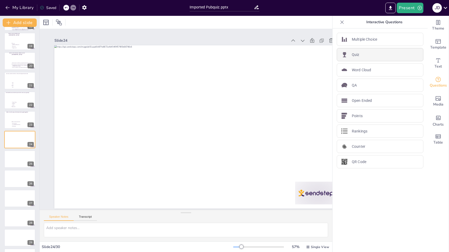
click at [354, 56] on p "Quiz" at bounding box center [356, 55] width 8 height 6
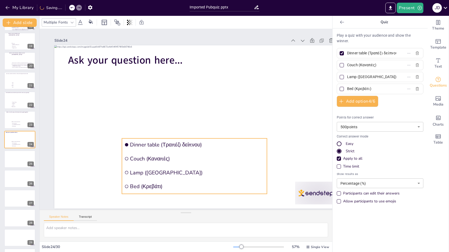
drag, startPoint x: 219, startPoint y: 130, endPoint x: 191, endPoint y: 163, distance: 44.2
click at [191, 163] on li "Couch (Καναπές)" at bounding box center [194, 159] width 145 height 13
click at [373, 50] on input "Dinner table (Τραπέζι δείπνου)" at bounding box center [371, 53] width 49 height 8
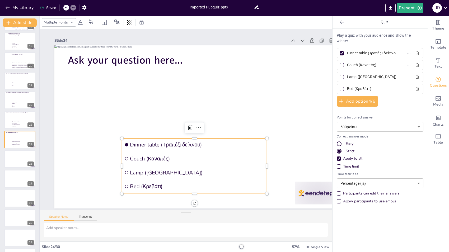
paste input "Chess (Σκάκι"
type input "Chess (Σκάκι)"
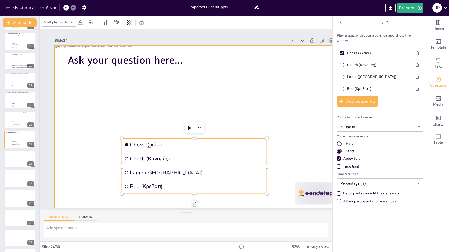
click at [96, 132] on div at bounding box center [199, 126] width 290 height 163
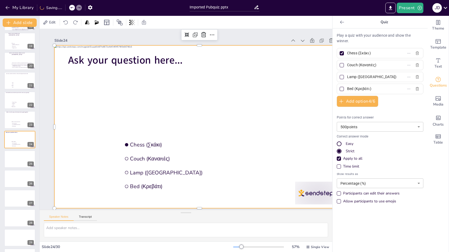
click at [352, 65] on input "Couch (Καναπές)" at bounding box center [371, 65] width 49 height 8
paste input "Go (Γκο"
type input "Go (Γκο)"
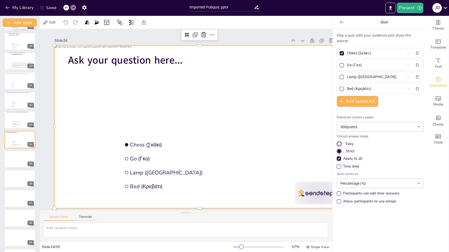
click at [81, 151] on div at bounding box center [199, 126] width 290 height 163
click at [356, 78] on input "Lamp (Λυχνία)" at bounding box center [371, 77] width 49 height 8
paste input "Senet (Σένετ"
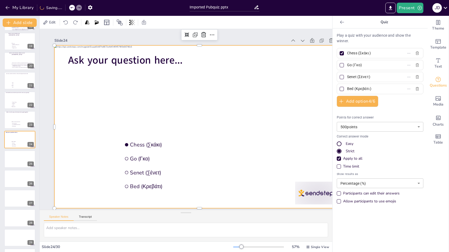
type input "Senet (Σένετ)"
click at [97, 149] on div at bounding box center [199, 126] width 290 height 163
click at [355, 87] on input "Bed (Κρεβάτι)" at bounding box center [371, 89] width 49 height 8
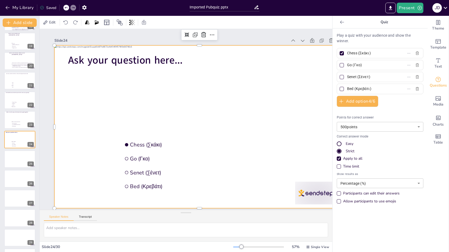
paste input "ackgammon (Τάβλ"
type input "Backgammon (Τάβλι)"
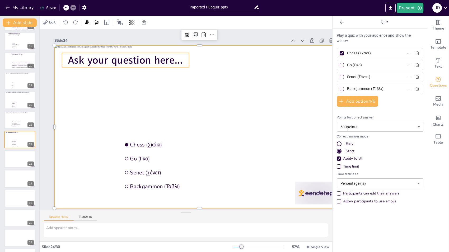
click at [128, 61] on span "Ask your question here..." at bounding box center [125, 60] width 115 height 14
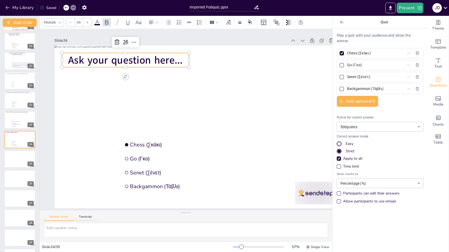
click at [134, 56] on span "Ask your question here..." at bounding box center [125, 60] width 115 height 14
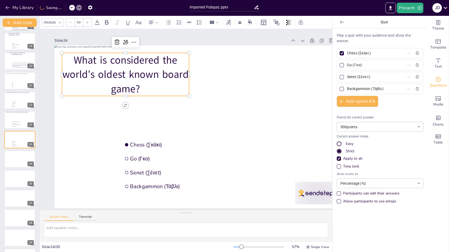
click at [72, 54] on p "What is considered the world’s oldest known board game?" at bounding box center [125, 74] width 127 height 43
click at [70, 23] on icon at bounding box center [70, 22] width 3 height 3
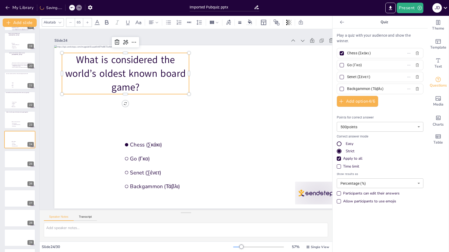
click at [70, 23] on icon at bounding box center [70, 22] width 3 height 3
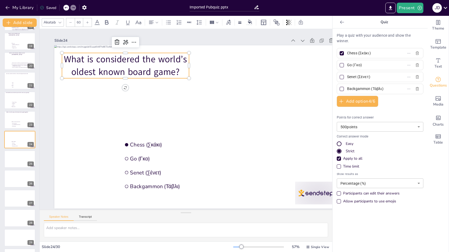
click at [70, 23] on icon at bounding box center [70, 22] width 3 height 3
type input "56"
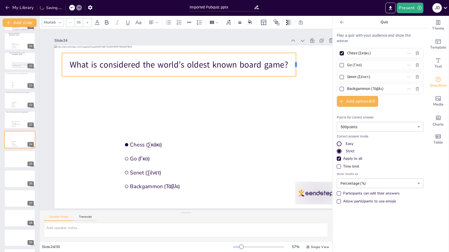
drag, startPoint x: 226, startPoint y: 60, endPoint x: 298, endPoint y: 61, distance: 72.4
click at [298, 61] on div at bounding box center [298, 65] width 4 height 24
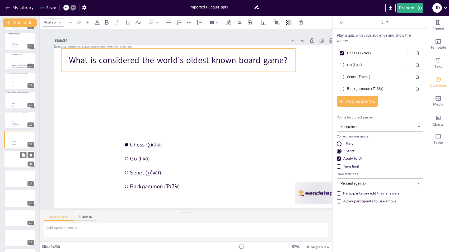
click at [13, 155] on div at bounding box center [20, 159] width 32 height 18
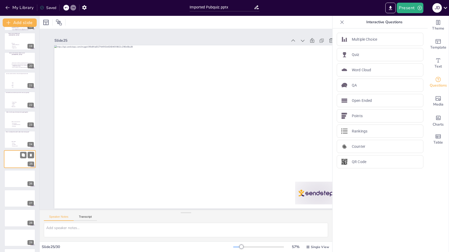
scroll to position [370, 0]
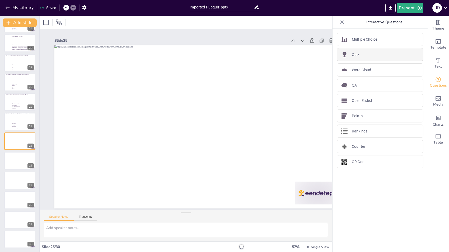
click at [364, 57] on div "Quiz" at bounding box center [380, 54] width 87 height 13
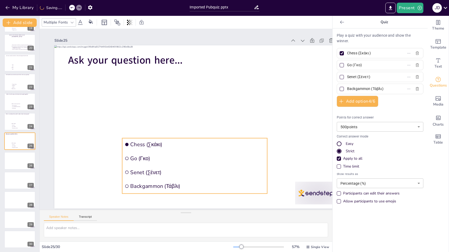
drag, startPoint x: 219, startPoint y: 131, endPoint x: 187, endPoint y: 173, distance: 52.2
click at [187, 173] on span "Senet (Σένετ)" at bounding box center [197, 172] width 135 height 7
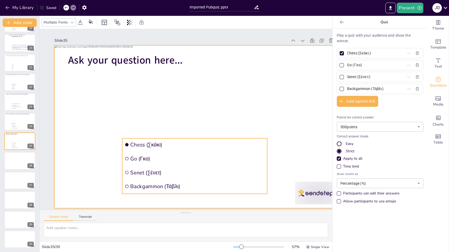
click at [99, 114] on div at bounding box center [199, 126] width 290 height 163
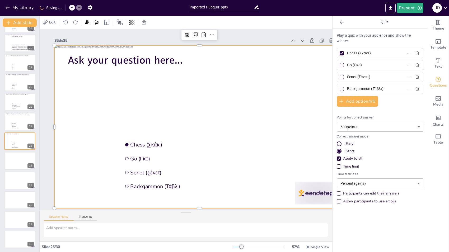
click at [354, 53] on input "Chess (Σκάκι)" at bounding box center [371, 53] width 49 height 8
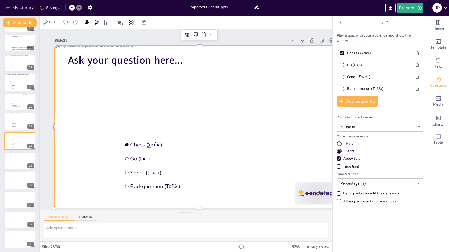
click at [354, 53] on input "Chess (Σκάκι)" at bounding box center [371, 53] width 49 height 8
paste input "September 7, 2024 (7 Σεπτεμβρίου 2024"
type input "September 7, 2024 (7 Σεπτεμβρίου 2024)"
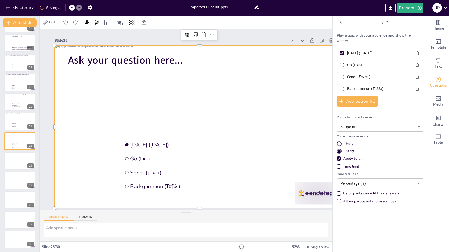
scroll to position [0, 0]
click at [97, 126] on div at bounding box center [199, 126] width 290 height 163
click at [351, 65] on input "Go (Γκο)" at bounding box center [371, 65] width 49 height 8
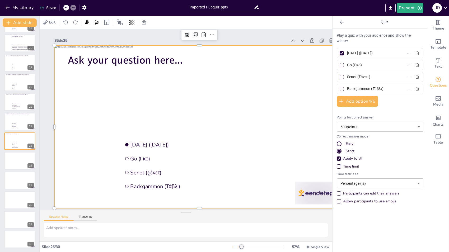
paste input "October 16, 2023 (16 Οκτωβρίου 2023"
type input "October 16, 2023 (16 Οκτωβρίου 2023)"
click at [69, 145] on div at bounding box center [199, 126] width 290 height 163
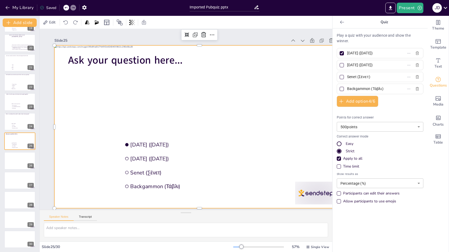
click at [356, 77] on input "Senet (Σένετ)" at bounding box center [371, 77] width 49 height 8
paste input "June 10, 2022 (10 Ιουνίου 2022"
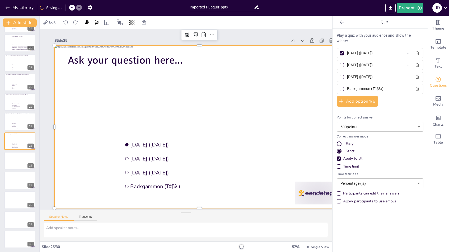
type input "June 10, 2022 (10 Ιουνίου 2022)"
click at [100, 157] on div at bounding box center [199, 126] width 290 height 163
click at [351, 86] on input "Backgammon (Τάβλι)" at bounding box center [371, 89] width 49 height 8
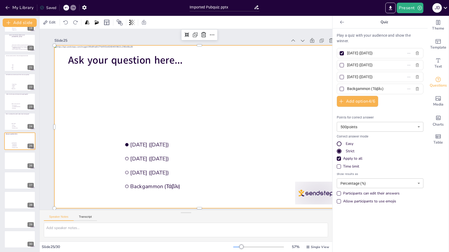
click at [351, 86] on input "Backgammon (Τάβλι)" at bounding box center [371, 89] width 49 height 8
paste input "November 15, 2021 (15 Νοεμβρίου 2021"
type input "November 15, 2021 (15 Νοεμβρίου 2021)"
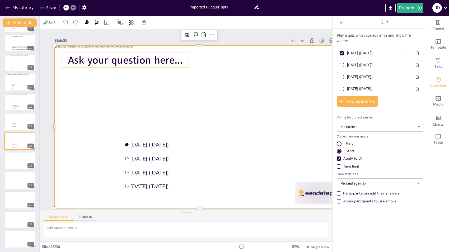
click at [146, 53] on span "Ask your question here..." at bounding box center [125, 60] width 115 height 14
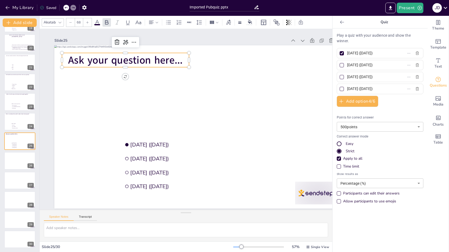
click at [145, 58] on span "Ask your question here..." at bounding box center [125, 60] width 115 height 14
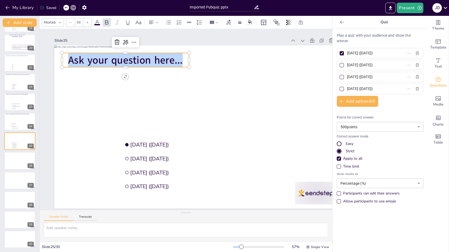
click at [145, 58] on span "Ask your question here..." at bounding box center [125, 60] width 115 height 14
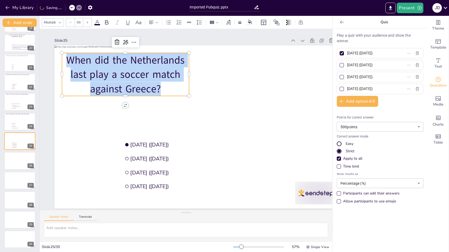
click at [69, 59] on p "When did the Netherlands last play a soccer match against Greece?" at bounding box center [125, 74] width 127 height 43
click at [72, 21] on div at bounding box center [70, 22] width 8 height 8
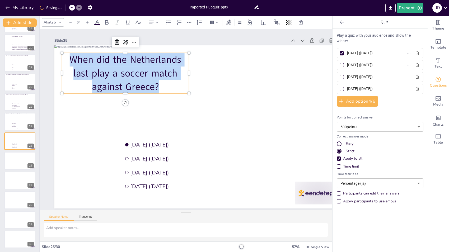
click at [72, 21] on div at bounding box center [70, 22] width 8 height 8
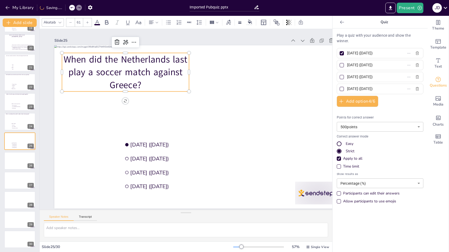
click at [72, 21] on div at bounding box center [70, 22] width 8 height 8
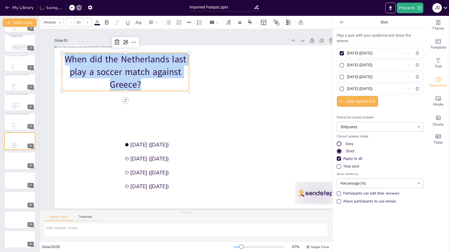
click at [72, 21] on div at bounding box center [70, 22] width 8 height 8
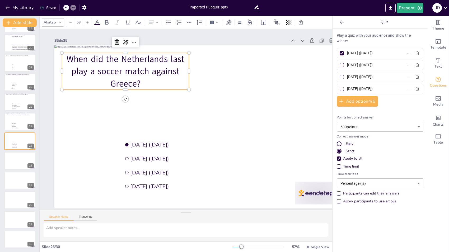
click at [72, 21] on div at bounding box center [70, 22] width 8 height 8
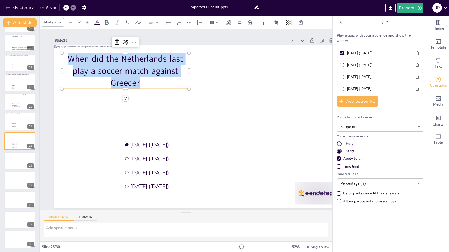
click at [70, 22] on icon at bounding box center [70, 22] width 3 height 3
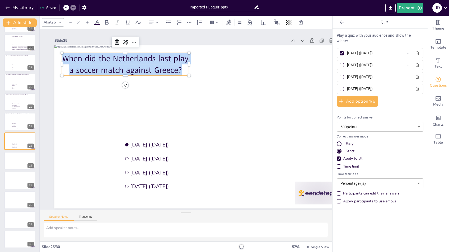
click at [70, 22] on icon at bounding box center [70, 22] width 3 height 3
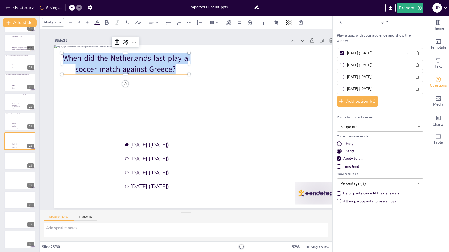
click at [70, 22] on icon at bounding box center [70, 22] width 3 height 3
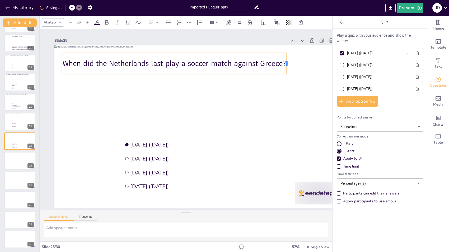
drag, startPoint x: 190, startPoint y: 62, endPoint x: 288, endPoint y: 58, distance: 97.9
click at [288, 58] on div at bounding box center [289, 63] width 4 height 21
click at [72, 20] on div at bounding box center [70, 22] width 8 height 8
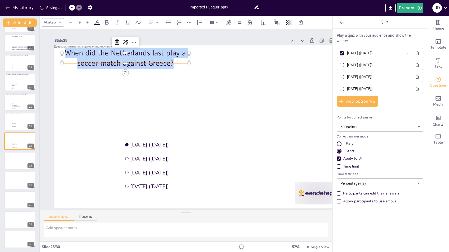
click at [72, 20] on div at bounding box center [70, 22] width 8 height 8
type input "48"
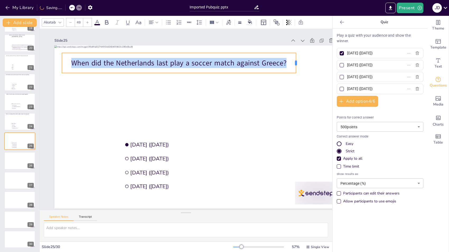
drag, startPoint x: 190, startPoint y: 61, endPoint x: 297, endPoint y: 59, distance: 107.1
click at [297, 59] on div at bounding box center [298, 63] width 4 height 20
click at [264, 53] on div "When did the Netherlands last play a soccer match against Greece?" at bounding box center [179, 63] width 234 height 20
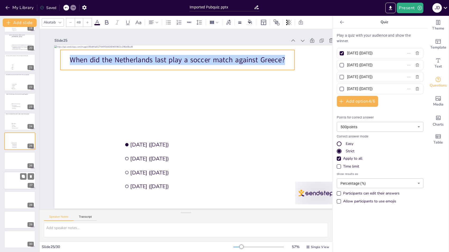
click at [15, 182] on div at bounding box center [20, 181] width 32 height 18
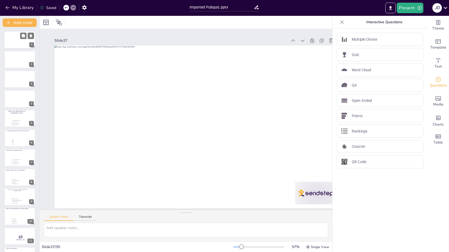
click at [11, 40] on div at bounding box center [20, 40] width 32 height 18
click at [60, 21] on icon at bounding box center [59, 23] width 6 height 6
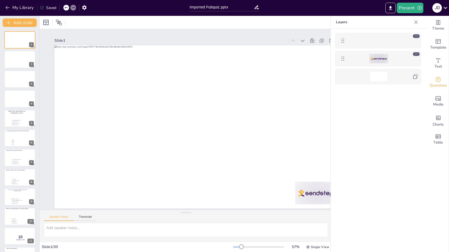
click at [417, 54] on icon at bounding box center [417, 54] width 4 height 4
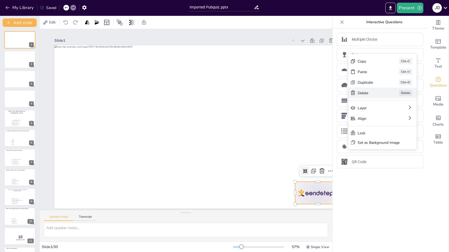
click at [370, 89] on div "Delete Delete" at bounding box center [382, 93] width 68 height 11
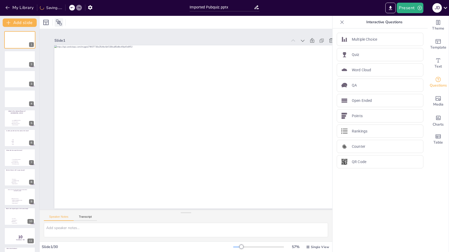
click at [59, 22] on icon at bounding box center [59, 22] width 6 height 6
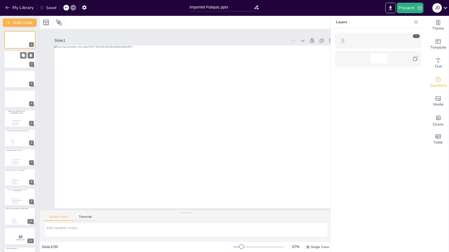
click at [22, 63] on div at bounding box center [20, 60] width 32 height 18
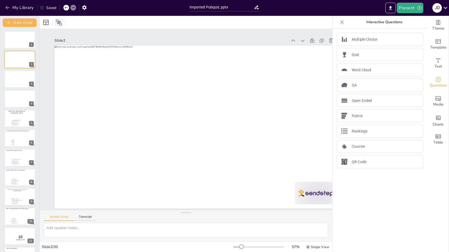
click at [60, 25] on icon at bounding box center [59, 23] width 6 height 6
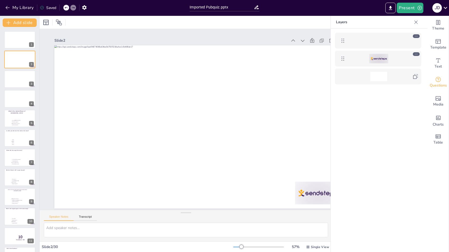
click at [398, 59] on div at bounding box center [378, 59] width 61 height 10
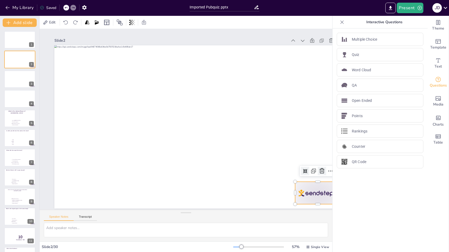
click at [321, 169] on icon at bounding box center [322, 171] width 6 height 6
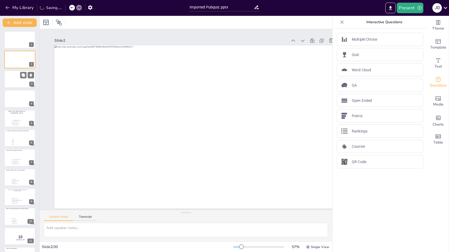
click at [12, 79] on div at bounding box center [20, 79] width 32 height 18
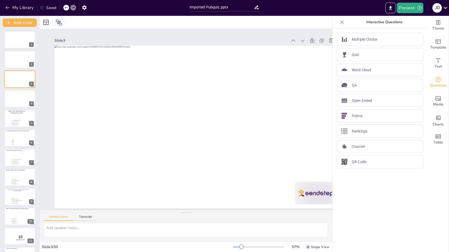
click at [59, 22] on icon at bounding box center [59, 22] width 6 height 6
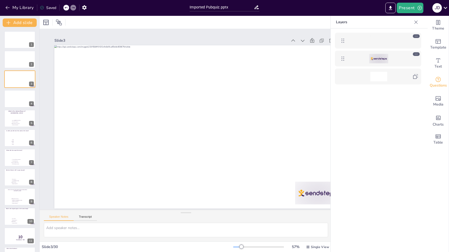
click at [358, 63] on div at bounding box center [378, 59] width 61 height 10
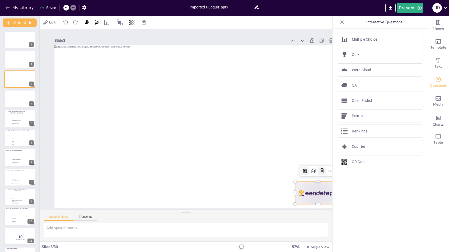
click at [319, 173] on icon at bounding box center [322, 171] width 6 height 6
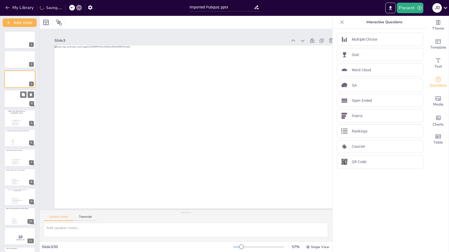
click at [8, 98] on div at bounding box center [20, 99] width 32 height 18
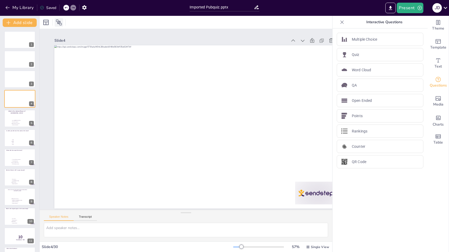
click at [63, 21] on div at bounding box center [59, 22] width 8 height 8
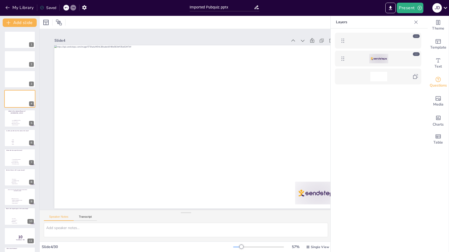
click at [398, 57] on div at bounding box center [378, 59] width 61 height 10
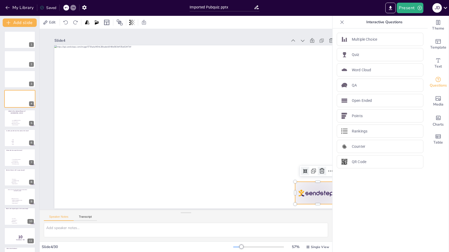
click at [320, 170] on icon at bounding box center [322, 171] width 5 height 5
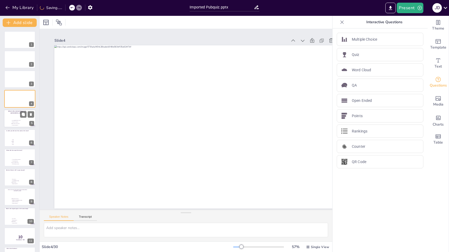
click at [6, 122] on div at bounding box center [20, 119] width 32 height 18
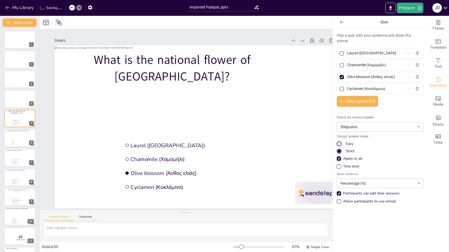
click at [59, 24] on icon at bounding box center [59, 23] width 6 height 6
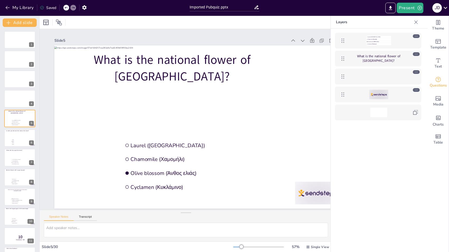
click at [403, 96] on div at bounding box center [378, 95] width 61 height 10
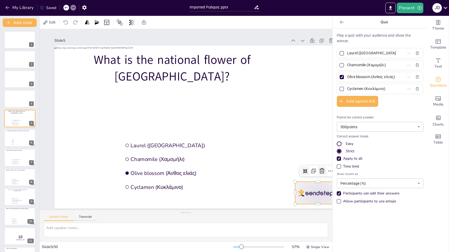
click at [321, 171] on icon at bounding box center [322, 171] width 5 height 5
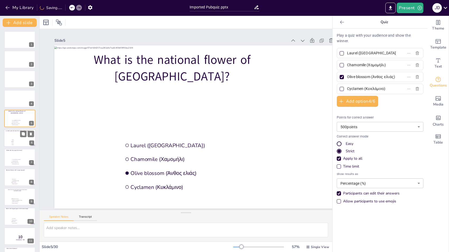
click at [6, 139] on div at bounding box center [20, 138] width 32 height 18
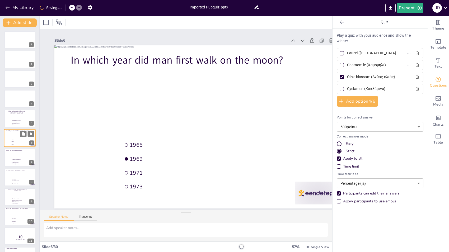
type input "1965"
type input "1969"
type input "1971"
type input "1973"
click at [61, 21] on icon at bounding box center [59, 22] width 6 height 6
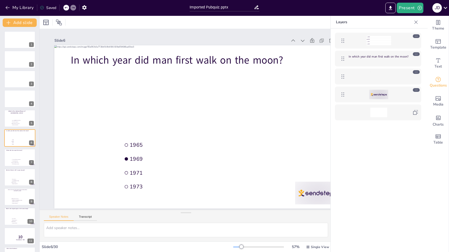
click at [402, 95] on div at bounding box center [378, 95] width 61 height 10
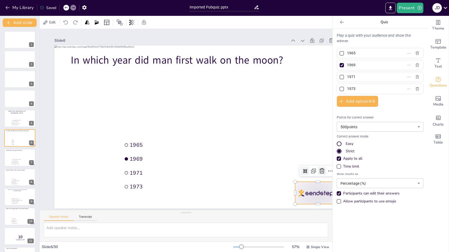
click at [321, 169] on icon at bounding box center [322, 171] width 5 height 5
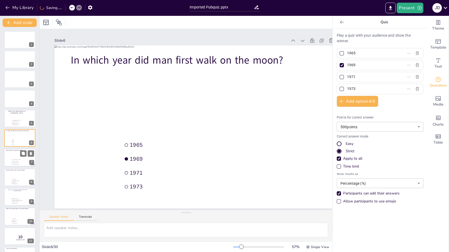
click at [9, 158] on div at bounding box center [20, 158] width 32 height 18
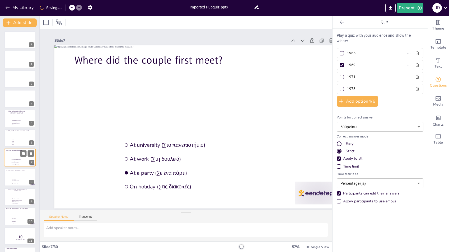
type input "At university (Στο πανεπιστήμιο)"
type input "At work (Στη δουλειά)"
type input "At a party (Σε ένα πάρτι)"
type input "On holiday (Στις διακοπές)"
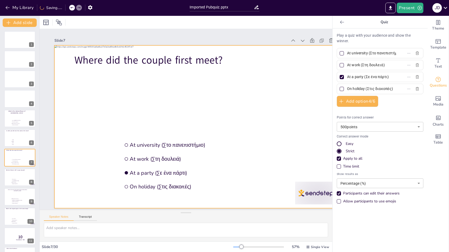
scroll to position [18, 0]
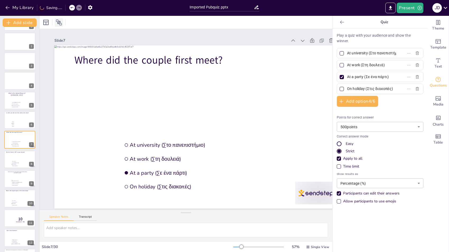
click at [61, 24] on icon at bounding box center [59, 22] width 6 height 6
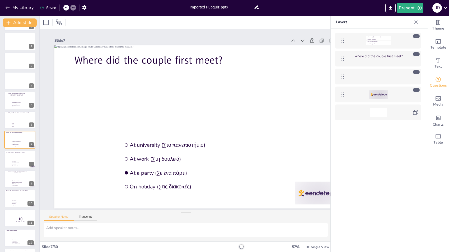
click at [401, 94] on div at bounding box center [378, 95] width 61 height 10
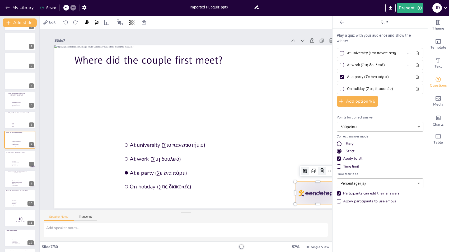
click at [320, 171] on icon at bounding box center [322, 171] width 5 height 5
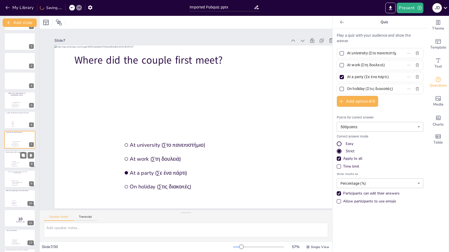
click at [11, 161] on li "Penne (Πένες)" at bounding box center [19, 161] width 16 height 1
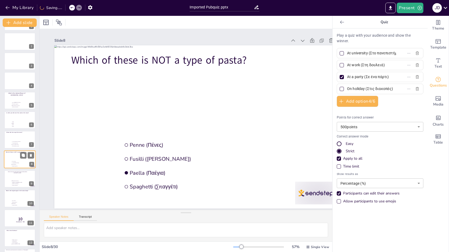
type input "Penne (Πένες)"
type input "Fusilli (Φουζίλι)"
type input "Paella (Παέγια)"
type input "Spaghetti (Σπαγγέτι)"
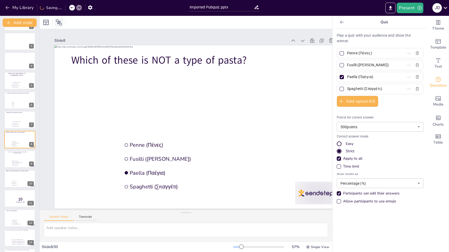
click at [57, 25] on icon at bounding box center [59, 22] width 6 height 6
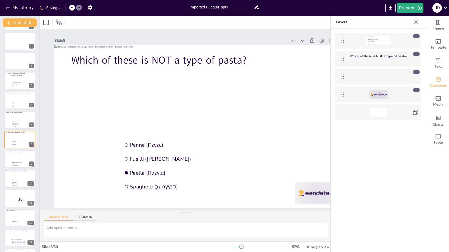
click at [403, 92] on div at bounding box center [378, 95] width 61 height 10
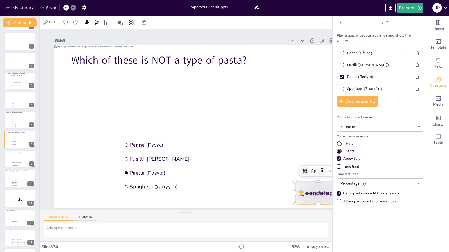
click at [320, 171] on icon at bounding box center [322, 171] width 6 height 6
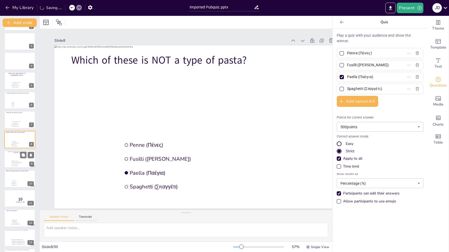
click at [6, 157] on div at bounding box center [20, 159] width 32 height 18
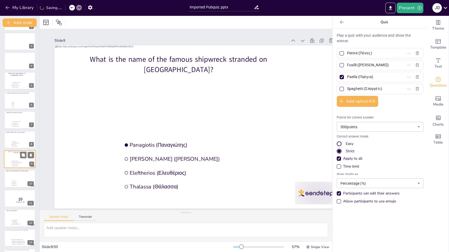
type input "Panagiotis (Παναγιώτης)"
type input "Agios Nikolaos (Άγιος Νικόλαος)"
type input "Eleftherios (Ελευθέριος)"
type input "Thalassa (Θάλασσα)"
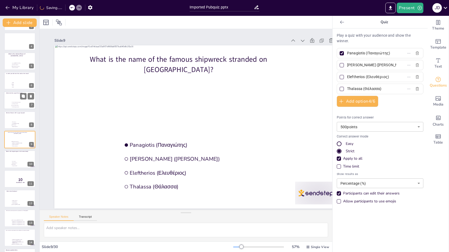
click at [6, 102] on div at bounding box center [20, 101] width 32 height 18
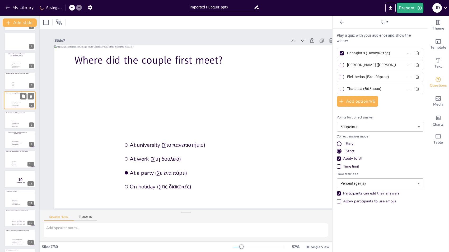
type input "At university (Στο πανεπιστήμιο)"
type input "At work (Στη δουλειά)"
type input "At a party (Σε ένα πάρτι)"
type input "On holiday (Στις διακοπές)"
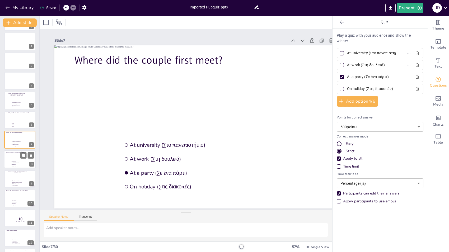
click at [8, 162] on div at bounding box center [20, 160] width 32 height 18
type input "Penne (Πένες)"
type input "Fusilli (Φουζίλι)"
type input "Paella (Παέγια)"
type input "Spaghetti (Σπαγγέτι)"
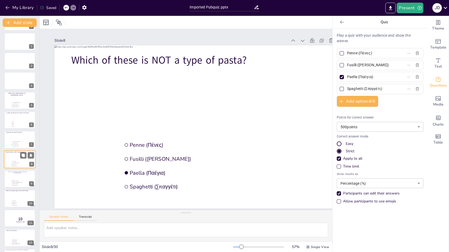
scroll to position [38, 0]
click at [6, 182] on div at bounding box center [20, 179] width 32 height 18
type input "Liver (Ήπαρ)"
type input "Brain (Εγκέφαλος)"
type input "Skin (Δέρμα)"
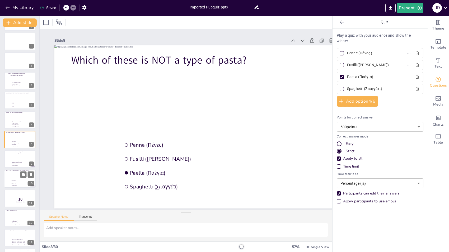
type input "Lungs (Πνεύμονες)"
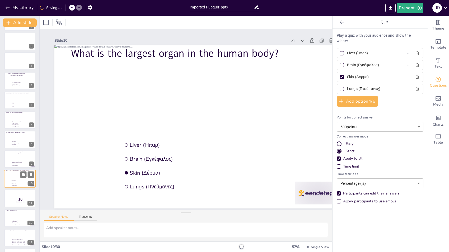
scroll to position [77, 0]
click at [7, 155] on div at bounding box center [20, 160] width 32 height 18
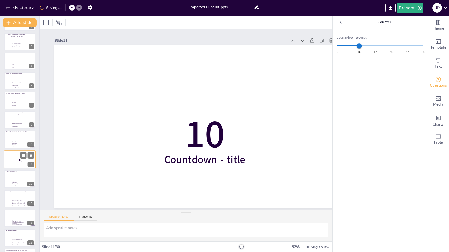
scroll to position [97, 0]
click at [7, 104] on div at bounding box center [20, 100] width 32 height 18
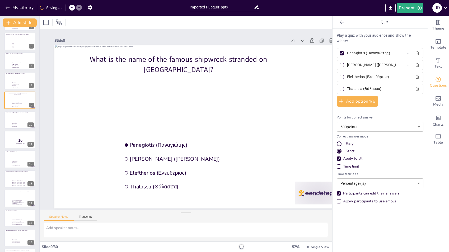
scroll to position [57, 0]
click at [61, 21] on icon at bounding box center [59, 22] width 6 height 6
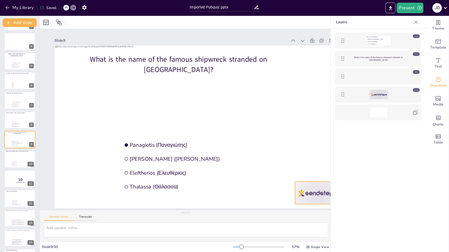
click at [383, 94] on div at bounding box center [379, 95] width 19 height 10
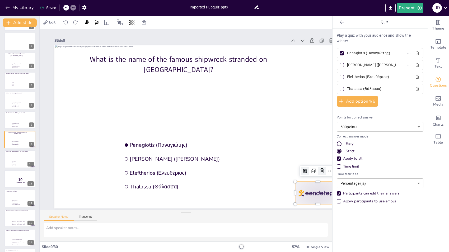
click at [321, 171] on icon at bounding box center [322, 171] width 6 height 6
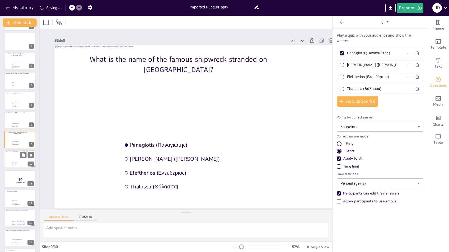
click at [8, 157] on div at bounding box center [20, 160] width 32 height 18
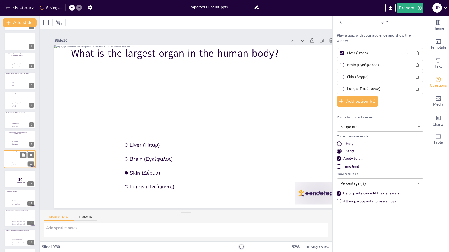
type input "Liver (Ήπαρ)"
type input "Brain (Εγκέφαλος)"
type input "Skin (Δέρμα)"
type input "Lungs (Πνεύμονες)"
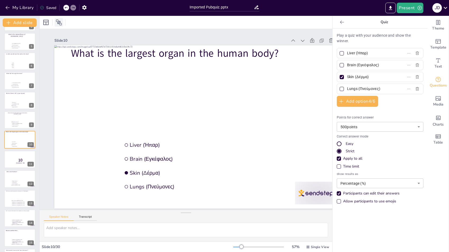
click at [58, 24] on icon at bounding box center [59, 22] width 6 height 6
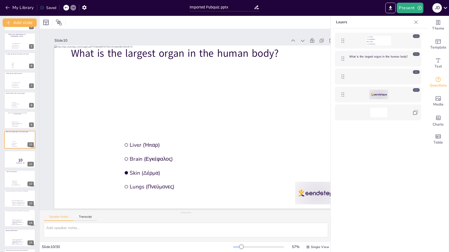
click at [405, 94] on div at bounding box center [378, 95] width 61 height 10
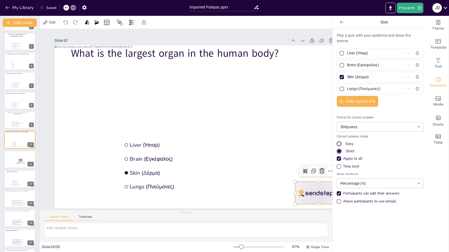
click at [319, 172] on icon at bounding box center [322, 171] width 6 height 6
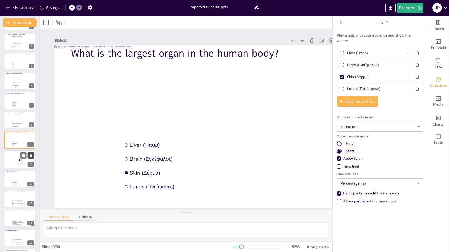
click at [32, 154] on icon at bounding box center [31, 155] width 2 height 3
click at [7, 160] on div at bounding box center [20, 160] width 32 height 18
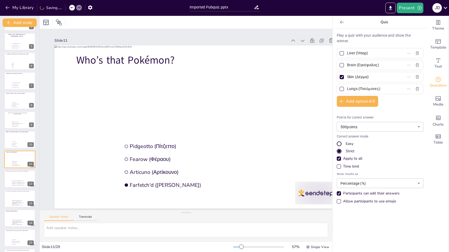
type input "Pidgeotto (Πίτζεττο)"
type input "Fearow (Φέραου)"
type input "Articuno (Αρτίκουνο)"
type input "Farfetch'd (Φάρφετς)"
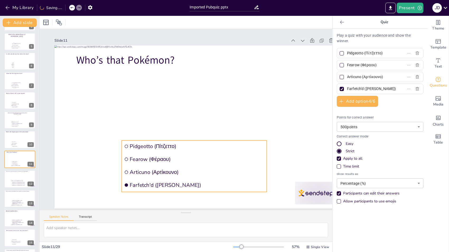
scroll to position [97, 0]
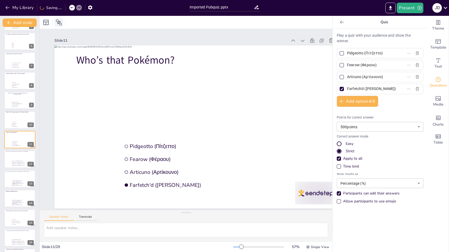
click at [63, 25] on div at bounding box center [59, 22] width 8 height 8
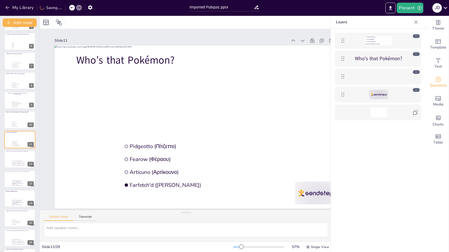
click at [403, 95] on div at bounding box center [378, 95] width 61 height 10
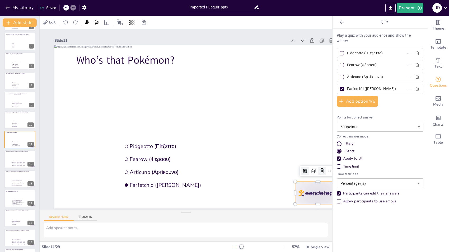
click at [320, 172] on icon at bounding box center [322, 171] width 5 height 5
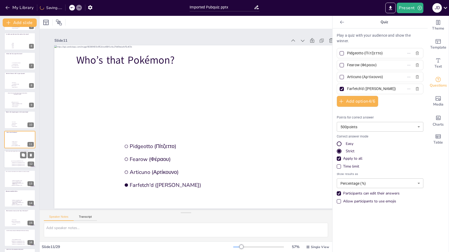
click at [8, 158] on div at bounding box center [20, 159] width 32 height 18
type input "The Netherlands (Ολλανδία)"
type input "England (Αγγλία)"
type input "Germany (Γερμανία)"
type input "Denmark (Δανία)"
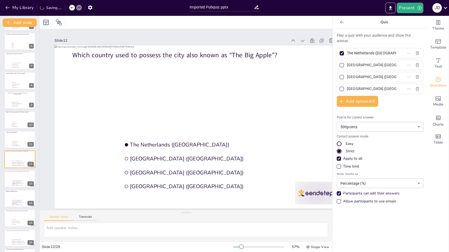
scroll to position [116, 0]
click at [58, 21] on icon at bounding box center [59, 22] width 6 height 6
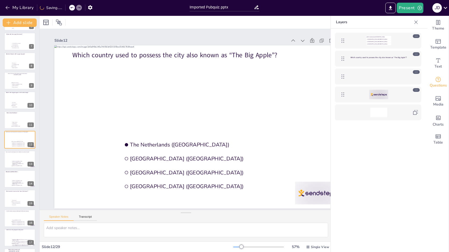
click at [350, 90] on div at bounding box center [378, 95] width 61 height 10
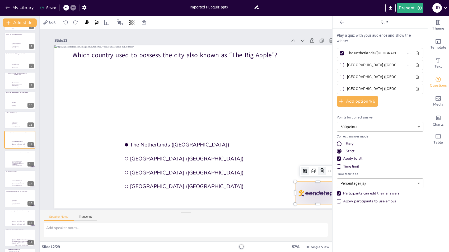
click at [320, 169] on icon at bounding box center [322, 171] width 6 height 6
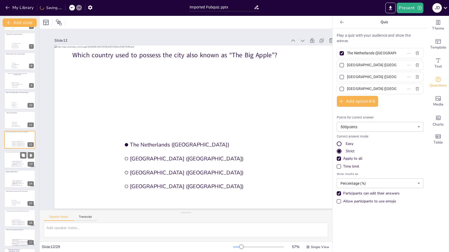
click at [9, 162] on div at bounding box center [20, 160] width 32 height 18
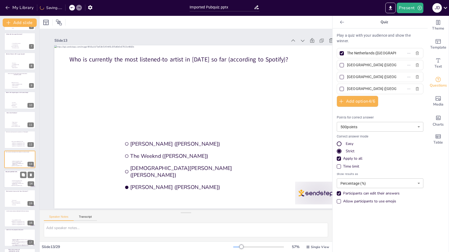
type input "Drake (Μπρούνο Μαρς)"
type input "The Weeknd (Δι Γουίκεντ)"
type input "Lady Gaga (Λέιντι Γκάγκα)"
type input "Taylor Swift (Τέιλορ Σουίφτ)"
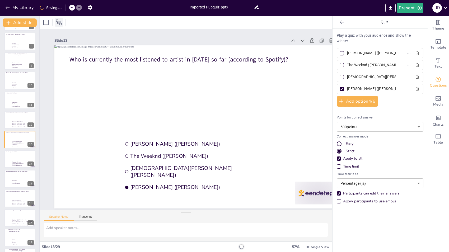
click at [59, 22] on icon at bounding box center [59, 22] width 6 height 6
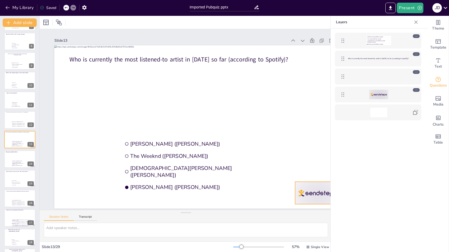
click at [381, 97] on div at bounding box center [379, 95] width 19 height 10
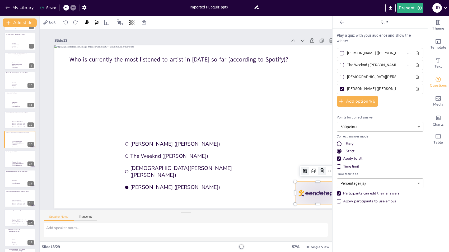
click at [320, 169] on icon at bounding box center [322, 171] width 6 height 6
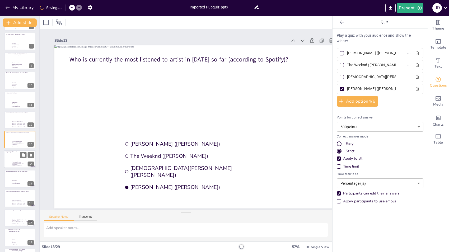
click at [8, 163] on div at bounding box center [20, 159] width 32 height 18
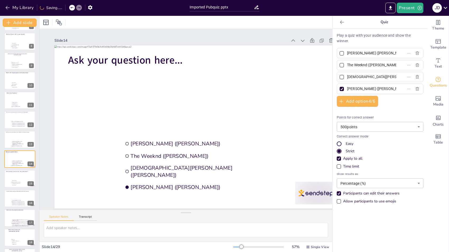
scroll to position [156, 0]
click at [61, 20] on icon at bounding box center [59, 22] width 6 height 6
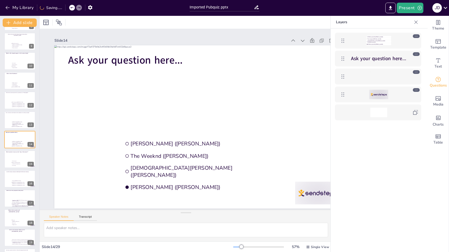
click at [363, 96] on div at bounding box center [378, 95] width 61 height 10
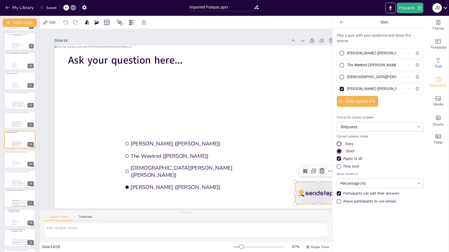
click at [321, 168] on icon at bounding box center [322, 171] width 6 height 6
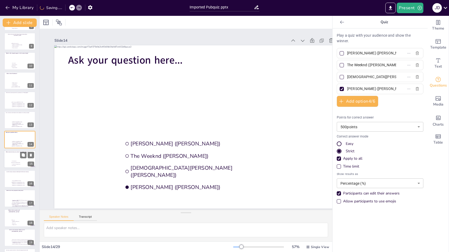
click at [6, 158] on div at bounding box center [20, 160] width 32 height 18
type input "Camel (Καμήλα)"
type input "Dromedary (Δρομάδα καμήλα)"
type input "Arabian horse (Αραβικό άλογο)"
type input "Llama (Λάμα)"
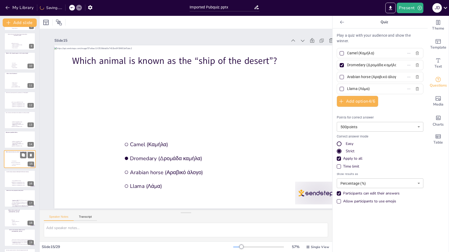
scroll to position [175, 0]
click at [61, 23] on icon at bounding box center [59, 23] width 6 height 6
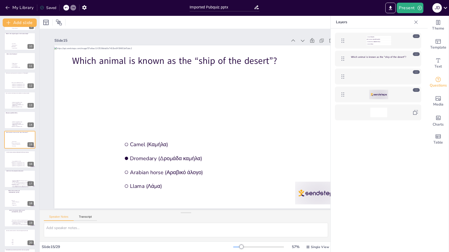
click at [368, 96] on div at bounding box center [378, 95] width 61 height 10
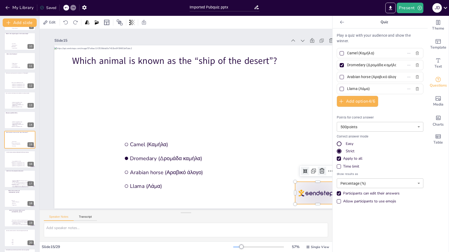
click at [319, 171] on icon at bounding box center [322, 171] width 6 height 6
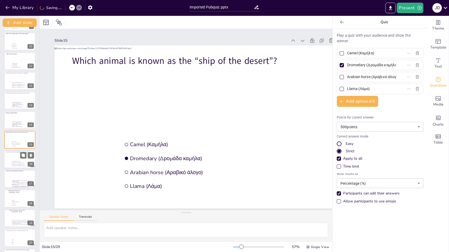
click at [7, 161] on div at bounding box center [20, 160] width 32 height 18
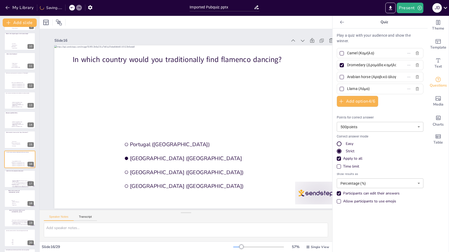
type input "Portugal (Πορτογαλία)"
type input "Spain (Ισπανία"
type input "Mexico (Μεξικό)"
type input "Italy (Ιταλία)"
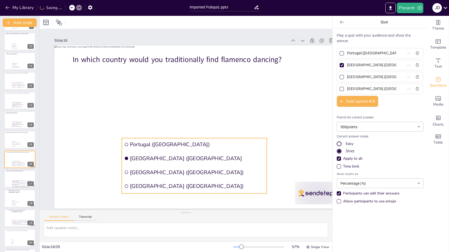
scroll to position [195, 0]
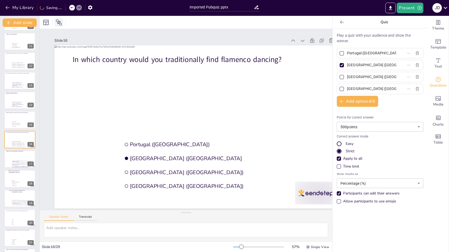
click at [61, 19] on icon at bounding box center [59, 22] width 6 height 6
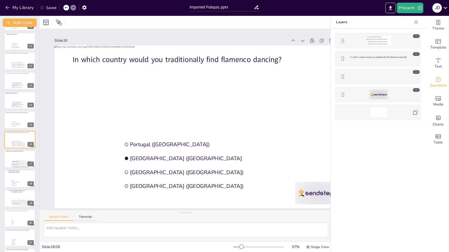
click at [360, 93] on div at bounding box center [378, 95] width 61 height 10
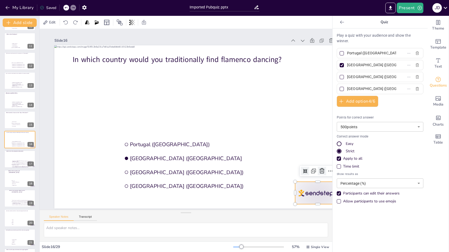
click at [321, 169] on icon at bounding box center [322, 171] width 5 height 5
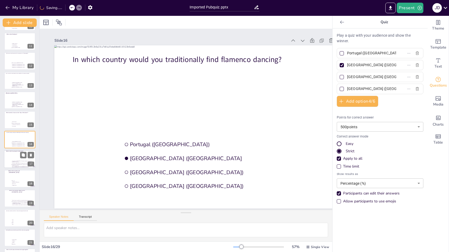
click at [11, 157] on div at bounding box center [20, 159] width 32 height 18
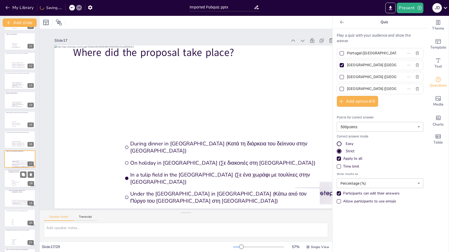
type input "During dinner in Greece (Κατά τη διάρκεια του δείπνου στην Ελλάδα)"
type input "On holiday in Scotland (Σε διακοπές στη Σκωτία)"
type input "In a tulip field in the Netherlands (Σε ένα χωράφι με τουλίπες στην Ολλανδία)"
type input "Under the Eifel Tower in France (Κάτω από τον Πύργο του Άιφελ στη Γαλλία)"
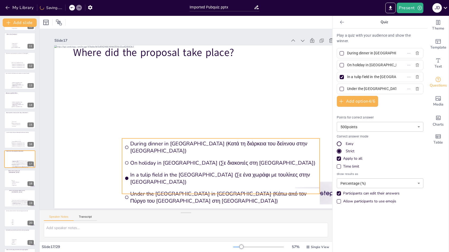
scroll to position [215, 0]
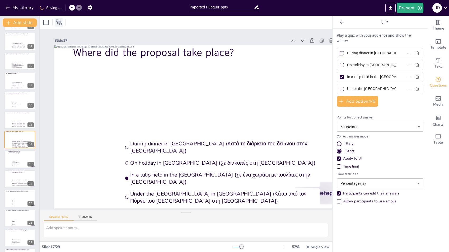
click at [60, 20] on icon at bounding box center [59, 22] width 6 height 6
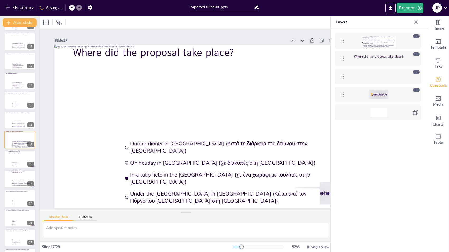
click at [401, 90] on div at bounding box center [378, 95] width 61 height 10
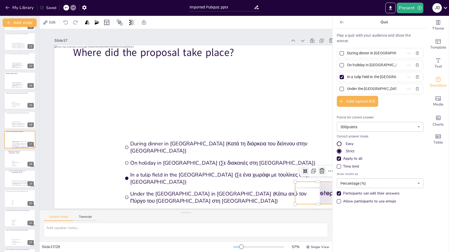
click at [321, 169] on icon at bounding box center [322, 171] width 6 height 6
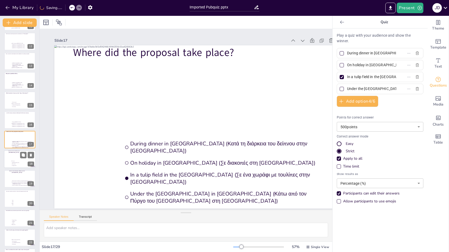
click at [11, 162] on li "Yuan (Γιουάν)" at bounding box center [19, 162] width 16 height 1
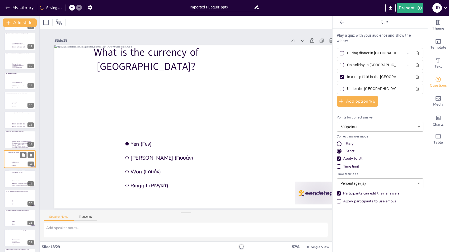
type input "Yen (Γεν)"
type input "Yuan (Γιουάν)"
type input "Won (Γουόν)"
type input "Ringgit (Ρινγκίτ)"
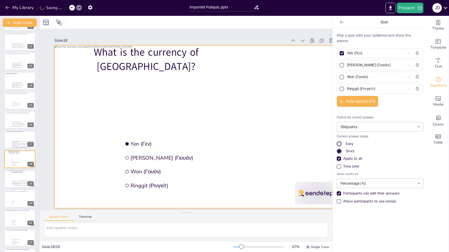
scroll to position [234, 0]
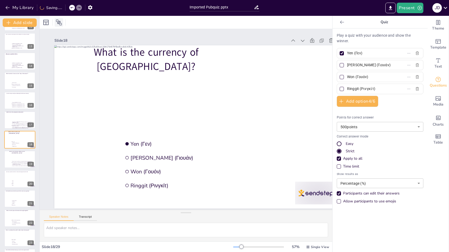
click at [60, 24] on icon at bounding box center [59, 23] width 6 height 6
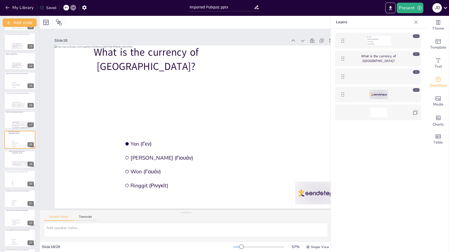
click at [398, 91] on div at bounding box center [378, 95] width 61 height 10
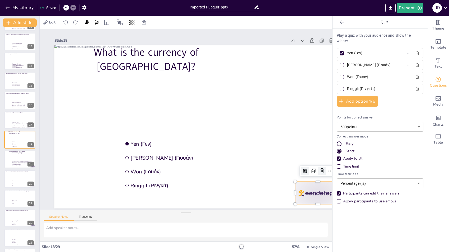
click at [321, 173] on icon at bounding box center [322, 171] width 6 height 6
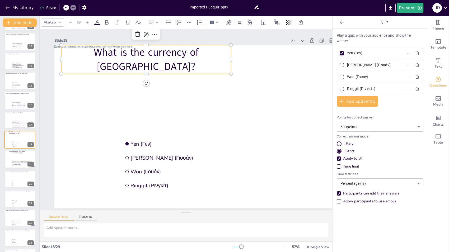
click at [196, 56] on p "What is the currency of Japan?" at bounding box center [146, 59] width 170 height 29
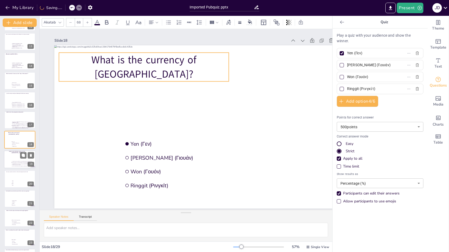
click at [7, 164] on div at bounding box center [20, 160] width 32 height 18
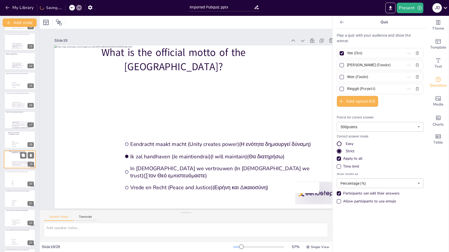
type input "Eendracht maakt macht (Unity creates power)(Η ενότητα δημιουργεί δύναμη)"
type input "Ik zal handhaven (Je maintiendrai)(I will maintain)(Θα διατηρήσω)"
type input "In God we vertrouwen (In God we trust)(Στον Θεό εμπιστευόμαστε)"
type input "Vrede en Recht (Peace and Justice)(Ειρήνη και Δικαιοσύνη)"
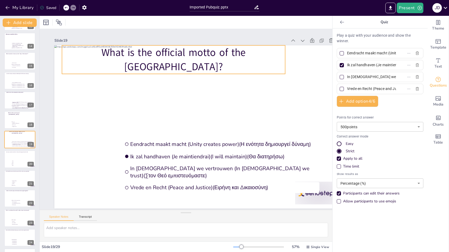
click at [128, 51] on p "What is the official motto of the Netherlands?" at bounding box center [173, 59] width 223 height 29
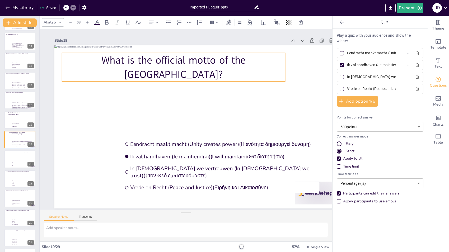
click at [80, 37] on div "Slide 19" at bounding box center [199, 40] width 290 height 7
click at [91, 37] on div "Slide 19" at bounding box center [199, 40] width 290 height 7
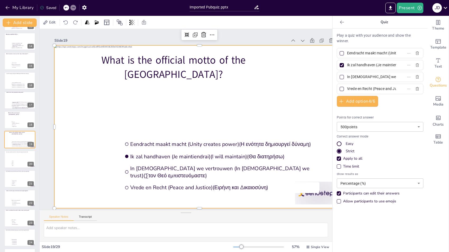
click at [60, 103] on div at bounding box center [199, 126] width 290 height 163
click at [152, 31] on div "Slide 1 Slide 2 Slide 3 Slide 4 Slide 5 What is the national flower of Greece? …" at bounding box center [199, 120] width 290 height 178
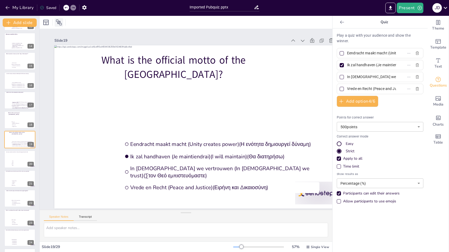
click at [59, 20] on icon at bounding box center [59, 22] width 6 height 6
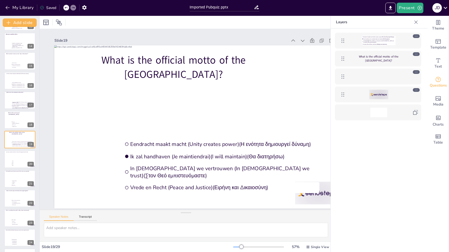
click at [398, 95] on div at bounding box center [378, 95] width 61 height 10
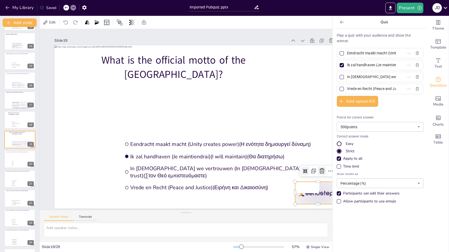
click at [322, 171] on icon at bounding box center [322, 171] width 6 height 6
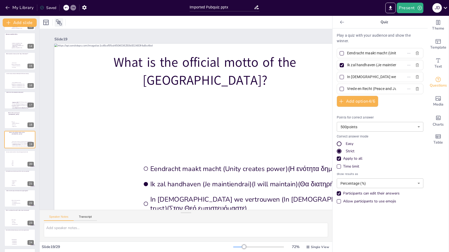
click at [59, 25] on icon at bounding box center [59, 22] width 6 height 6
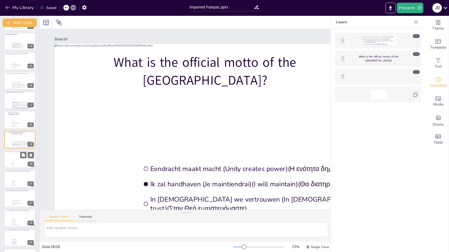
click at [12, 157] on div at bounding box center [20, 159] width 32 height 18
type input "172"
type input "183"
type input "195"
type input "203"
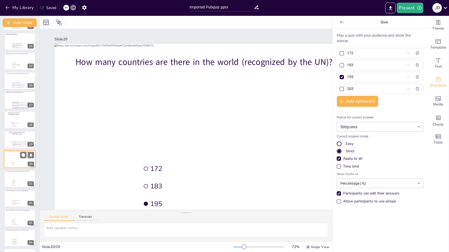
scroll to position [274, 0]
click at [57, 21] on icon at bounding box center [59, 22] width 6 height 6
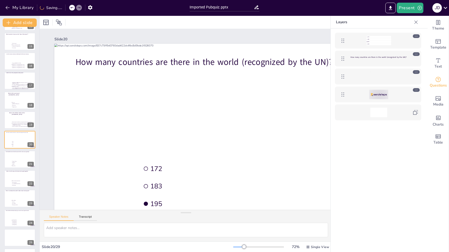
click at [396, 96] on div at bounding box center [378, 95] width 61 height 10
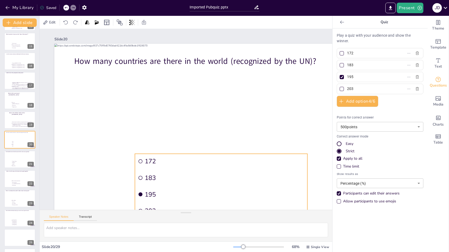
click at [288, 163] on span "172" at bounding box center [225, 161] width 160 height 8
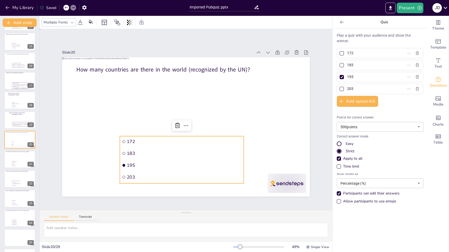
click at [114, 43] on div "Slide 1 Slide 2 Slide 3 Slide 4 Slide 5 What is the national flower of Greece? …" at bounding box center [186, 120] width 248 height 154
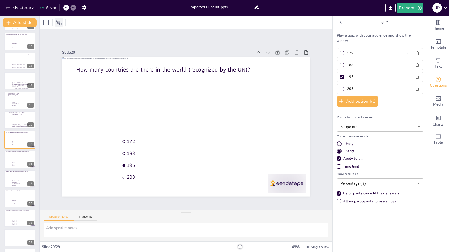
click at [60, 22] on icon at bounding box center [59, 23] width 6 height 6
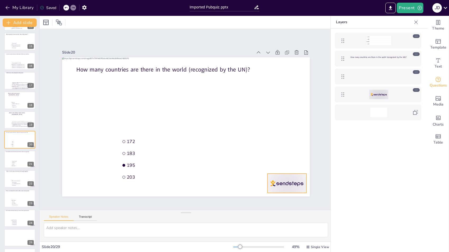
click at [387, 91] on div at bounding box center [379, 95] width 19 height 10
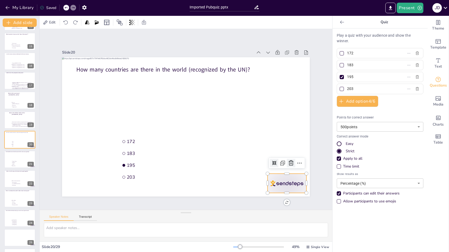
click at [288, 162] on icon at bounding box center [291, 163] width 6 height 6
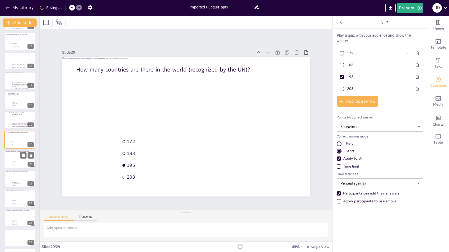
click at [10, 159] on div at bounding box center [20, 160] width 32 height 18
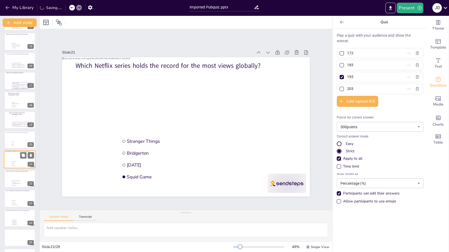
type input "Stranger Things"
type input "Bridgerton"
type input "Wednesday"
type input "Squid Game"
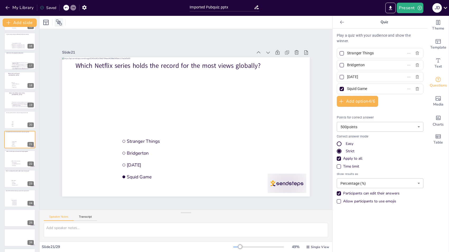
click at [60, 21] on icon at bounding box center [59, 22] width 6 height 6
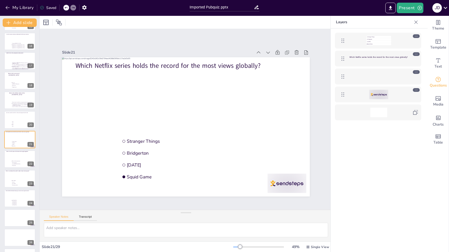
click at [400, 93] on div at bounding box center [378, 95] width 61 height 10
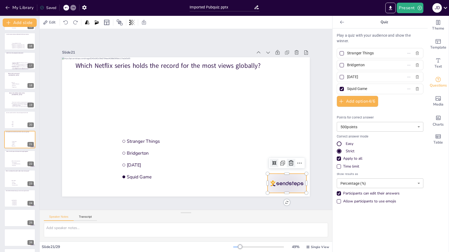
click at [288, 160] on icon at bounding box center [291, 163] width 6 height 6
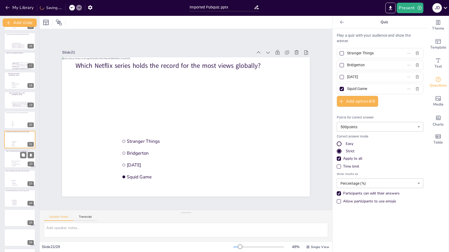
click at [7, 157] on div at bounding box center [20, 159] width 32 height 18
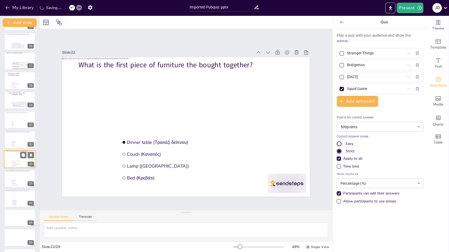
type input "Dinner table (Τραπέζι δείπνου)"
type input "Couch (Καναπές)"
type input "Lamp (Λυχνία)"
type input "Bed (Κρεβάτι)"
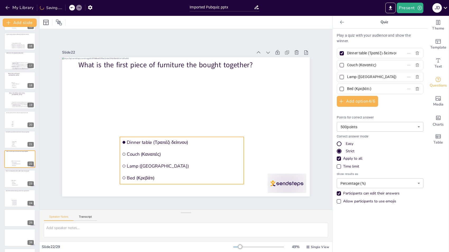
scroll to position [313, 0]
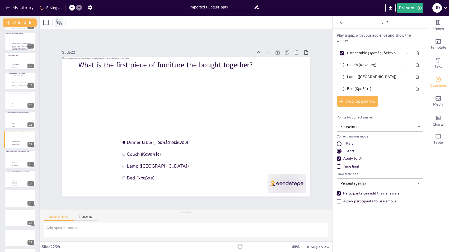
click at [60, 20] on icon at bounding box center [59, 22] width 6 height 6
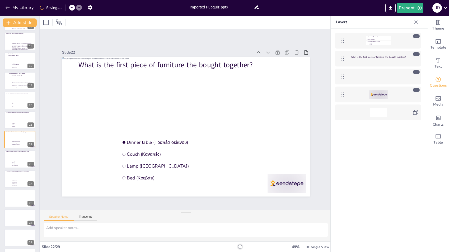
click at [404, 96] on div at bounding box center [378, 95] width 61 height 10
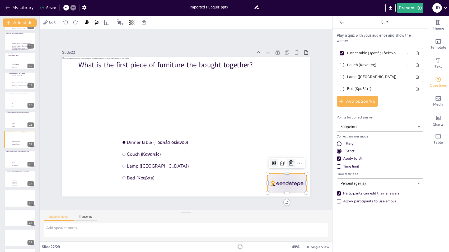
click at [289, 160] on icon at bounding box center [291, 163] width 6 height 6
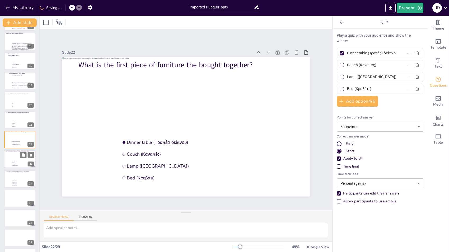
click at [8, 160] on div at bounding box center [20, 160] width 32 height 18
type input "Chess (Σκάκι)"
type input "Go (Γκο)"
type input "Senet (Σένετ)"
type input "Backgammon (Τάβλι)"
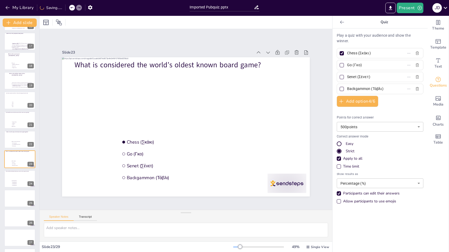
scroll to position [333, 0]
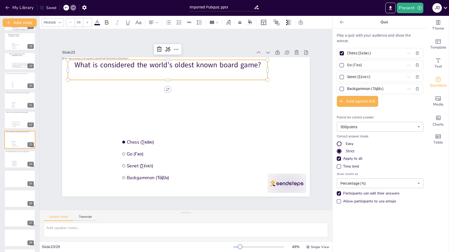
click at [228, 62] on p "What is considered the world’s oldest known board game?" at bounding box center [168, 65] width 200 height 10
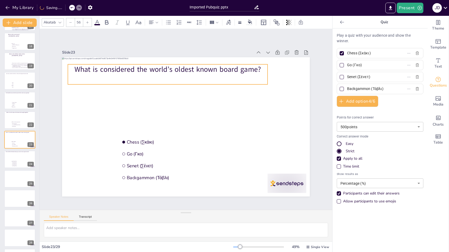
click at [208, 36] on div "Slide 1 Slide 2 Slide 3 Slide 4 Slide 5 What is the national flower of Greece? …" at bounding box center [186, 119] width 293 height 181
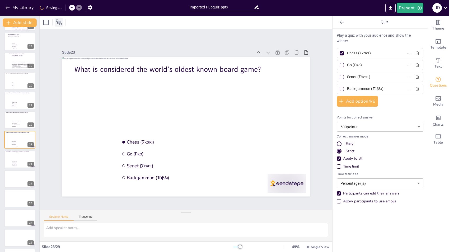
click at [59, 23] on icon at bounding box center [59, 22] width 6 height 6
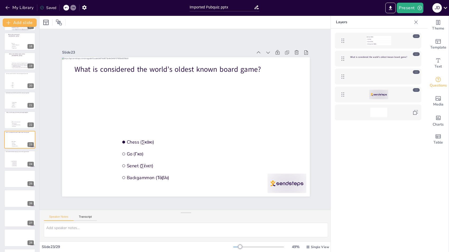
click at [361, 93] on div at bounding box center [378, 95] width 61 height 10
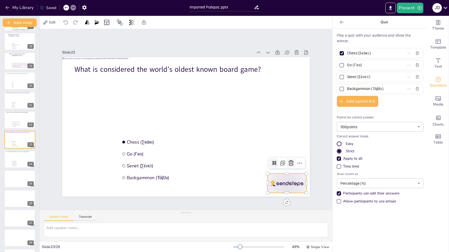
click at [288, 162] on icon at bounding box center [291, 163] width 6 height 6
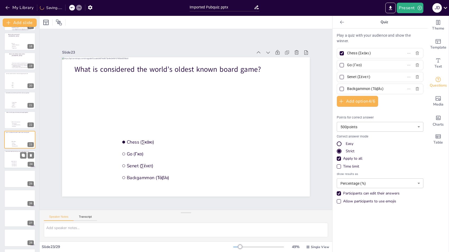
click at [11, 161] on li "September 7, 2024 (7 Σεπτεμβρίου 2024)" at bounding box center [19, 161] width 16 height 1
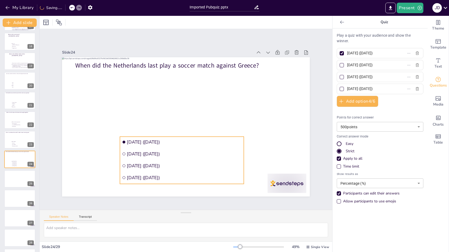
scroll to position [351, 0]
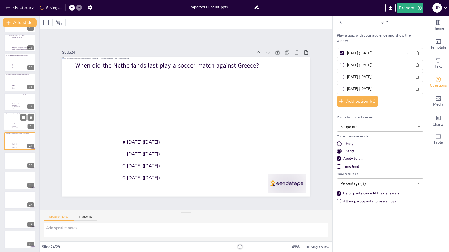
click at [15, 119] on div at bounding box center [20, 122] width 32 height 18
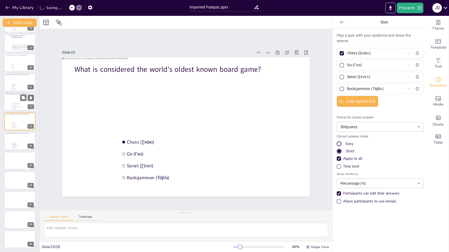
scroll to position [333, 0]
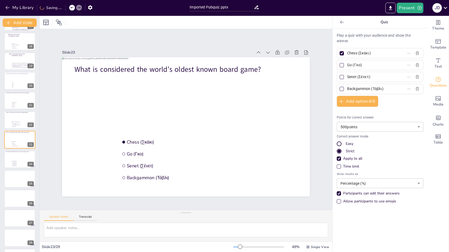
click at [340, 75] on div at bounding box center [342, 77] width 4 height 4
click at [347, 75] on input "Senet (Σένετ)" at bounding box center [371, 77] width 49 height 8
click at [340, 51] on div at bounding box center [342, 53] width 4 height 4
click at [347, 51] on input "Chess (Σκάκι)" at bounding box center [371, 53] width 49 height 8
click at [10, 157] on div at bounding box center [20, 160] width 32 height 18
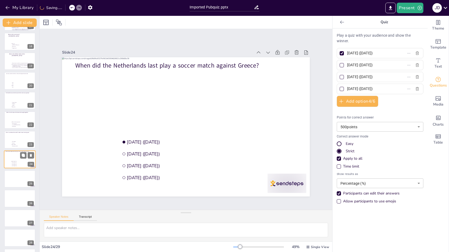
scroll to position [351, 0]
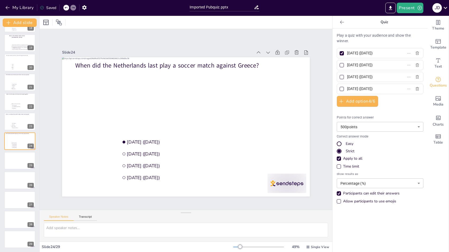
click at [341, 64] on div at bounding box center [342, 65] width 3 height 3
click at [347, 64] on input "October 16, 2023 (16 Οκτωβρίου 2023)" at bounding box center [371, 65] width 49 height 8
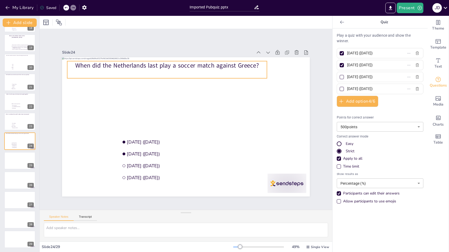
click at [228, 61] on p "When did the Netherlands last play a soccer match against Greece?" at bounding box center [167, 65] width 200 height 9
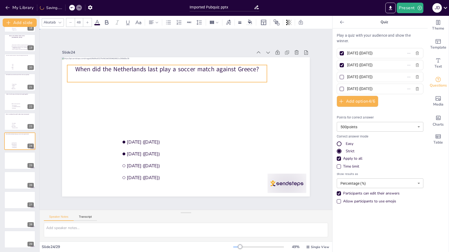
click at [105, 32] on div "Slide 1 Slide 2 Slide 3 Slide 4 Slide 5 What is the national flower of Greece? …" at bounding box center [186, 119] width 293 height 181
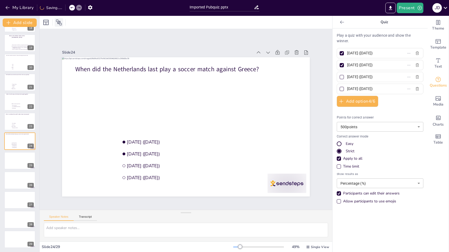
click at [61, 23] on icon at bounding box center [59, 22] width 6 height 6
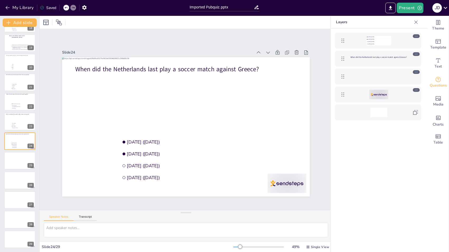
click at [397, 96] on div at bounding box center [378, 95] width 61 height 10
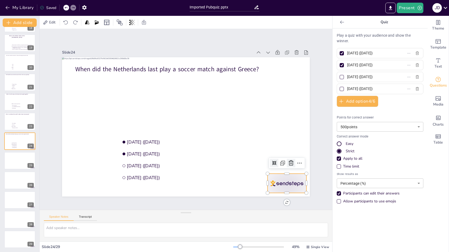
click at [288, 160] on icon at bounding box center [291, 163] width 6 height 6
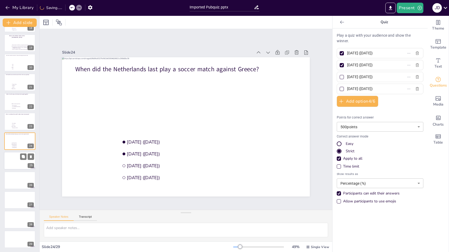
click at [18, 158] on div at bounding box center [20, 161] width 32 height 18
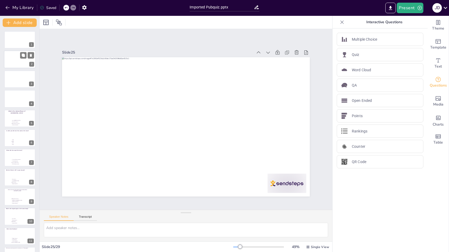
click at [12, 63] on div at bounding box center [20, 60] width 32 height 18
click at [10, 122] on div at bounding box center [20, 119] width 32 height 18
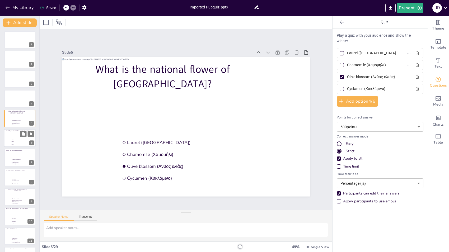
click at [11, 140] on div at bounding box center [20, 138] width 32 height 18
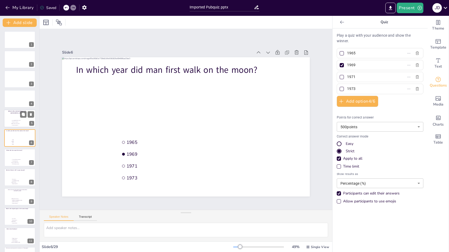
click at [11, 121] on div at bounding box center [20, 119] width 32 height 18
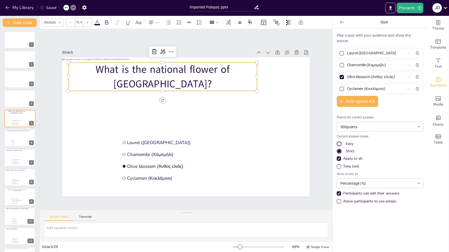
click at [135, 70] on p "What is the national flower of Greece?" at bounding box center [162, 76] width 189 height 29
click at [7, 138] on div at bounding box center [20, 138] width 32 height 18
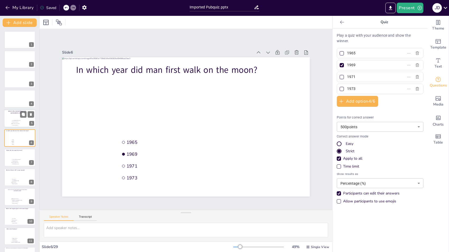
click at [8, 119] on div at bounding box center [20, 119] width 32 height 18
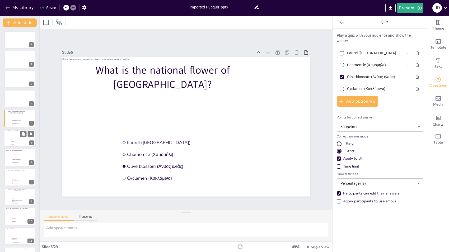
click at [7, 138] on div at bounding box center [20, 138] width 32 height 18
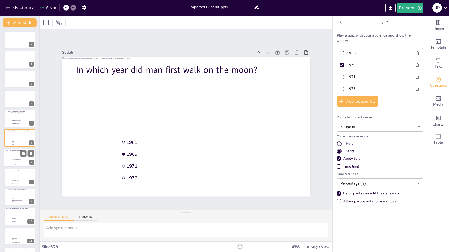
click at [8, 157] on div at bounding box center [20, 158] width 32 height 18
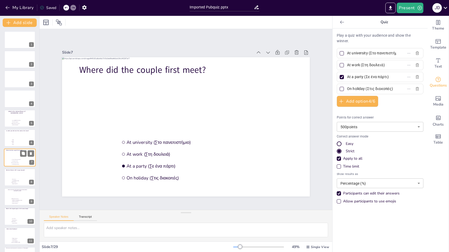
scroll to position [18, 0]
click at [5, 163] on div at bounding box center [20, 160] width 32 height 18
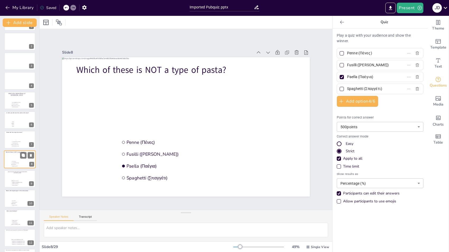
scroll to position [38, 0]
click at [10, 161] on div at bounding box center [20, 159] width 32 height 18
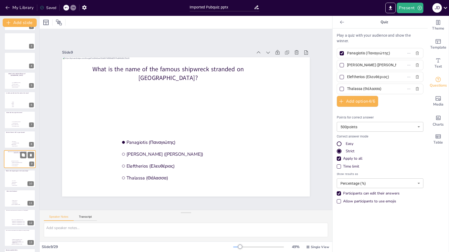
scroll to position [57, 0]
click at [6, 160] on div at bounding box center [20, 160] width 32 height 18
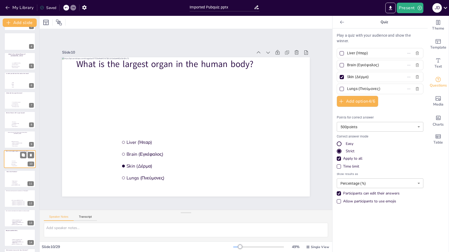
scroll to position [77, 0]
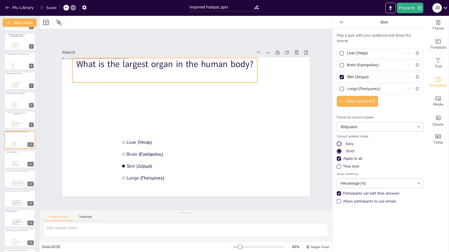
click at [131, 62] on p "What is the largest organ in the human body?" at bounding box center [164, 64] width 185 height 12
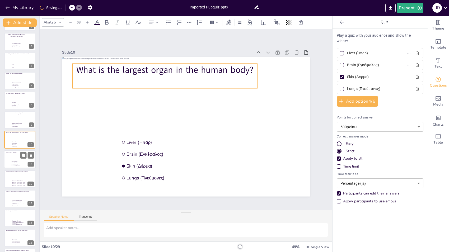
click at [9, 161] on div at bounding box center [20, 160] width 32 height 18
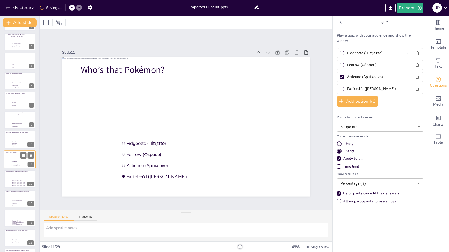
scroll to position [97, 0]
click at [8, 160] on div at bounding box center [20, 159] width 32 height 18
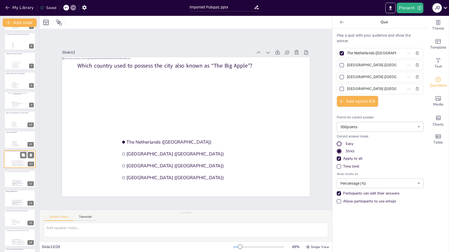
scroll to position [116, 0]
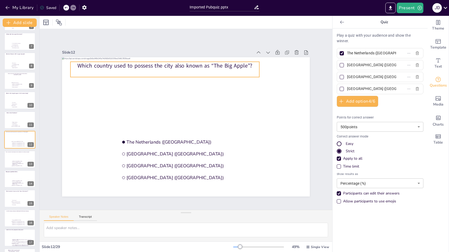
click at [139, 65] on p "Which country used to possess the city also known as “The Big Apple”?" at bounding box center [165, 66] width 189 height 8
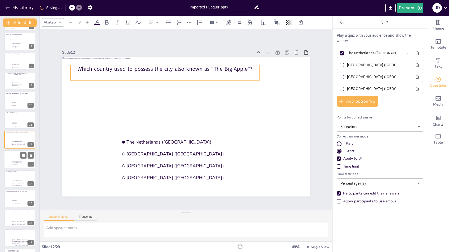
click at [5, 160] on div at bounding box center [20, 160] width 32 height 18
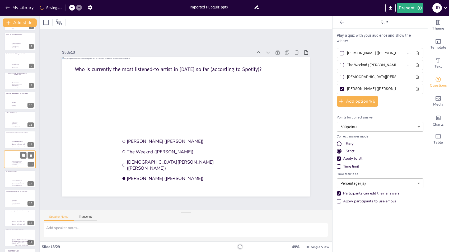
scroll to position [136, 0]
click at [11, 157] on div at bounding box center [20, 159] width 32 height 18
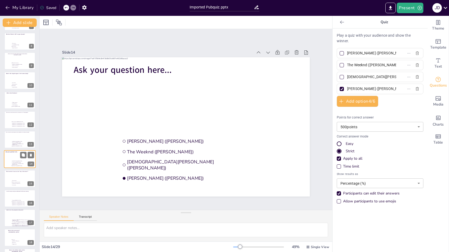
scroll to position [156, 0]
click at [363, 55] on input "Drake (Μπρούνο Μαρς)" at bounding box center [371, 53] width 49 height 8
paste input "Sauchiehall Street, Glassgow"
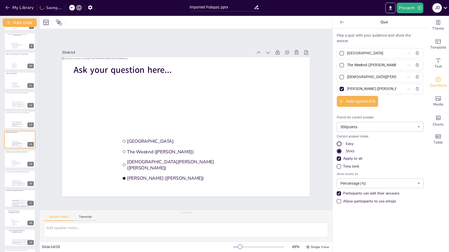
scroll to position [0, 0]
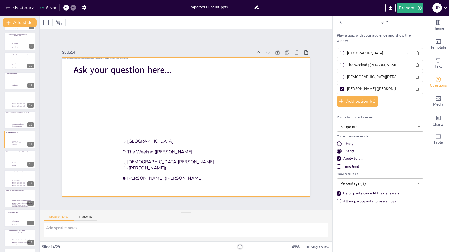
click at [91, 100] on div at bounding box center [186, 127] width 248 height 140
click at [346, 61] on div "The Weeknd (Δι Γουίκεντ)" at bounding box center [380, 65] width 87 height 10
click at [347, 64] on input "The Weeknd (Δι Γουίκεντ)" at bounding box center [371, 65] width 49 height 8
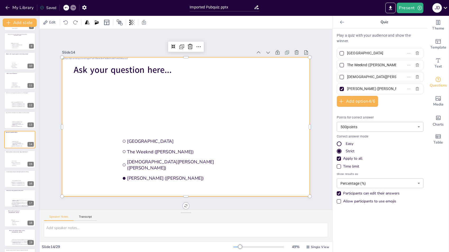
click at [347, 64] on input "The Weeknd (Δι Γουίκεντ)" at bounding box center [371, 65] width 49 height 8
paste input "Yorkhill Parade, Glasgow"
drag, startPoint x: 72, startPoint y: 142, endPoint x: 86, endPoint y: 136, distance: 15.2
click at [72, 142] on div at bounding box center [186, 127] width 248 height 140
click at [350, 78] on input "Lady Gaga (Λέιντι Γκάγκα)" at bounding box center [371, 77] width 49 height 8
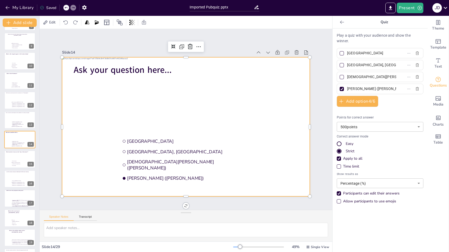
click at [350, 78] on input "Lady Gaga (Λέιντι Γκάγκα)" at bounding box center [371, 77] width 49 height 8
paste input "Weimarstraat, The Hague"
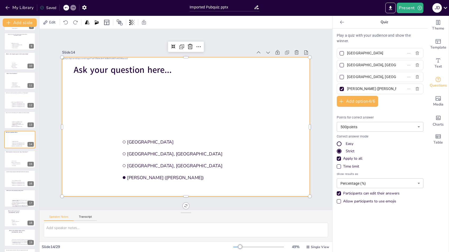
click at [83, 124] on div at bounding box center [186, 127] width 248 height 140
click at [361, 87] on input "Taylor Swift (Τέιλορ Σουίφτ)" at bounding box center [371, 89] width 49 height 8
drag, startPoint x: 343, startPoint y: 86, endPoint x: 390, endPoint y: 86, distance: 47.3
click at [390, 86] on label "Taylor Swift (Τέιλορ Σουίφτ)" at bounding box center [372, 89] width 66 height 8
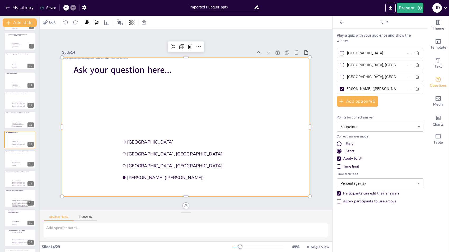
click at [390, 86] on input "Taylor Swift (Τέιλορ Σουίφτ)" at bounding box center [371, 89] width 49 height 8
paste input "Laan van Meerdervoort, The Hague"
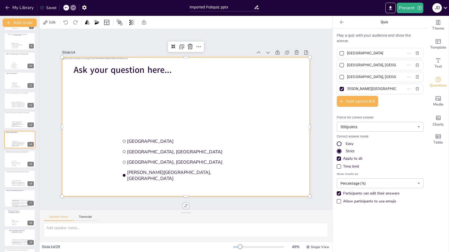
scroll to position [0, 14]
click at [15, 114] on div at bounding box center [20, 120] width 32 height 18
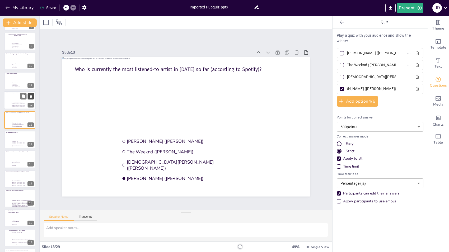
scroll to position [0, 4]
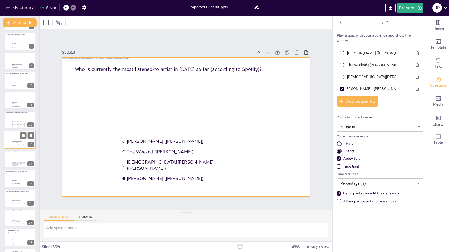
click at [8, 146] on div at bounding box center [20, 140] width 32 height 18
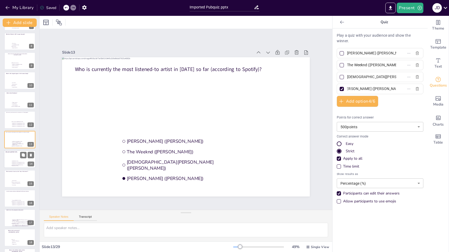
click at [8, 159] on div at bounding box center [20, 159] width 32 height 18
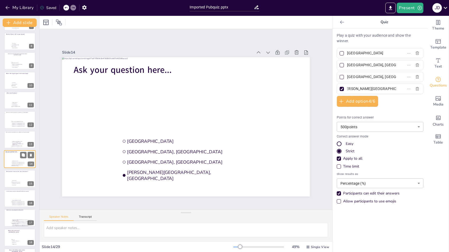
scroll to position [156, 0]
click at [13, 118] on div at bounding box center [20, 120] width 32 height 18
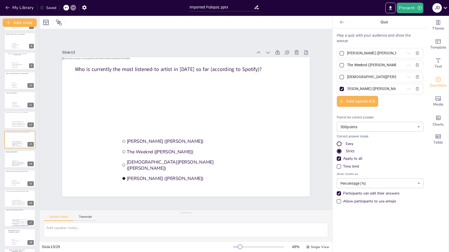
scroll to position [0, 0]
click at [361, 74] on input "Lady Gaga (Λέιντι Γκάγκα)" at bounding box center [371, 77] width 49 height 8
click at [362, 88] on input "Taylor Swift (Τέιλορ Σουίφτ)" at bounding box center [371, 89] width 49 height 8
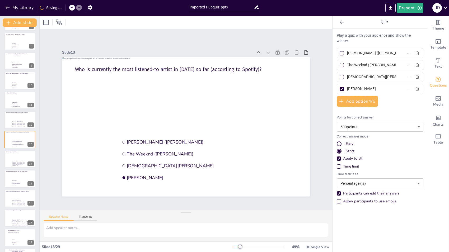
click at [362, 63] on input "The Weeknd (Δι Γουίκεντ)" at bounding box center [371, 65] width 49 height 8
click at [352, 54] on input "Drake (Μπρούνο Μαρς)" at bounding box center [371, 53] width 49 height 8
click at [15, 162] on span "Sauchiehall Street, Glassgow" at bounding box center [19, 161] width 15 height 1
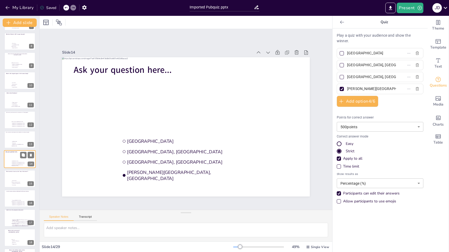
scroll to position [156, 0]
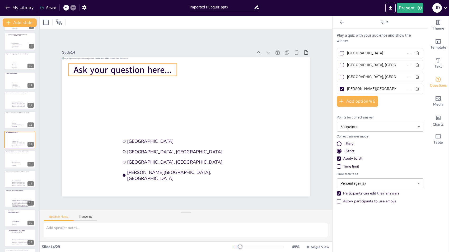
click at [128, 64] on span "Ask your question here..." at bounding box center [123, 70] width 98 height 12
click at [128, 68] on span "Ask your question here..." at bounding box center [123, 70] width 98 height 12
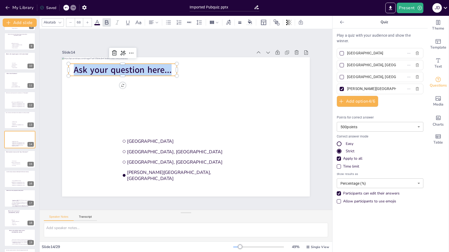
click at [128, 68] on span "Ask your question here..." at bounding box center [123, 70] width 98 height 12
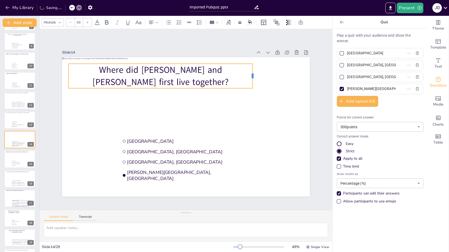
drag, startPoint x: 172, startPoint y: 73, endPoint x: 248, endPoint y: 75, distance: 75.9
click at [253, 75] on div at bounding box center [255, 76] width 4 height 25
click at [223, 64] on div "Where did Max and Dimitra first live together?" at bounding box center [161, 76] width 184 height 25
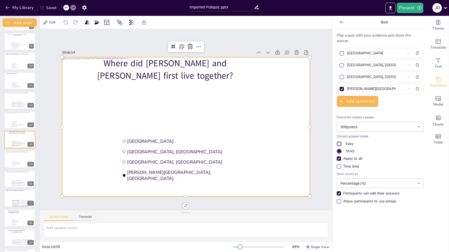
click at [113, 109] on div at bounding box center [186, 127] width 248 height 140
click at [119, 67] on p "Where did Max and Dimitra first live together?" at bounding box center [165, 69] width 184 height 25
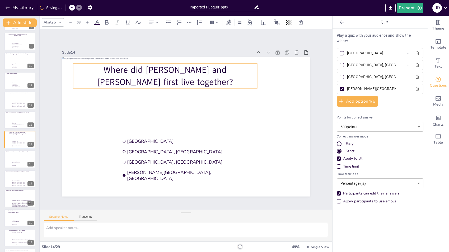
click at [93, 39] on div "Slide 1 Slide 2 Slide 3 Slide 4 Slide 5 What is the national flower of Greece? …" at bounding box center [186, 119] width 293 height 181
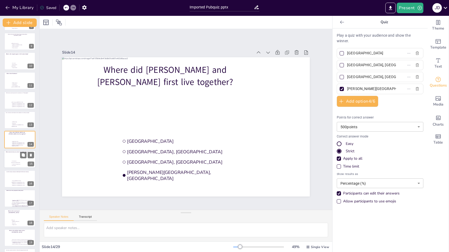
click at [10, 161] on div at bounding box center [20, 160] width 32 height 18
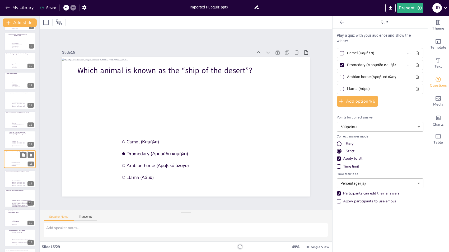
scroll to position [175, 0]
click at [8, 162] on div at bounding box center [20, 160] width 32 height 18
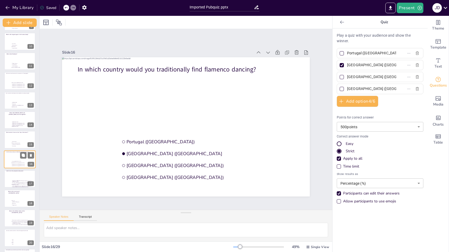
scroll to position [195, 0]
click at [12, 160] on div at bounding box center [20, 159] width 32 height 18
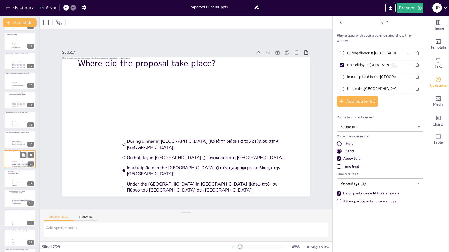
scroll to position [215, 0]
click at [10, 159] on div at bounding box center [20, 160] width 32 height 18
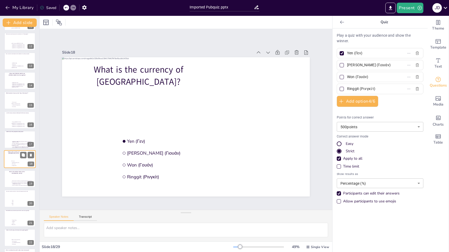
scroll to position [234, 0]
click at [11, 156] on div at bounding box center [20, 160] width 32 height 18
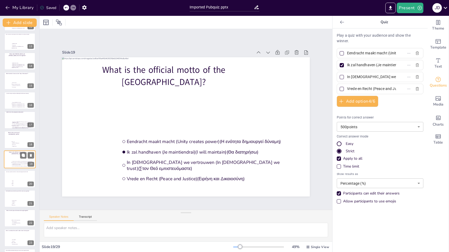
scroll to position [254, 0]
click at [8, 163] on div at bounding box center [20, 159] width 32 height 18
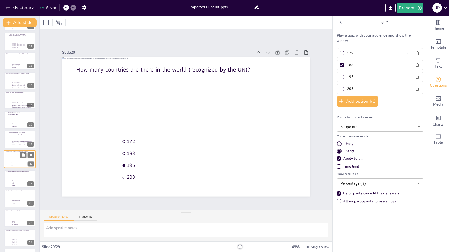
scroll to position [274, 0]
click at [11, 159] on div at bounding box center [20, 160] width 32 height 18
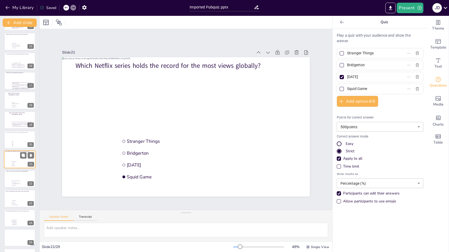
scroll to position [293, 0]
click at [10, 158] on div at bounding box center [20, 159] width 32 height 18
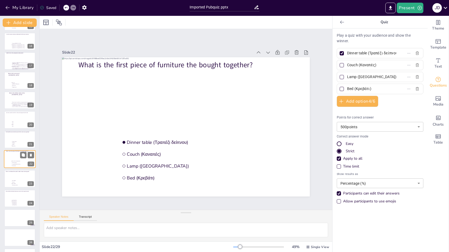
scroll to position [313, 0]
click at [10, 164] on div at bounding box center [20, 160] width 32 height 18
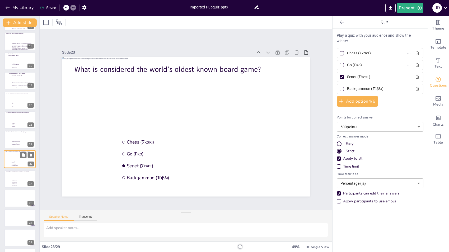
scroll to position [333, 0]
click at [10, 164] on div at bounding box center [19, 159] width 31 height 17
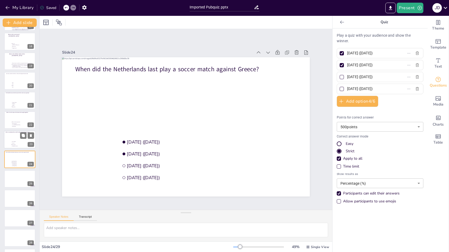
scroll to position [351, 0]
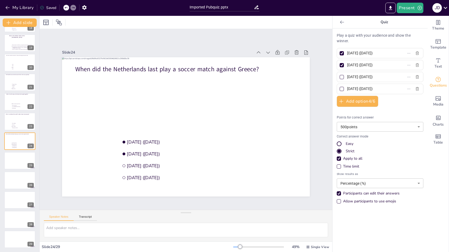
click at [340, 53] on div at bounding box center [342, 53] width 4 height 4
click at [347, 53] on input "September 7, 2024 (7 Σεπτεμβρίου 2024)" at bounding box center [371, 53] width 49 height 8
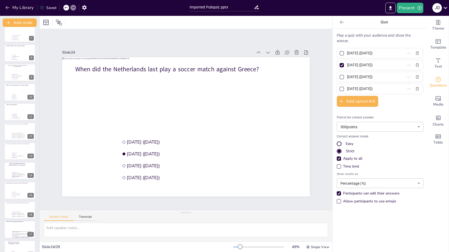
scroll to position [0, 0]
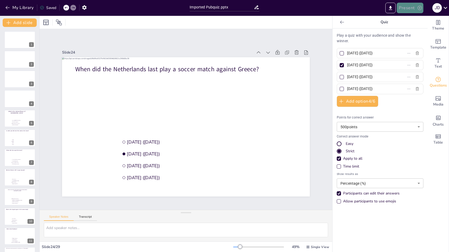
click at [408, 7] on button "Present" at bounding box center [410, 8] width 26 height 11
click at [412, 33] on li "Play presentation" at bounding box center [419, 32] width 42 height 8
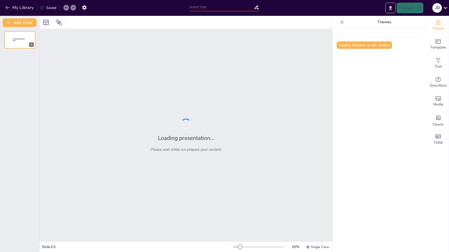
type input "Imported Pubquiz.pptx"
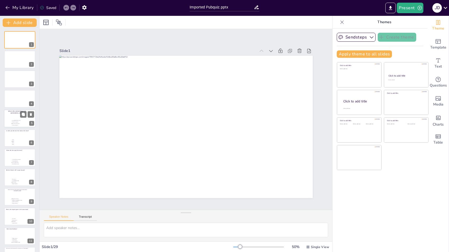
click at [14, 114] on div "What is the national flower of [GEOGRAPHIC_DATA]?" at bounding box center [17, 113] width 24 height 4
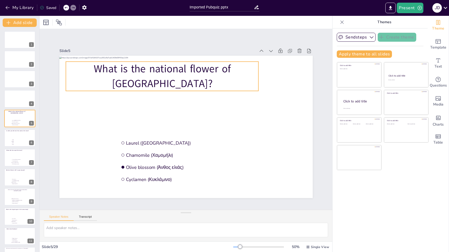
click at [98, 62] on p "What is the national flower of [GEOGRAPHIC_DATA]?" at bounding box center [182, 70] width 188 height 105
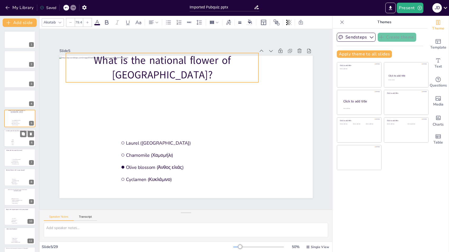
click at [12, 139] on div at bounding box center [20, 138] width 32 height 18
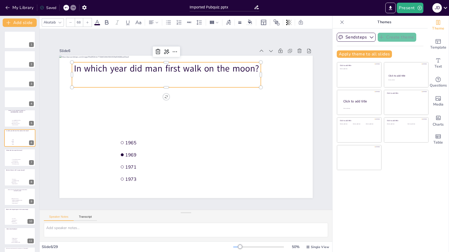
click at [131, 67] on p "In which year did man first walk on the moon?" at bounding box center [178, 66] width 188 height 52
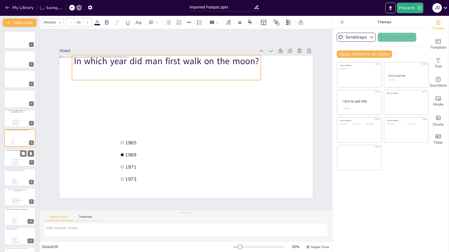
click at [12, 155] on div at bounding box center [20, 158] width 32 height 18
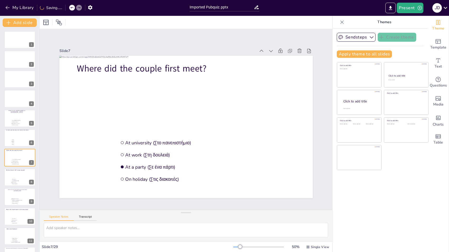
scroll to position [18, 0]
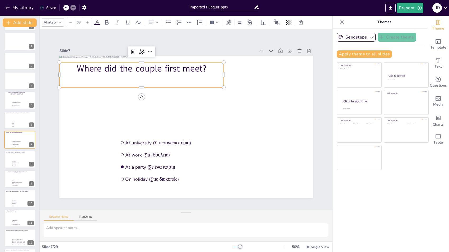
click at [135, 67] on p "Where did the couple first meet?" at bounding box center [194, 52] width 119 height 131
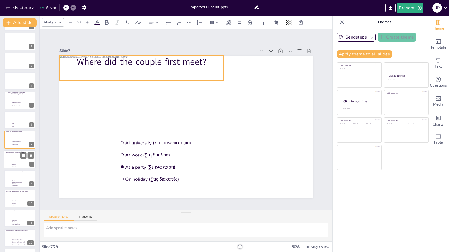
click at [12, 155] on div at bounding box center [20, 160] width 32 height 18
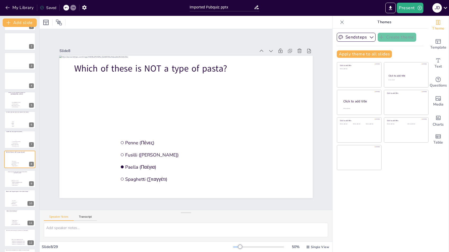
scroll to position [38, 0]
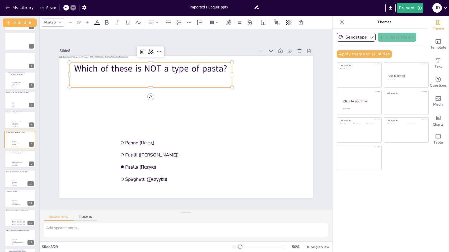
click at [145, 66] on p "Which of these is NOT a type of pasta?" at bounding box center [175, 59] width 154 height 78
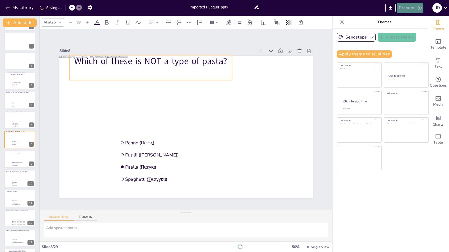
click at [405, 8] on button "Present" at bounding box center [410, 8] width 26 height 11
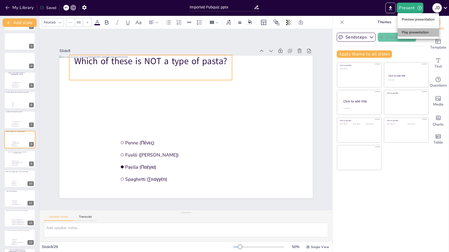
click at [410, 31] on li "Play presentation" at bounding box center [419, 32] width 42 height 8
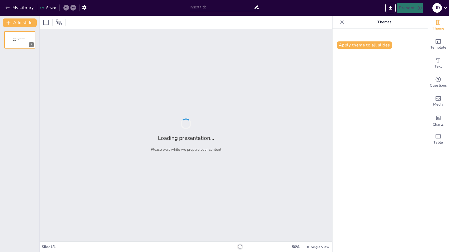
type input "Imported Pubquiz.pptx"
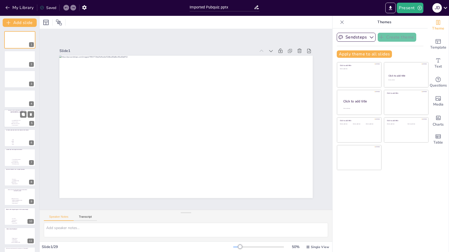
click at [16, 119] on div at bounding box center [20, 119] width 32 height 18
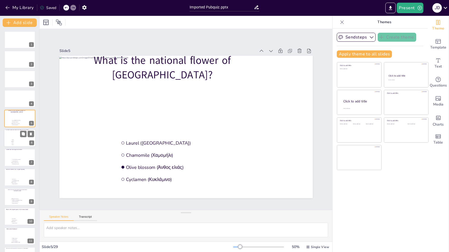
click at [13, 138] on div at bounding box center [20, 138] width 32 height 18
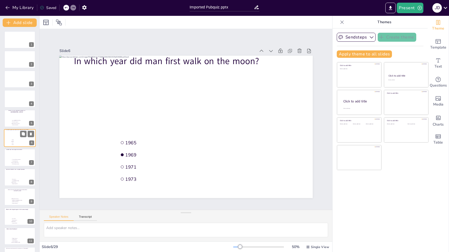
click at [12, 142] on li "1969" at bounding box center [19, 141] width 16 height 1
click at [184, 67] on div "In which year did man first walk on the moon?" at bounding box center [143, 155] width 82 height 188
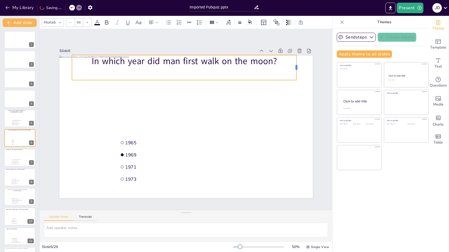
drag, startPoint x: 256, startPoint y: 64, endPoint x: 292, endPoint y: 65, distance: 35.7
click at [262, 223] on div at bounding box center [249, 226] width 25 height 7
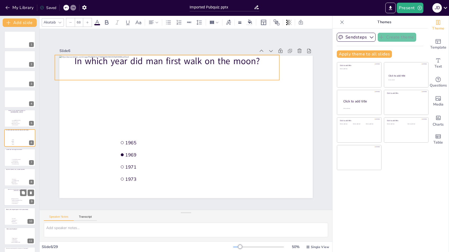
click at [11, 196] on div at bounding box center [20, 197] width 32 height 18
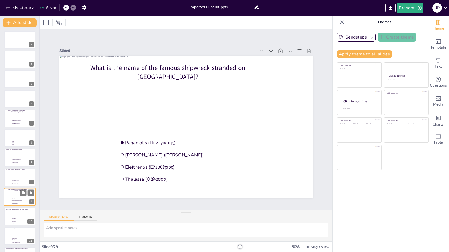
scroll to position [57, 0]
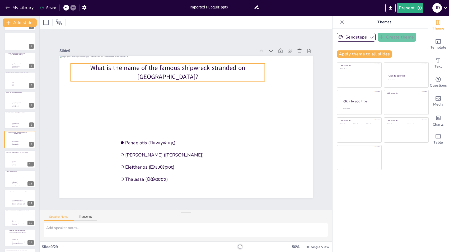
click at [93, 64] on p "What is the name of the famous shipwreck stranded on [GEOGRAPHIC_DATA]?" at bounding box center [168, 73] width 195 height 18
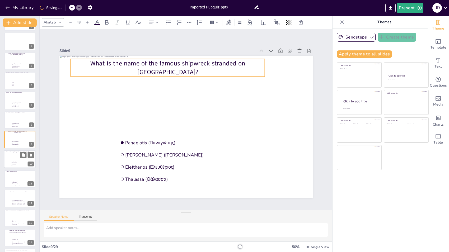
click at [15, 160] on div at bounding box center [20, 160] width 32 height 18
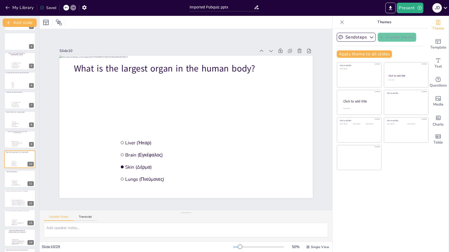
scroll to position [77, 0]
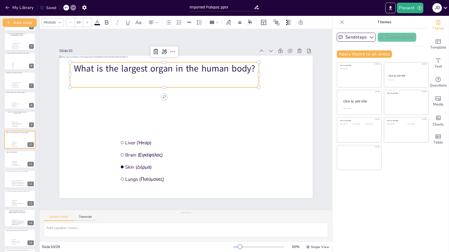
click at [110, 71] on p "What is the largest organ in the human body?" at bounding box center [148, 160] width 89 height 178
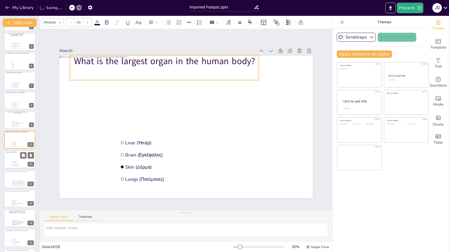
click at [8, 159] on div at bounding box center [20, 160] width 32 height 18
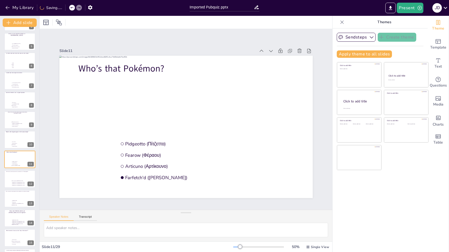
scroll to position [97, 0]
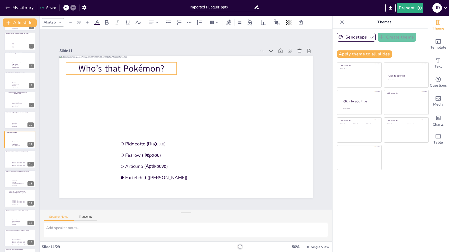
click at [110, 62] on p "Who’s that Pokémon?" at bounding box center [121, 68] width 111 height 13
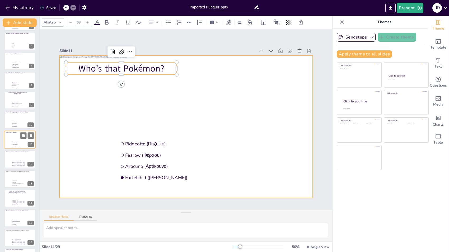
click at [13, 138] on div at bounding box center [20, 140] width 32 height 18
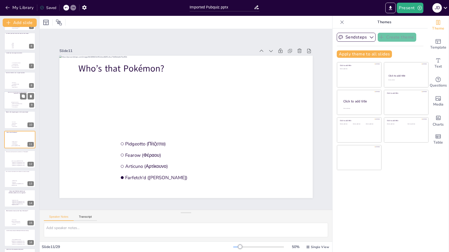
click at [11, 100] on div at bounding box center [20, 100] width 32 height 18
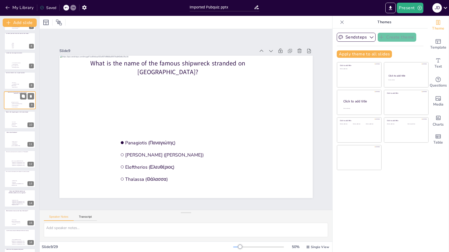
scroll to position [57, 0]
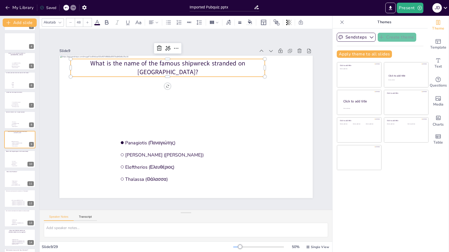
click at [184, 68] on div "What is the name of the famous shipwreck stranded on [GEOGRAPHIC_DATA]?" at bounding box center [240, 129] width 113 height 177
click at [93, 68] on div "What is the name of the famous shipwreck stranded on [GEOGRAPHIC_DATA]?" at bounding box center [173, 66] width 195 height 38
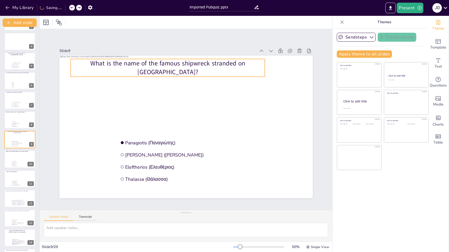
click at [141, 70] on div "What is the name of the famous shipwreck stranded on [GEOGRAPHIC_DATA]?" at bounding box center [212, 71] width 143 height 157
click at [73, 70] on div "What is the name of the famous shipwreck stranded on [GEOGRAPHIC_DATA]?" at bounding box center [168, 68] width 195 height 18
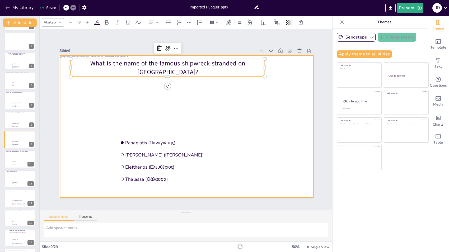
click at [70, 93] on div at bounding box center [187, 127] width 254 height 142
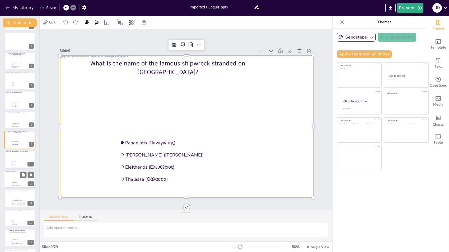
click at [10, 186] on div at bounding box center [20, 179] width 32 height 18
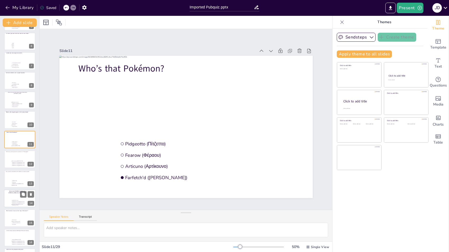
click at [9, 206] on div at bounding box center [20, 199] width 32 height 18
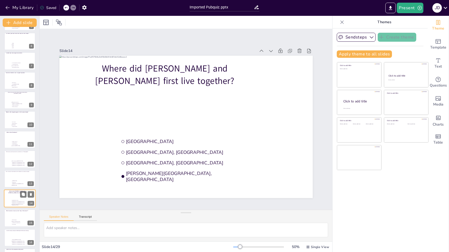
scroll to position [156, 0]
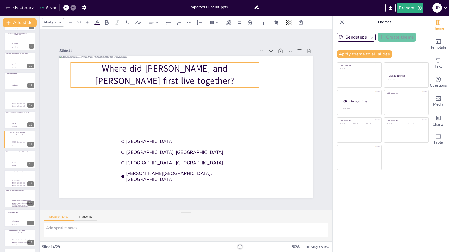
click at [123, 127] on p "Where did [PERSON_NAME] and [PERSON_NAME] first live together?" at bounding box center [216, 159] width 190 height 64
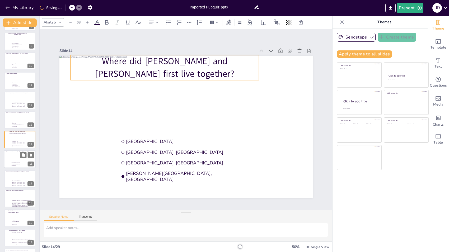
click at [9, 160] on div at bounding box center [20, 160] width 32 height 18
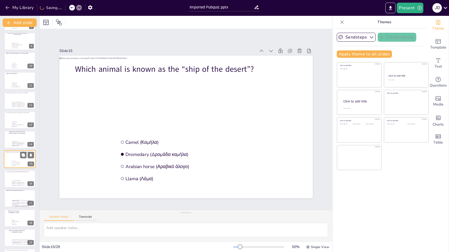
scroll to position [175, 0]
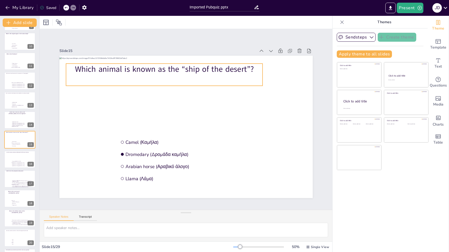
click at [187, 63] on p "Which animal is known as the “ship of the desert”?" at bounding box center [241, 126] width 108 height 176
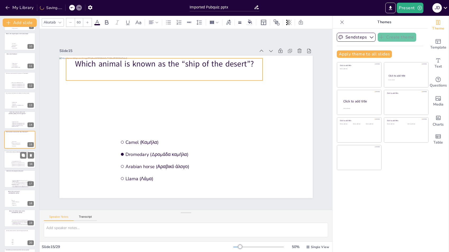
click at [6, 158] on div at bounding box center [20, 160] width 32 height 18
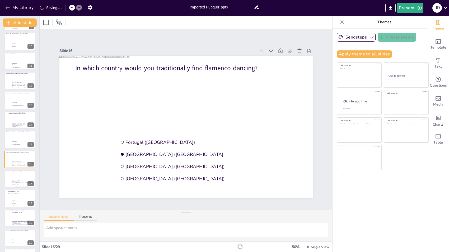
scroll to position [195, 0]
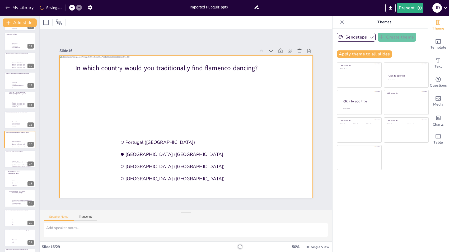
click at [141, 60] on div at bounding box center [186, 127] width 254 height 142
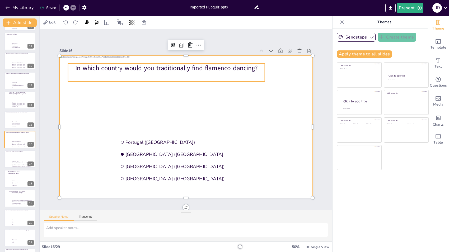
click at [139, 65] on p "In which country would you traditionally find flamenco dancing?" at bounding box center [166, 68] width 197 height 9
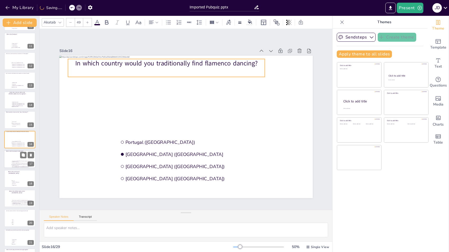
click at [18, 156] on div at bounding box center [20, 159] width 32 height 18
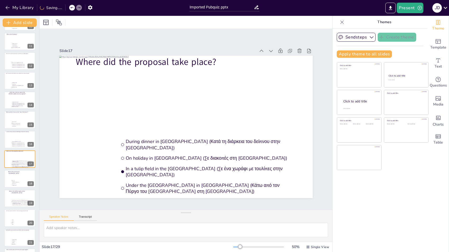
scroll to position [215, 0]
click at [9, 159] on div at bounding box center [20, 160] width 32 height 18
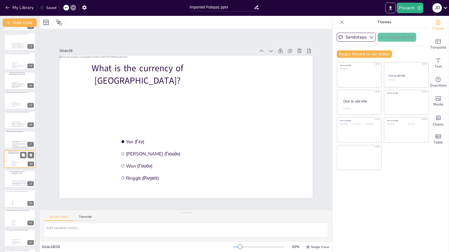
scroll to position [234, 0]
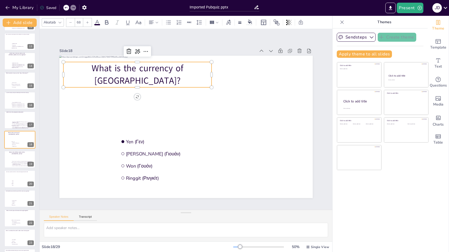
click at [179, 67] on p "What is the currency of [GEOGRAPHIC_DATA]?" at bounding box center [214, 59] width 70 height 149
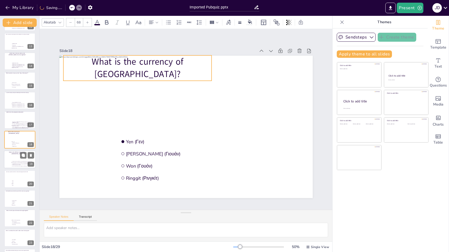
click at [7, 158] on div at bounding box center [20, 160] width 32 height 18
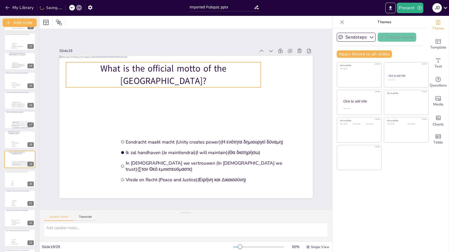
scroll to position [254, 0]
click at [154, 65] on p "What is the official motto of the Netherlands?" at bounding box center [136, 111] width 135 height 173
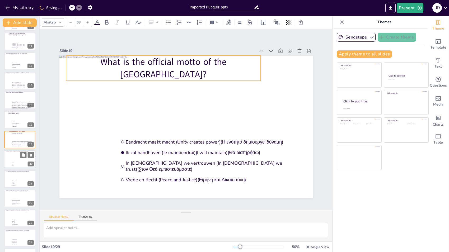
click at [11, 154] on div at bounding box center [20, 159] width 32 height 18
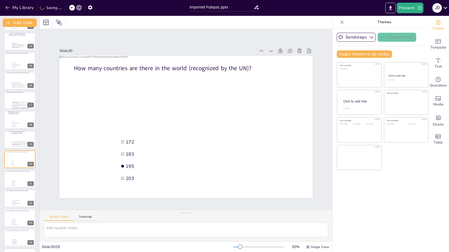
scroll to position [274, 0]
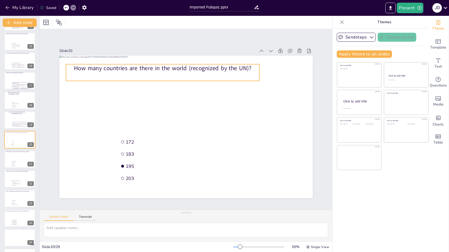
click at [159, 142] on p "How many countries are there in the world (recognized by the UN)?" at bounding box center [192, 176] width 187 height 68
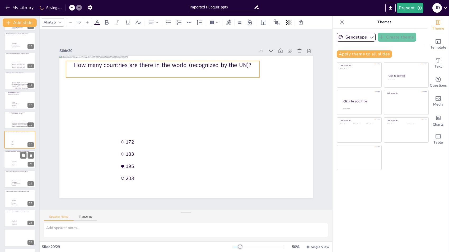
click at [11, 158] on div at bounding box center [20, 160] width 32 height 18
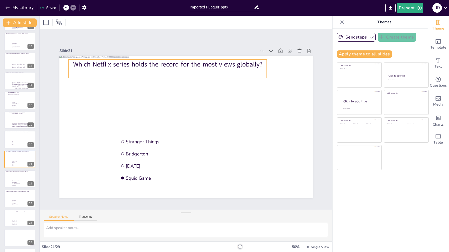
scroll to position [293, 0]
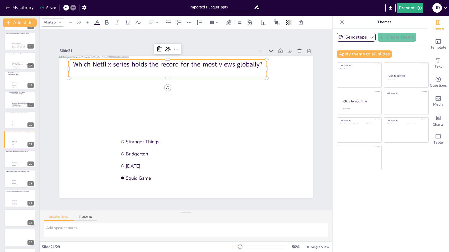
click at [191, 67] on div "Which Netflix series holds the record for the most views globally?" at bounding box center [240, 123] width 98 height 189
click at [159, 61] on p "Which Netflix series holds the record for the most views globally?" at bounding box center [221, 72] width 124 height 166
click at [137, 59] on p "Which Netflix series holds the record for the most views globally?" at bounding box center [167, 63] width 198 height 9
click at [137, 132] on p "Which Netflix series holds the record for the most views globally?" at bounding box center [221, 167] width 192 height 70
click at [237, 60] on p "Which Netflix series holds the record for the most views globally?" at bounding box center [242, 101] width 10 height 198
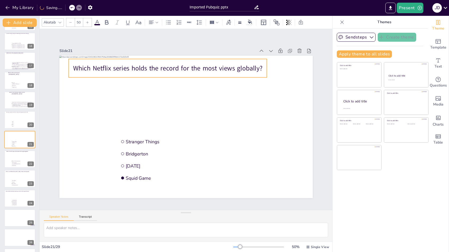
click at [164, 60] on div "Which Netflix series holds the record for the most views globally?" at bounding box center [221, 78] width 115 height 181
click at [190, 60] on div "Which Netflix series holds the record for the most views globally?" at bounding box center [229, 86] width 79 height 194
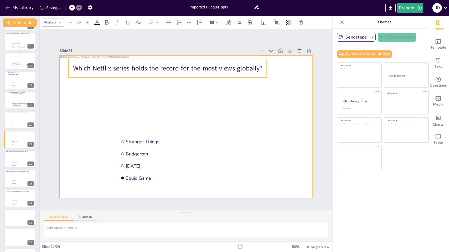
click at [66, 103] on div at bounding box center [186, 127] width 254 height 142
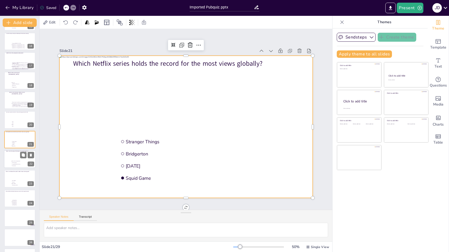
click at [6, 157] on div at bounding box center [20, 159] width 32 height 18
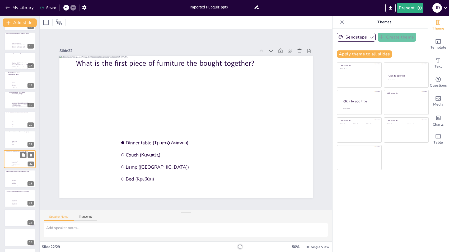
scroll to position [313, 0]
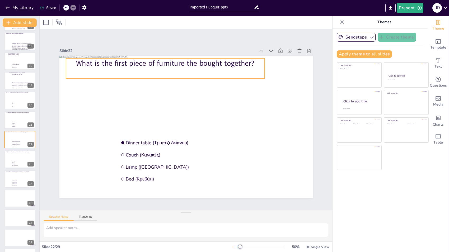
click at [125, 162] on p "What is the first piece of furniture the bought together?" at bounding box center [201, 177] width 199 height 31
click at [125, 63] on p "What is the first piece of furniture the bought together?" at bounding box center [202, 61] width 167 height 125
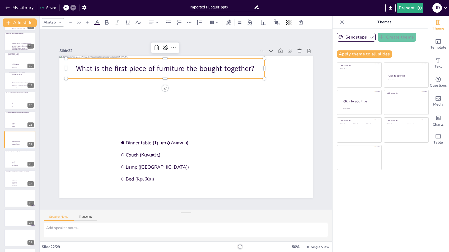
click at [125, 64] on span "What is the first piece of furniture the bought together?" at bounding box center [165, 69] width 178 height 10
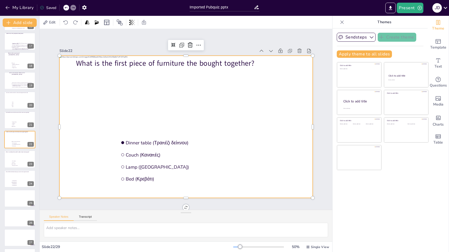
click at [107, 93] on div at bounding box center [178, 120] width 143 height 254
click at [13, 158] on div at bounding box center [20, 160] width 32 height 18
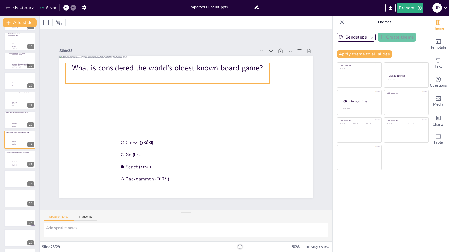
click at [193, 63] on p "What is considered the world’s oldest known board game?" at bounding box center [229, 85] width 73 height 197
click at [129, 63] on p "What is considered the world’s oldest known board game?" at bounding box center [134, 138] width 11 height 204
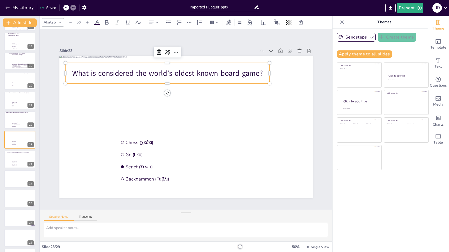
click at [170, 63] on div "What is considered the world’s oldest known board game?" at bounding box center [221, 83] width 102 height 195
click at [132, 61] on div "What is considered the world’s oldest known board game?" at bounding box center [138, 133] width 42 height 205
click at [153, 59] on div at bounding box center [167, 61] width 204 height 4
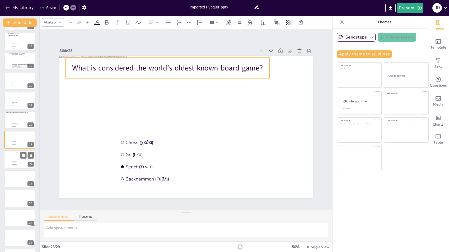
click at [8, 161] on div at bounding box center [20, 160] width 32 height 18
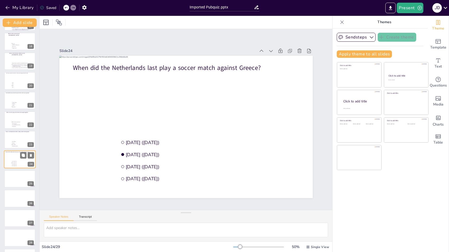
scroll to position [351, 0]
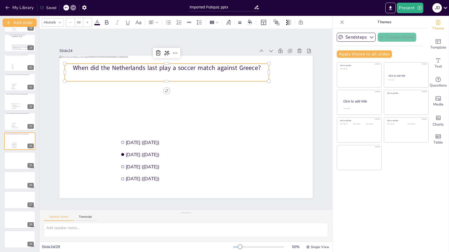
click at [130, 109] on p "When did the Netherlands last play a soccer match against Greece?" at bounding box center [171, 172] width 171 height 127
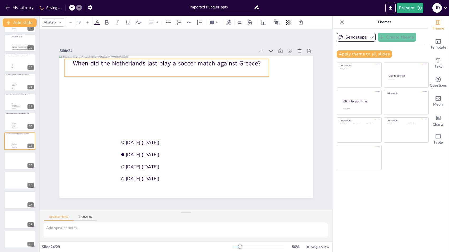
scroll to position [0, 0]
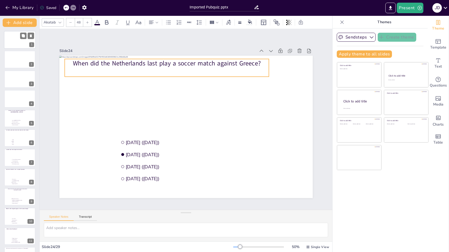
click at [13, 42] on div at bounding box center [20, 40] width 32 height 18
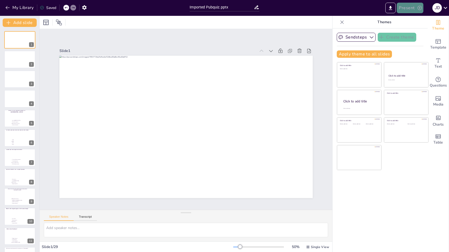
click at [407, 6] on button "Present" at bounding box center [410, 8] width 26 height 11
click at [411, 31] on li "Play presentation" at bounding box center [419, 32] width 42 height 8
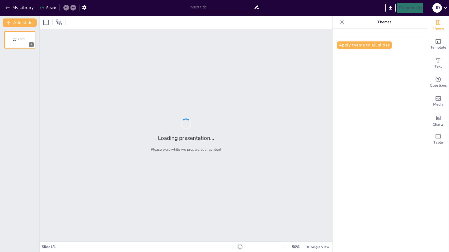
type input "Imported Pubquiz.pptx"
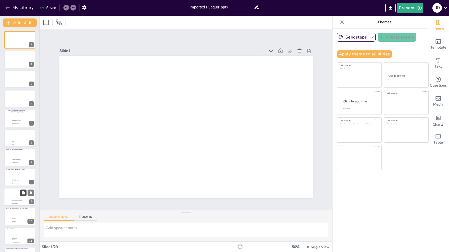
scroll to position [68, 0]
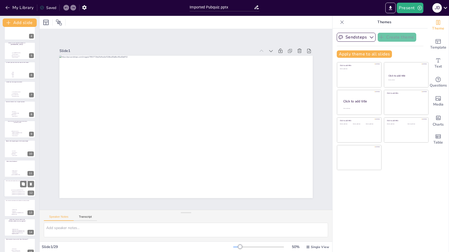
click at [7, 187] on div at bounding box center [20, 189] width 32 height 18
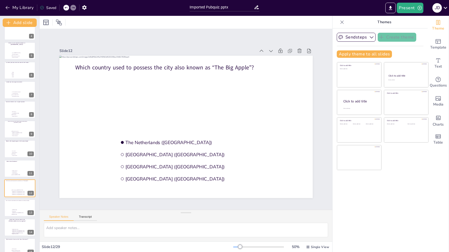
click at [11, 219] on div at bounding box center [19, 227] width 31 height 17
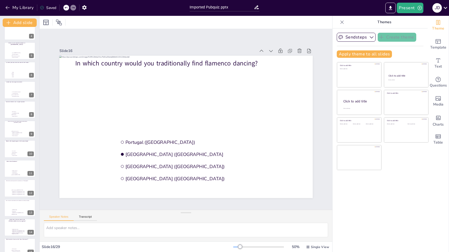
scroll to position [195, 0]
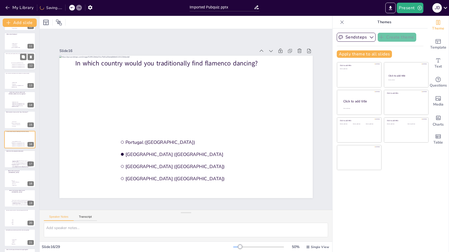
click at [10, 63] on div at bounding box center [20, 61] width 32 height 18
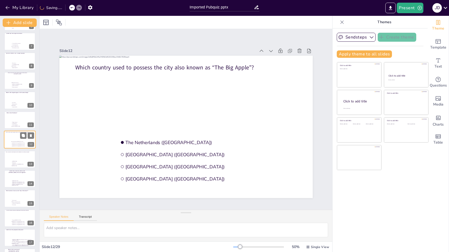
click at [10, 63] on div at bounding box center [19, 61] width 31 height 17
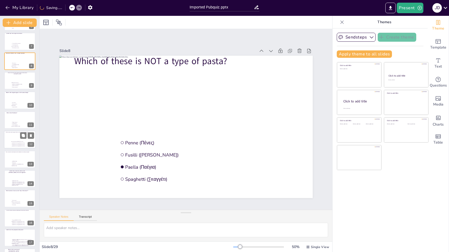
scroll to position [38, 0]
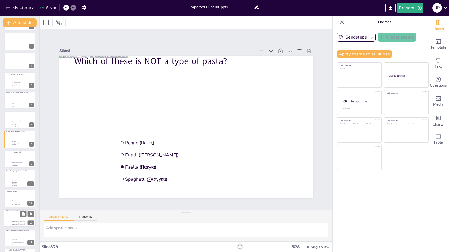
click at [6, 218] on div at bounding box center [20, 218] width 32 height 18
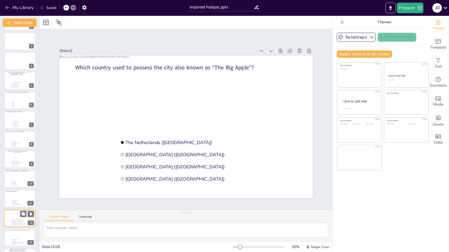
scroll to position [116, 0]
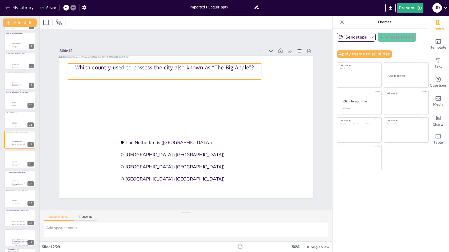
click at [125, 67] on p "Which country used to possess the city also known as “The Big Apple”?" at bounding box center [194, 64] width 172 height 104
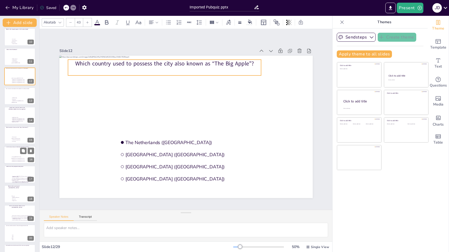
scroll to position [176, 0]
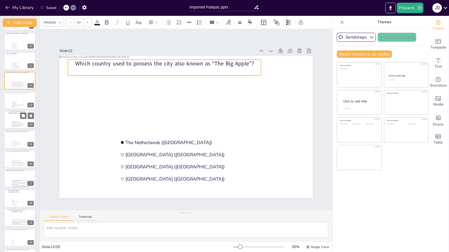
click at [7, 114] on div "Where did [PERSON_NAME] and [PERSON_NAME] first live together?" at bounding box center [17, 112] width 24 height 3
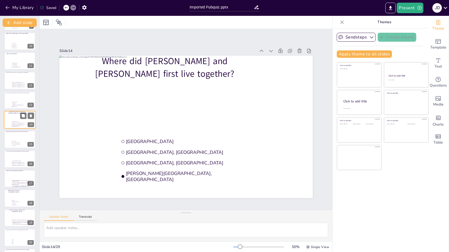
scroll to position [156, 0]
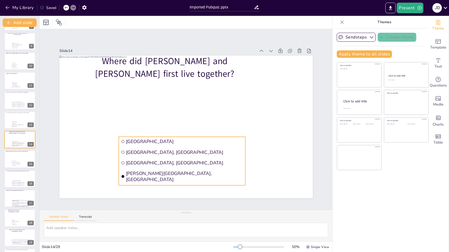
click at [189, 151] on span "[GEOGRAPHIC_DATA], [GEOGRAPHIC_DATA]" at bounding box center [157, 134] width 64 height 105
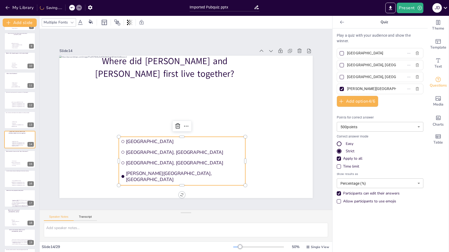
click at [340, 64] on div at bounding box center [342, 65] width 4 height 4
click at [347, 64] on input "[GEOGRAPHIC_DATA], [GEOGRAPHIC_DATA]" at bounding box center [371, 65] width 49 height 8
checkbox input "true"
click at [341, 89] on div at bounding box center [342, 89] width 3 height 3
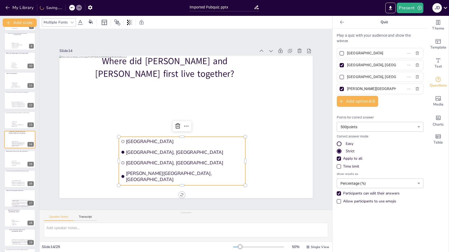
click at [347, 89] on input "[PERSON_NAME][GEOGRAPHIC_DATA], [GEOGRAPHIC_DATA]" at bounding box center [371, 89] width 49 height 8
checkbox input "false"
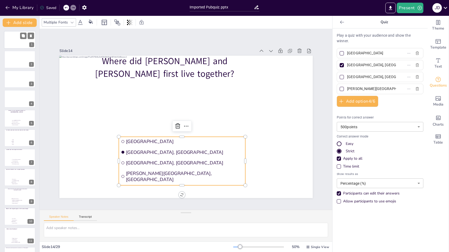
click at [16, 43] on div at bounding box center [20, 40] width 32 height 18
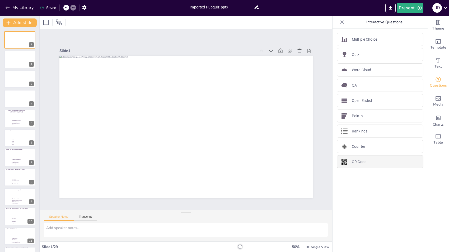
click at [353, 161] on p "QR Code" at bounding box center [359, 162] width 15 height 6
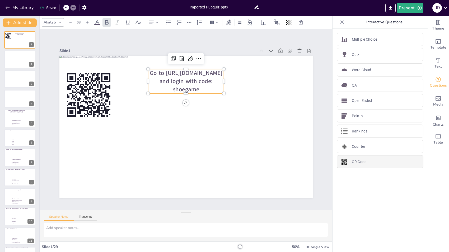
type input "44"
click at [214, 63] on icon at bounding box center [218, 67] width 9 height 9
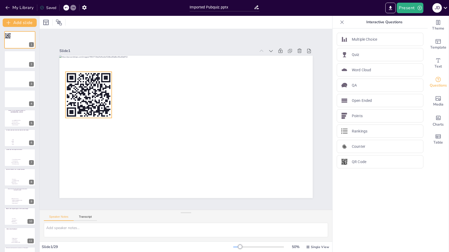
click at [96, 88] on rect at bounding box center [95, 75] width 55 height 55
click at [295, 105] on icon at bounding box center [299, 109] width 9 height 9
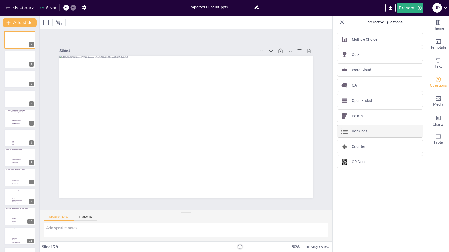
click at [352, 131] on p "Rankings" at bounding box center [360, 132] width 16 height 6
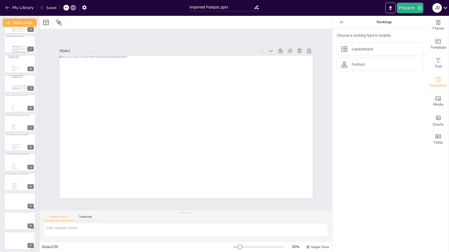
scroll to position [351, 0]
drag, startPoint x: 18, startPoint y: 219, endPoint x: 19, endPoint y: 48, distance: 171.6
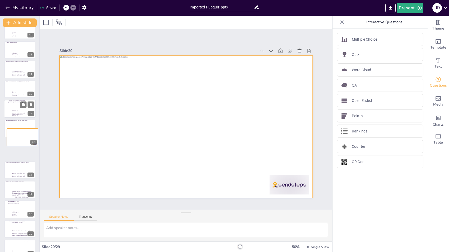
scroll to position [187, 0]
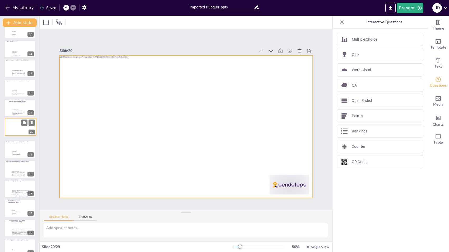
drag, startPoint x: 20, startPoint y: 226, endPoint x: 20, endPoint y: 125, distance: 101.5
click at [20, 125] on div at bounding box center [20, 126] width 31 height 17
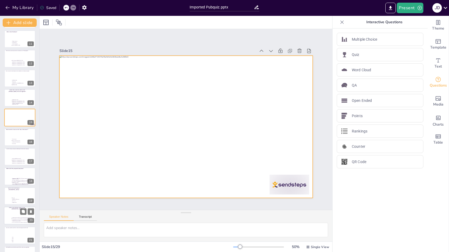
click at [20, 125] on div at bounding box center [19, 117] width 31 height 17
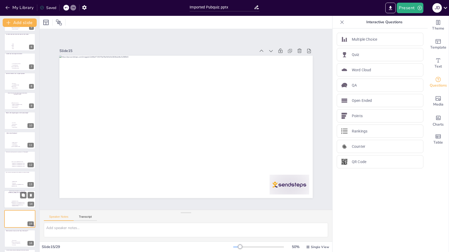
scroll to position [102, 0]
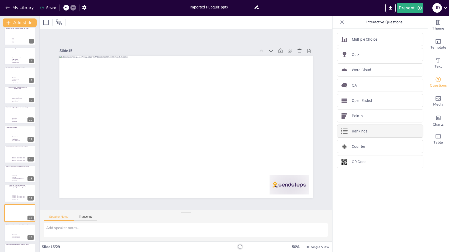
click at [358, 132] on p "Rankings" at bounding box center [360, 132] width 16 height 6
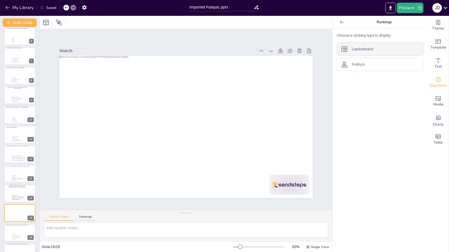
click at [360, 55] on div "Leaderboard" at bounding box center [380, 49] width 87 height 13
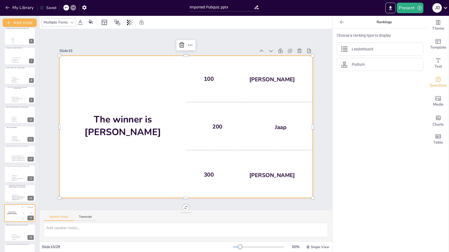
click at [144, 127] on h4 "The winner is Niels 🏆" at bounding box center [122, 119] width 129 height 38
click at [145, 123] on h4 "The winner is Niels 🏆" at bounding box center [122, 112] width 129 height 51
click at [340, 21] on icon at bounding box center [342, 21] width 4 height 3
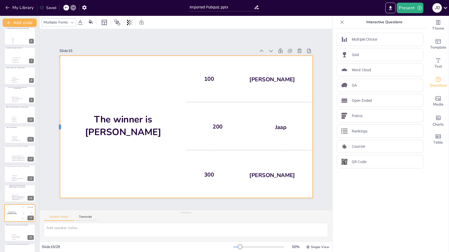
drag, startPoint x: 53, startPoint y: 127, endPoint x: 54, endPoint y: 134, distance: 6.4
click at [54, 109] on div at bounding box center [77, 50] width 87 height 118
click at [149, 121] on h4 "The winner is Niels 🏆" at bounding box center [139, 77] width 103 height 111
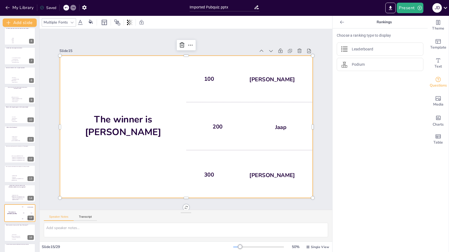
click at [149, 121] on h4 "The winner is Niels 🏆" at bounding box center [124, 106] width 128 height 63
click at [144, 24] on div at bounding box center [141, 22] width 7 height 8
click at [85, 24] on icon at bounding box center [85, 22] width 5 height 5
click at [369, 47] on div "Leaderboard" at bounding box center [380, 49] width 87 height 13
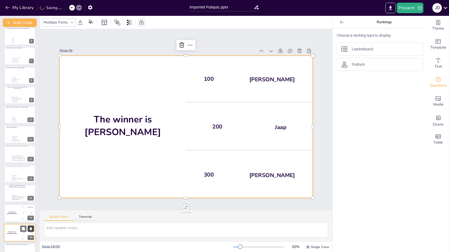
click at [31, 228] on icon at bounding box center [31, 229] width 4 height 4
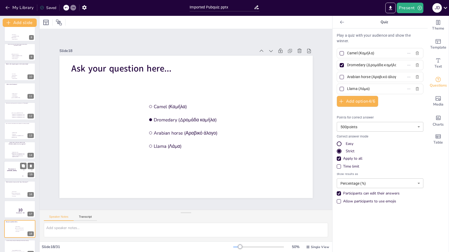
scroll to position [146, 0]
click at [11, 184] on div at bounding box center [20, 189] width 32 height 18
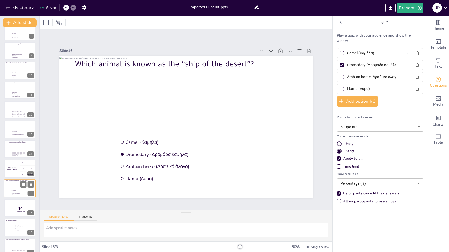
scroll to position [195, 0]
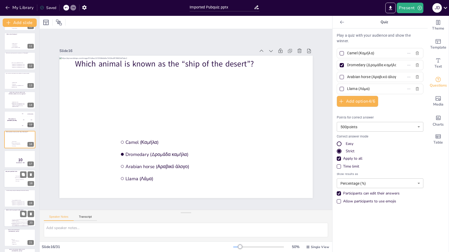
click at [11, 181] on div at bounding box center [20, 179] width 32 height 18
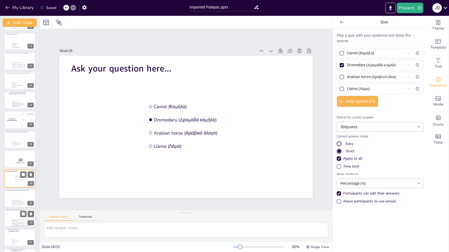
scroll to position [234, 0]
click at [30, 134] on icon at bounding box center [31, 136] width 4 height 4
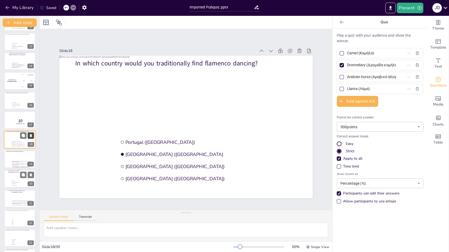
type input "Portugal (Πορτογαλία)"
type input "Spain (Ισπανία"
type input "Mexico (Μεξικό)"
type input "Italy (Ιταλία)"
click at [31, 118] on button at bounding box center [31, 116] width 6 height 6
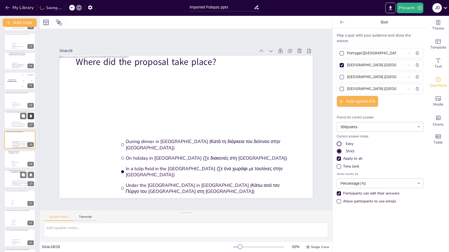
type input "During dinner in Greece (Κατά τη διάρκεια του δείπνου στην Ελλάδα)"
type input "On holiday in Scotland (Σε διακοπές στη Σκωτία)"
type input "In a tulip field in the Netherlands (Σε ένα χωράφι με τουλίπες στην Ολλανδία)"
type input "Under the Eifel Tower in France (Κάτω από τον Πύργο του Άιφελ στη Γαλλία)"
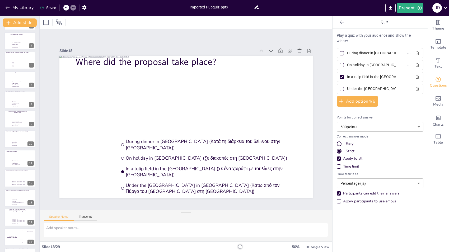
scroll to position [0, 0]
click at [13, 75] on div at bounding box center [20, 79] width 32 height 18
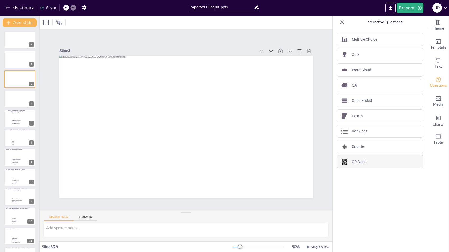
click at [349, 155] on div "QR Code" at bounding box center [380, 161] width 87 height 13
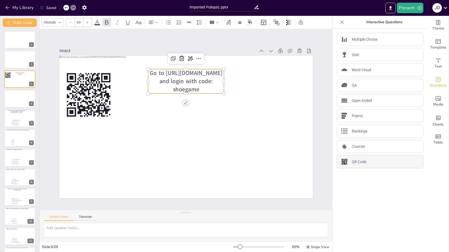
type input "44"
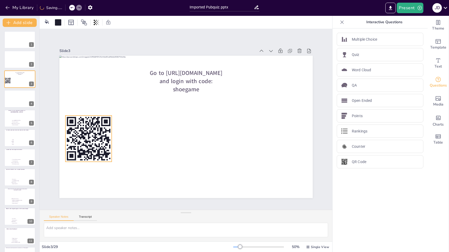
drag, startPoint x: 93, startPoint y: 82, endPoint x: 93, endPoint y: 125, distance: 42.6
click at [93, 125] on icon at bounding box center [89, 97] width 61 height 61
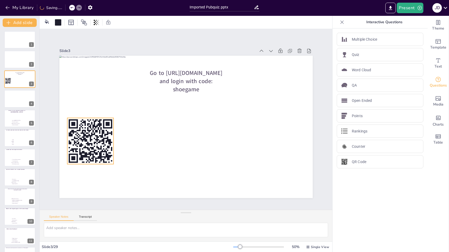
drag, startPoint x: 93, startPoint y: 125, endPoint x: 95, endPoint y: 128, distance: 4.4
click at [154, 39] on rect at bounding box center [156, 37] width 4 height 2
click at [107, 131] on rect at bounding box center [89, 100] width 61 height 61
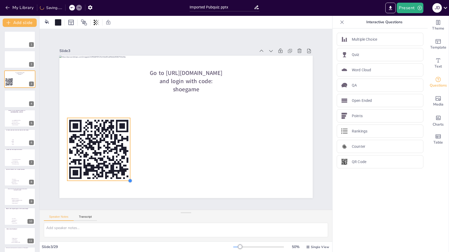
drag, startPoint x: 110, startPoint y: 162, endPoint x: 126, endPoint y: 177, distance: 22.6
click at [113, 88] on div at bounding box center [110, 85] width 5 height 5
click at [198, 76] on span "Go to [URL][DOMAIN_NAME] and login with code: shoegame" at bounding box center [223, 92] width 50 height 63
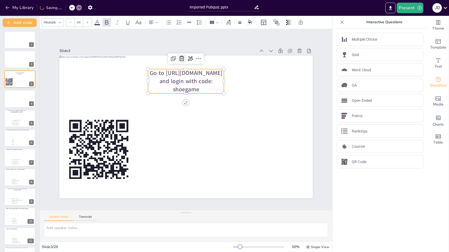
click at [210, 61] on icon at bounding box center [213, 64] width 7 height 7
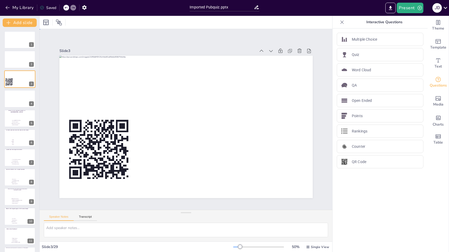
click at [177, 34] on div "Slide 1 Slide 2 Slide 3 Slide 4 Slide 5 What is the national flower of Greece? …" at bounding box center [186, 119] width 334 height 263
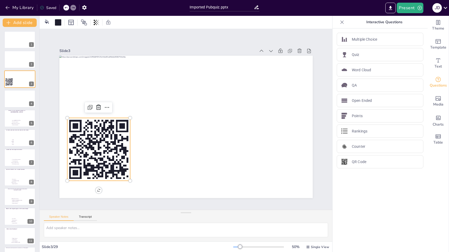
click at [65, 129] on rect at bounding box center [66, 127] width 3 height 6
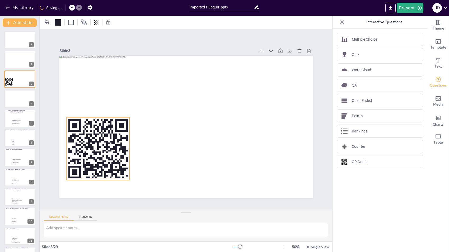
click at [254, 80] on rect at bounding box center [255, 75] width 3 height 9
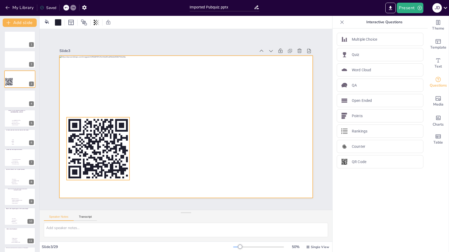
click at [130, 176] on div at bounding box center [182, 126] width 291 height 250
click at [111, 127] on rect at bounding box center [101, 82] width 89 height 89
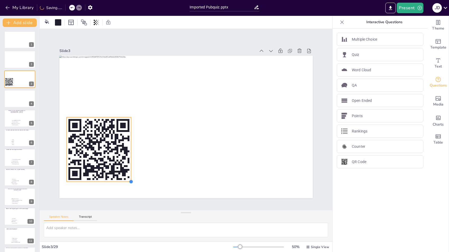
click at [116, 81] on div at bounding box center [113, 78] width 5 height 5
click at [18, 47] on div at bounding box center [20, 40] width 32 height 18
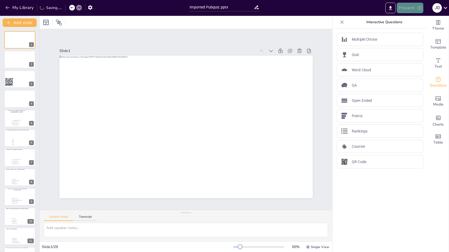
click at [412, 7] on button "Present" at bounding box center [410, 8] width 26 height 11
click at [416, 31] on li "Play presentation" at bounding box center [419, 32] width 42 height 8
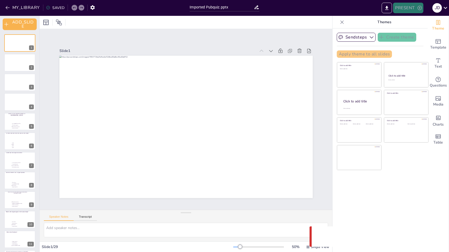
click at [412, 9] on button "PRESENT" at bounding box center [408, 8] width 30 height 11
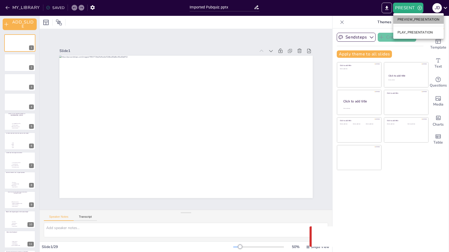
click at [416, 19] on li "PREVIEW_PRESENTATION" at bounding box center [419, 19] width 50 height 8
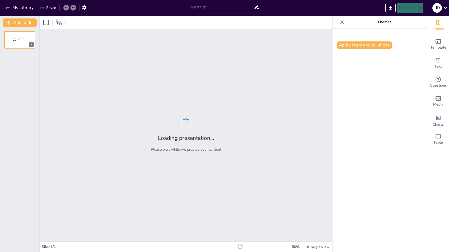
type input "Imported Pubquiz.pptx"
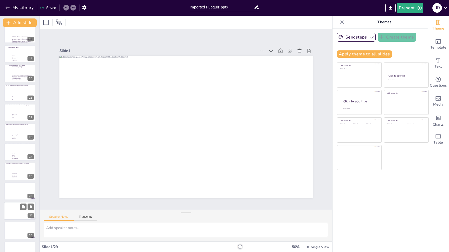
scroll to position [351, 0]
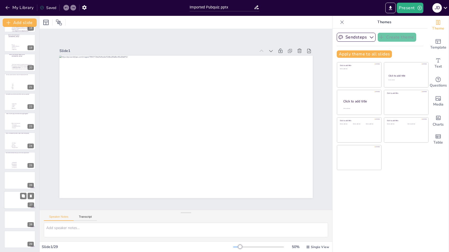
click at [17, 204] on div at bounding box center [20, 200] width 32 height 18
click at [32, 194] on icon at bounding box center [31, 196] width 4 height 4
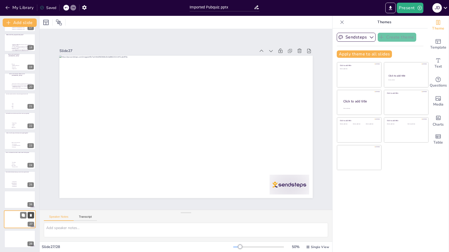
scroll to position [331, 0]
click at [32, 215] on icon at bounding box center [31, 215] width 2 height 3
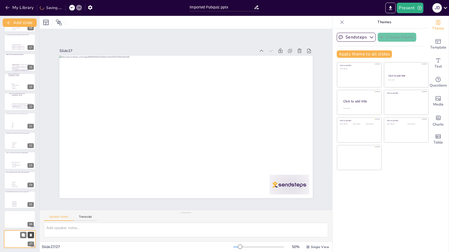
scroll to position [311, 0]
click at [19, 8] on button "My Library" at bounding box center [20, 7] width 32 height 8
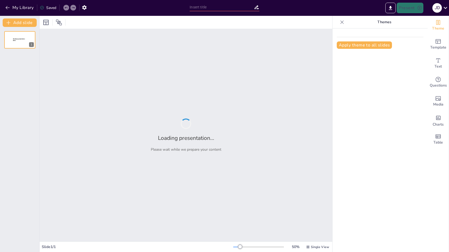
type input "The Shoe Game"
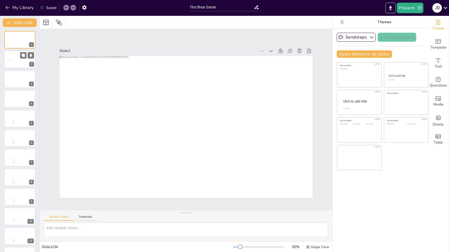
click at [19, 62] on div at bounding box center [20, 60] width 32 height 18
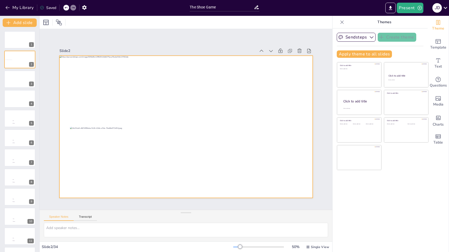
click at [111, 142] on div at bounding box center [98, 150] width 70 height 70
click at [80, 135] on div at bounding box center [98, 150] width 70 height 70
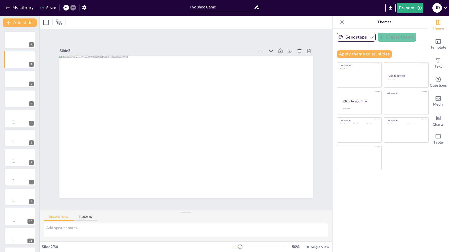
click at [181, 41] on div "Slide 1 Slide 2 Slide 3 Slide 4 Slide 5 Max Dimitra Slide 6 Max Dimitra Slide 7…" at bounding box center [186, 119] width 269 height 183
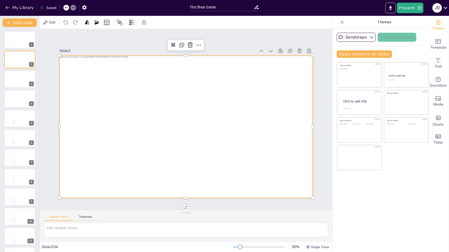
click at [269, 72] on div at bounding box center [185, 127] width 267 height 168
click at [234, 29] on div "Slide 1 Slide 2 Slide 3 Slide 4 Slide 5 Max Dimitra Slide 6 Max Dimitra Slide 7…" at bounding box center [186, 119] width 293 height 181
click at [208, 140] on div at bounding box center [183, 127] width 285 height 214
click at [44, 20] on icon at bounding box center [45, 22] width 5 height 5
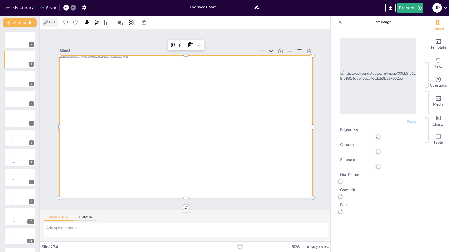
click at [48, 21] on icon at bounding box center [45, 22] width 5 height 5
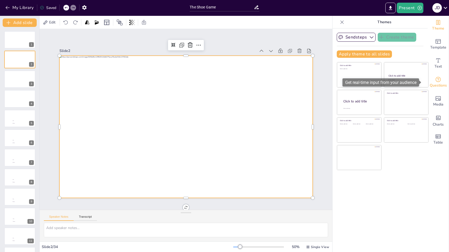
click at [435, 78] on icon "Get real-time input from your audience" at bounding box center [438, 79] width 6 height 6
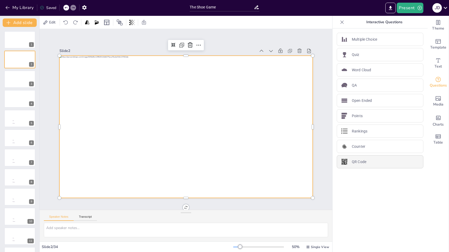
click at [354, 159] on p "QR Code" at bounding box center [359, 162] width 15 height 6
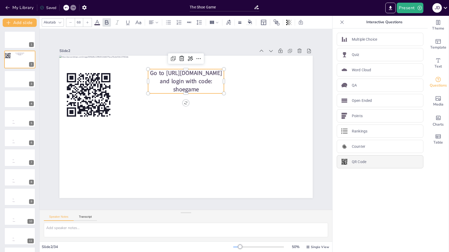
type input "44"
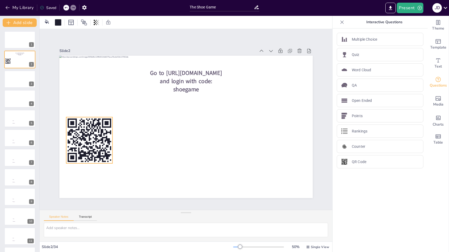
drag, startPoint x: 96, startPoint y: 118, endPoint x: 95, endPoint y: 131, distance: 12.7
click at [95, 131] on rect at bounding box center [87, 130] width 51 height 51
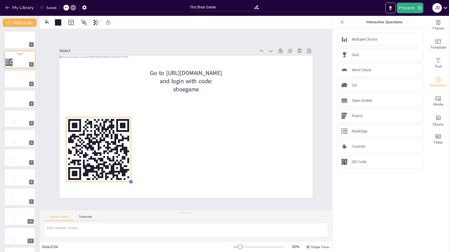
drag, startPoint x: 109, startPoint y: 160, endPoint x: 127, endPoint y: 174, distance: 22.7
click at [127, 174] on div "Go to [URL][DOMAIN_NAME] and login with code: shoegame" at bounding box center [185, 127] width 267 height 168
click at [365, 118] on div "Points" at bounding box center [380, 115] width 87 height 13
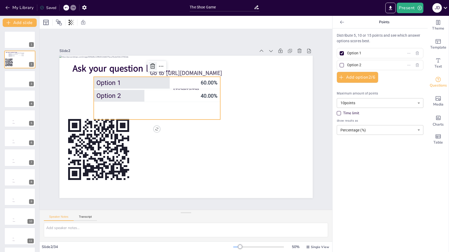
click at [156, 65] on icon at bounding box center [158, 63] width 5 height 6
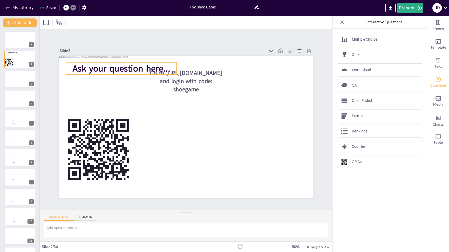
click at [150, 65] on span "Ask your question here..." at bounding box center [127, 62] width 98 height 22
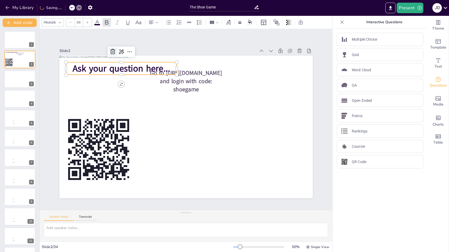
click at [117, 48] on icon at bounding box center [120, 44] width 7 height 7
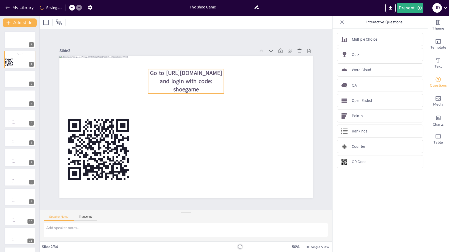
click at [177, 82] on span "Go to [URL][DOMAIN_NAME] and login with code: shoegame" at bounding box center [186, 81] width 72 height 24
click at [185, 58] on icon at bounding box center [188, 58] width 7 height 7
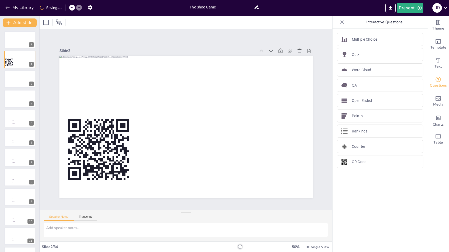
click at [159, 38] on div "Slide 1 Slide 2 Slide 3 Slide 4 Slide 5 Max Dimitra Slide 6 Max Dimitra Slide 7…" at bounding box center [186, 119] width 310 height 211
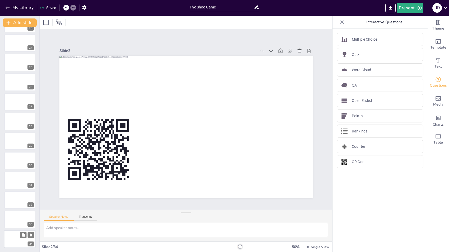
click at [13, 240] on div at bounding box center [20, 240] width 32 height 18
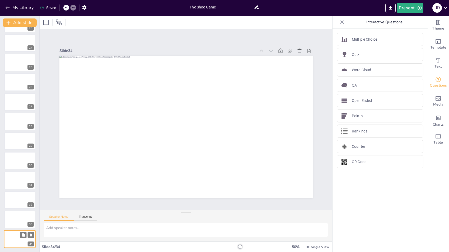
scroll to position [449, 0]
